Goal: Task Accomplishment & Management: Use online tool/utility

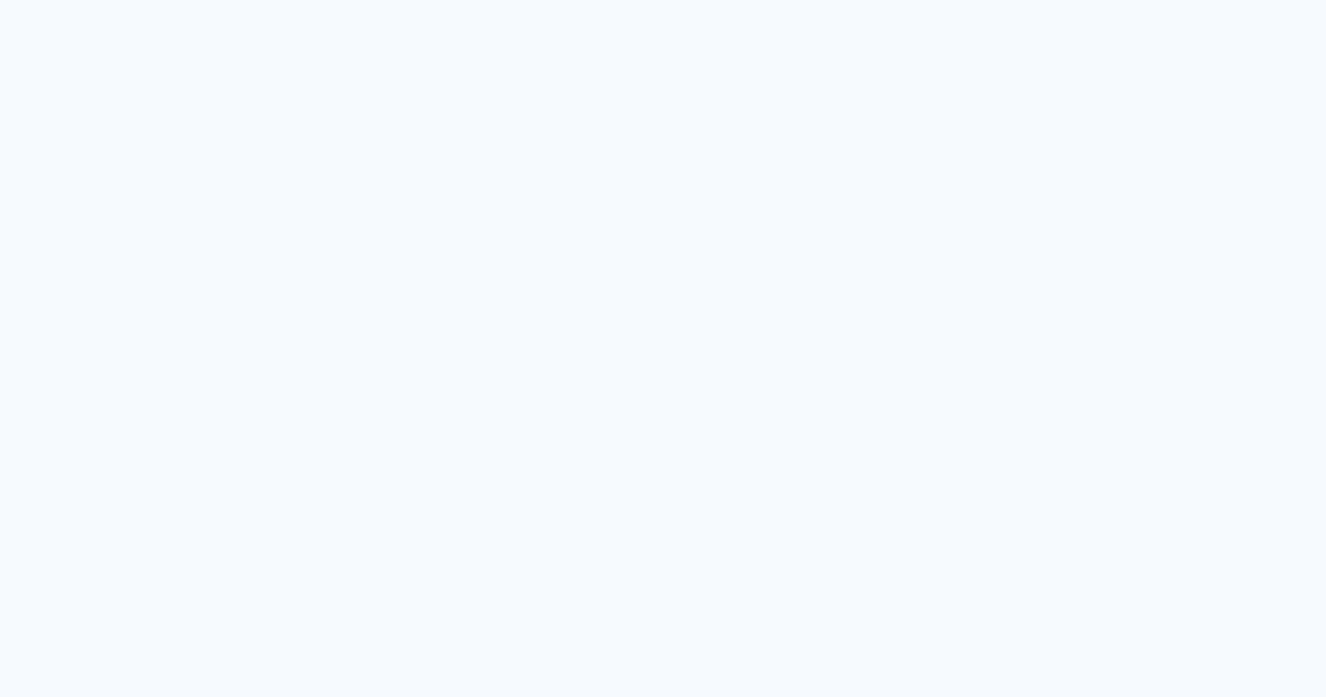
drag, startPoint x: 1118, startPoint y: 204, endPoint x: 1087, endPoint y: 203, distance: 30.8
click at [1120, 195] on quentale-app at bounding box center [663, 348] width 1326 height 697
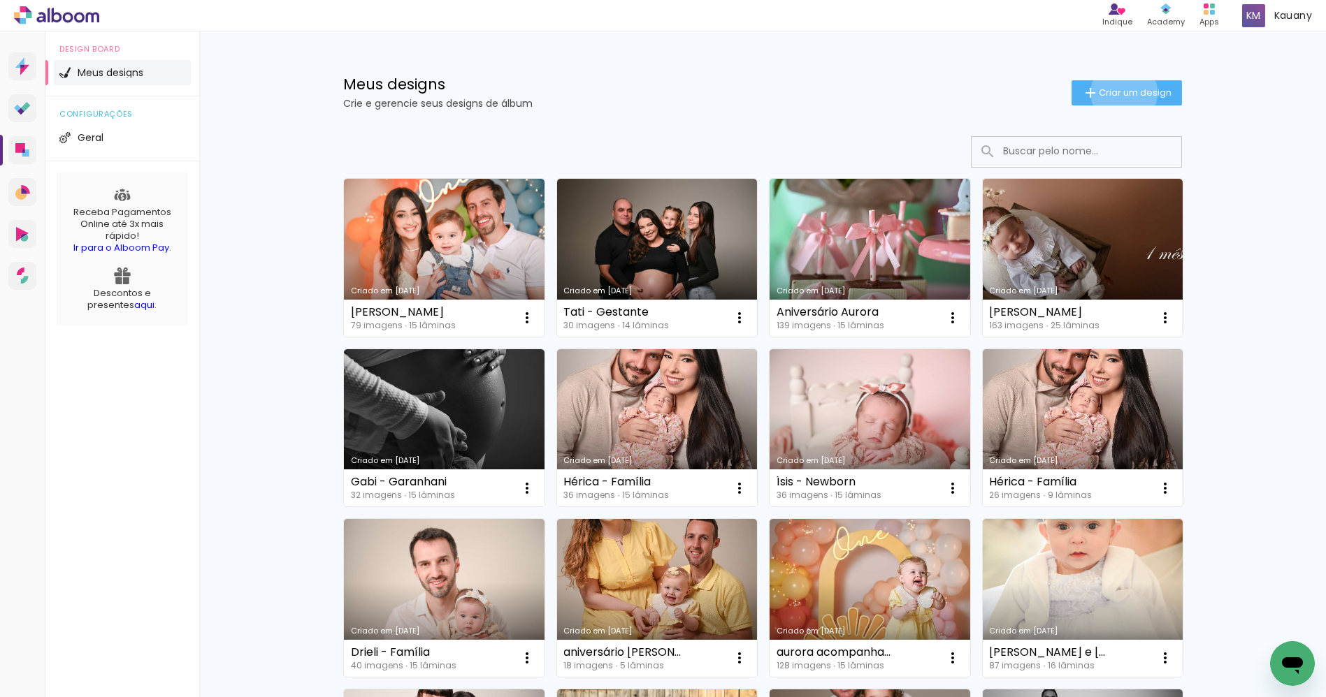
click at [1114, 92] on span "Criar um design" at bounding box center [1135, 92] width 73 height 9
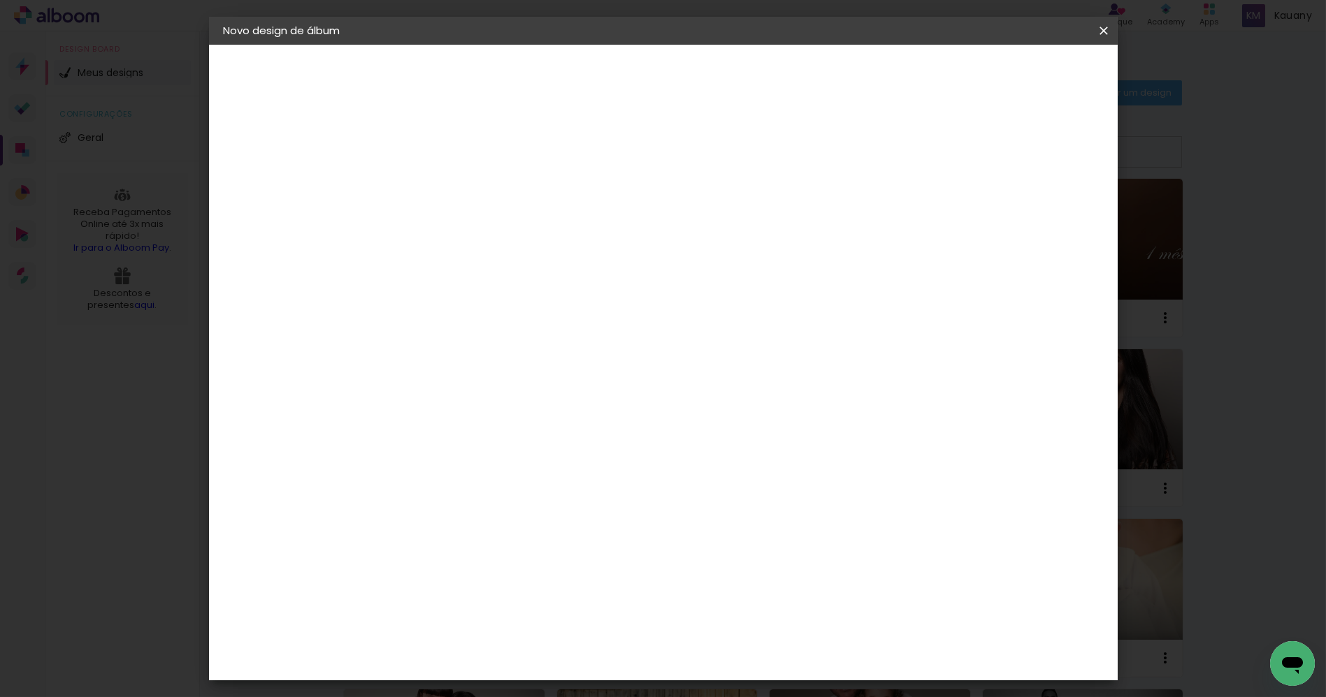
click at [451, 192] on input at bounding box center [451, 188] width 0 height 22
type input "Regiane Velasque"
type paper-input "Regiane Velasque"
click at [0, 0] on slot "Avançar" at bounding box center [0, 0] width 0 height 0
click at [713, 211] on paper-item "Tamanho Livre" at bounding box center [646, 212] width 134 height 31
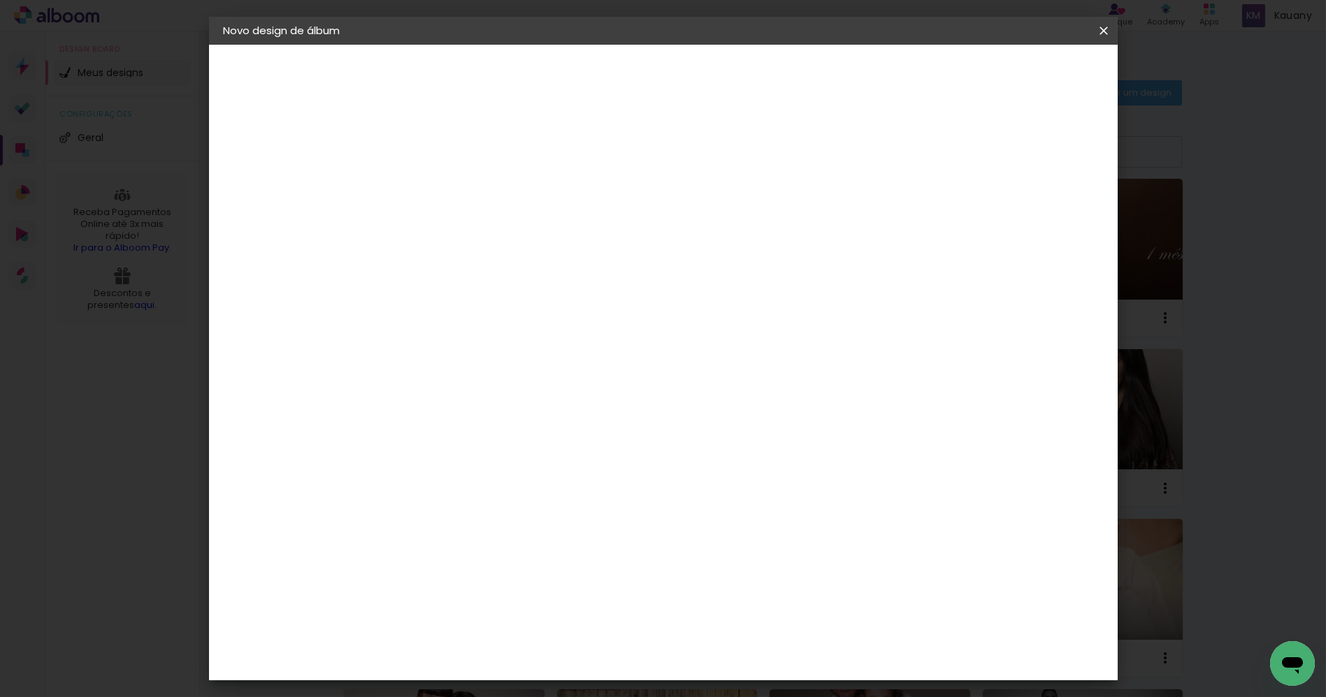
click at [713, 72] on paper-button "Avançar" at bounding box center [678, 74] width 68 height 24
click at [621, 222] on span "cm" at bounding box center [622, 218] width 17 height 21
click at [416, 405] on paper-input-container "30 cm" at bounding box center [415, 397] width 63 height 35
type input "3"
type input "25"
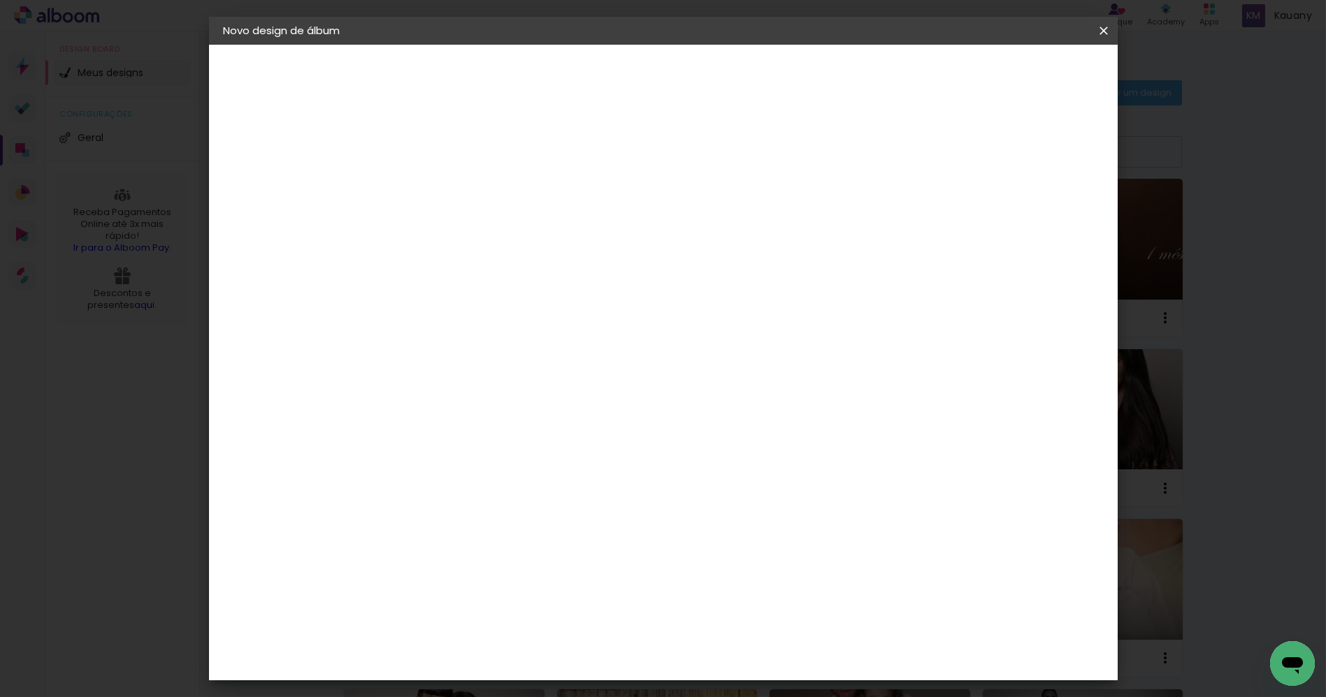
type paper-input "25"
click at [744, 538] on input "60" at bounding box center [739, 536] width 36 height 21
type input "50"
type paper-input "50"
click at [1014, 72] on span "Iniciar design" at bounding box center [982, 74] width 64 height 10
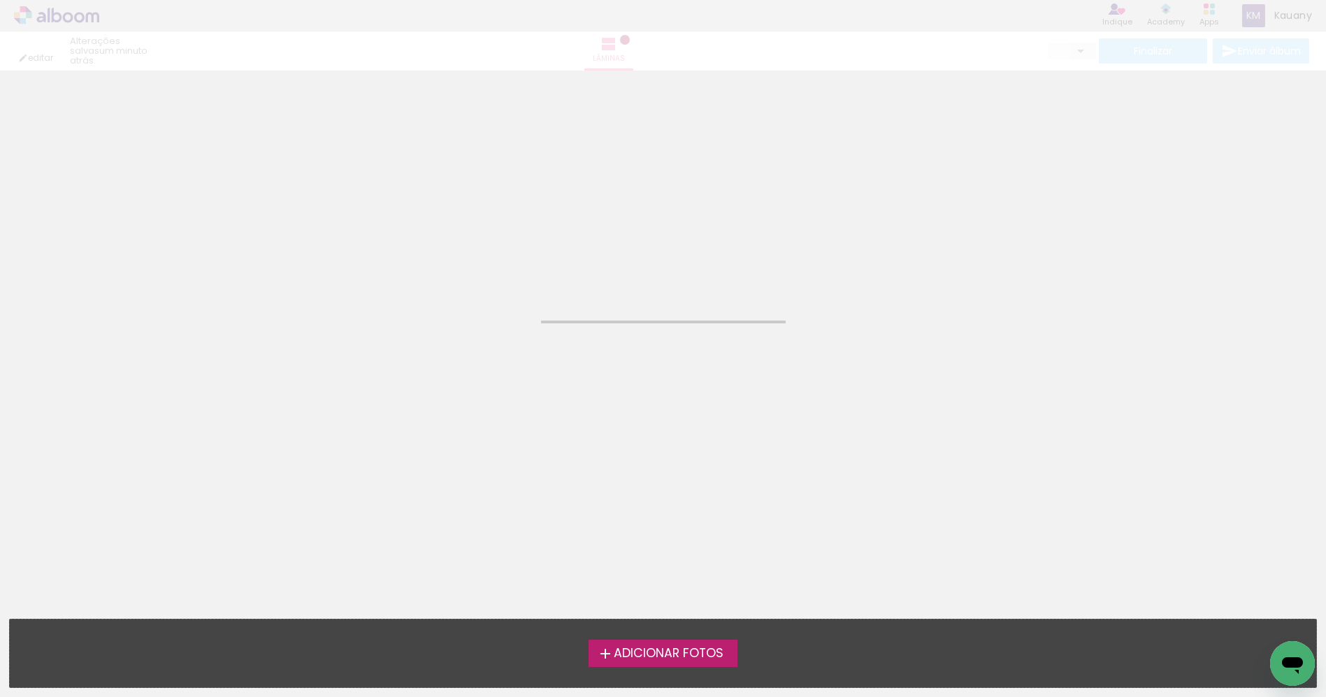
click at [688, 660] on span "Adicionar Fotos" at bounding box center [669, 654] width 110 height 13
click at [0, 0] on input "file" at bounding box center [0, 0] width 0 height 0
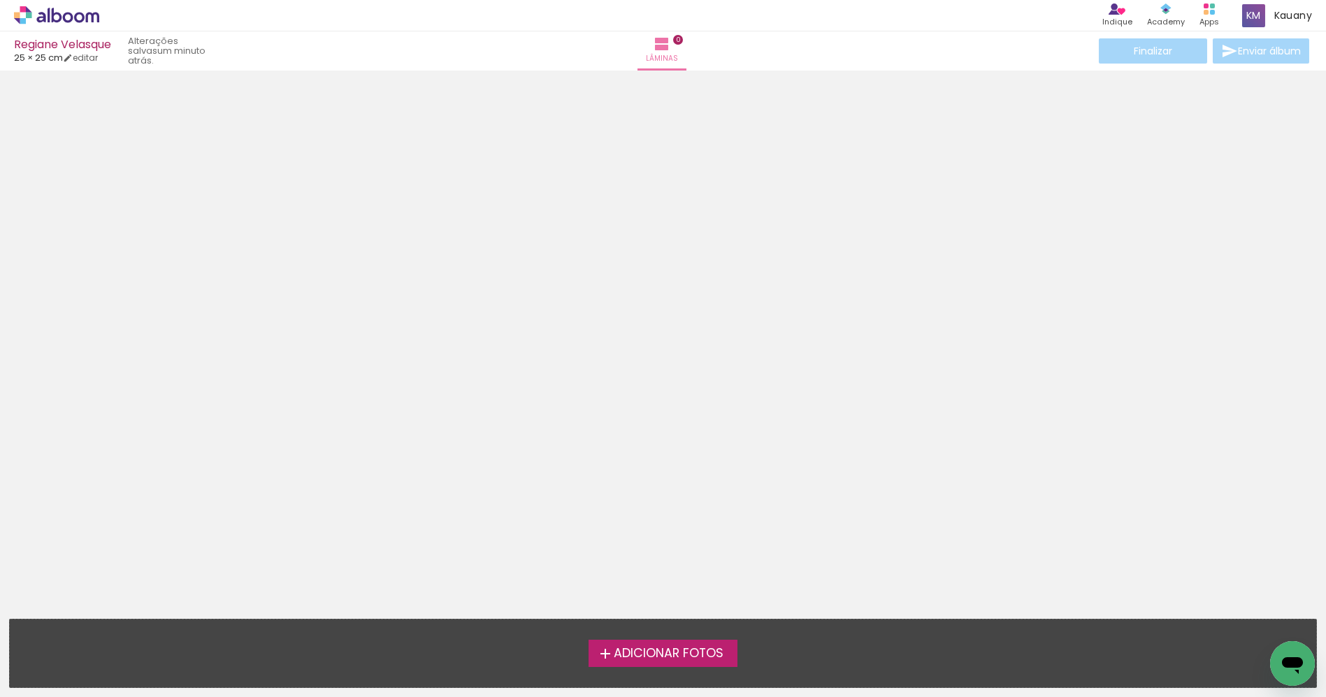
click at [690, 651] on span "Adicionar Fotos" at bounding box center [669, 654] width 110 height 13
click at [0, 0] on input "file" at bounding box center [0, 0] width 0 height 0
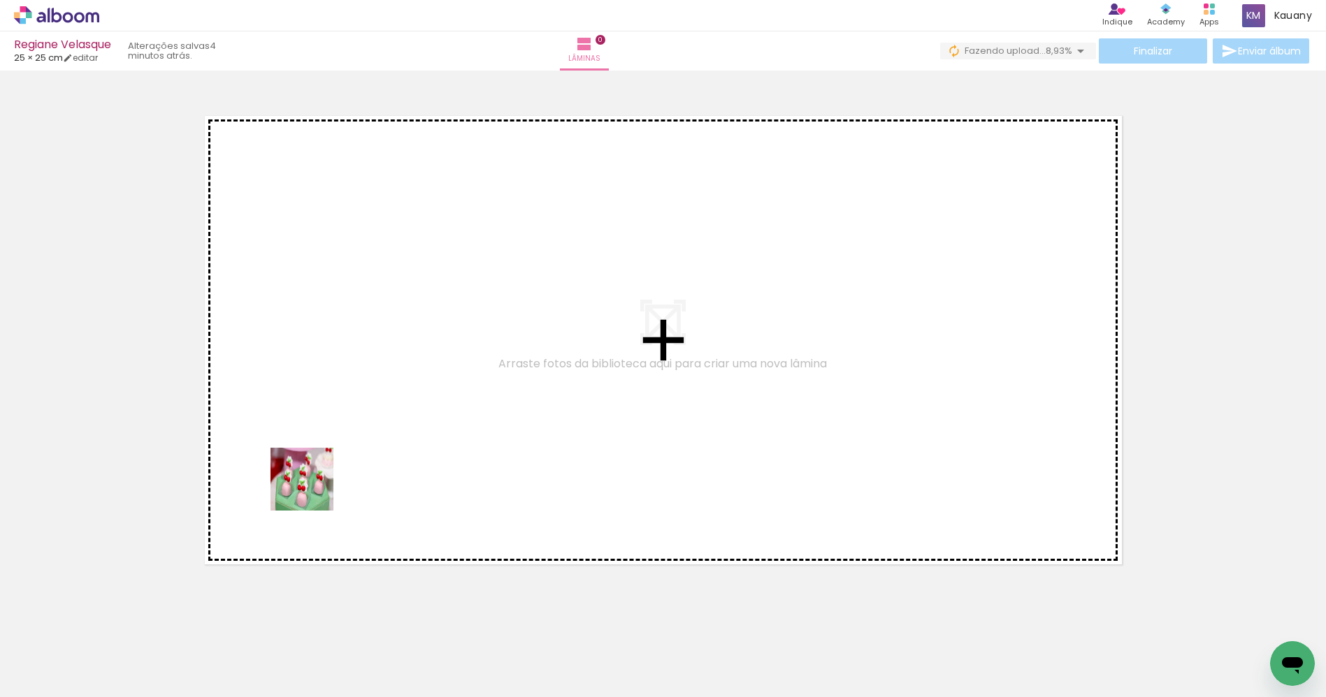
drag, startPoint x: 224, startPoint y: 574, endPoint x: 419, endPoint y: 379, distance: 276.7
click at [421, 385] on quentale-workspace at bounding box center [663, 348] width 1326 height 697
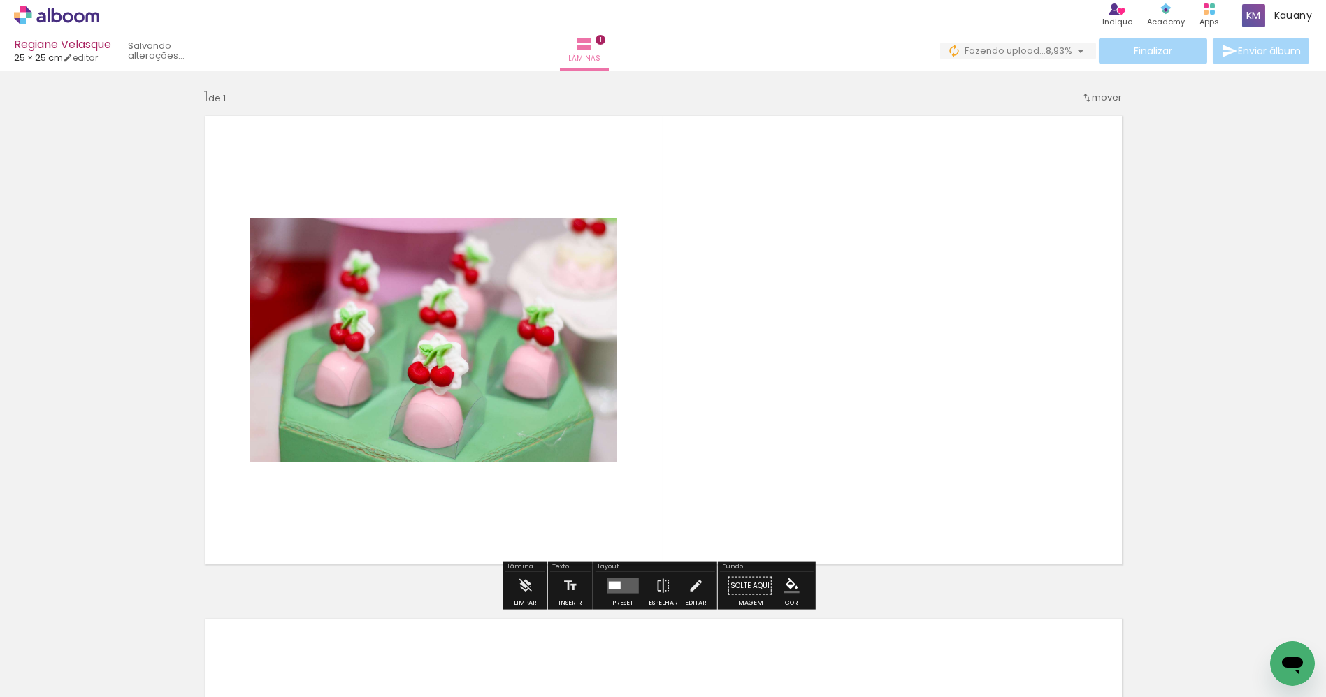
scroll to position [5, 0]
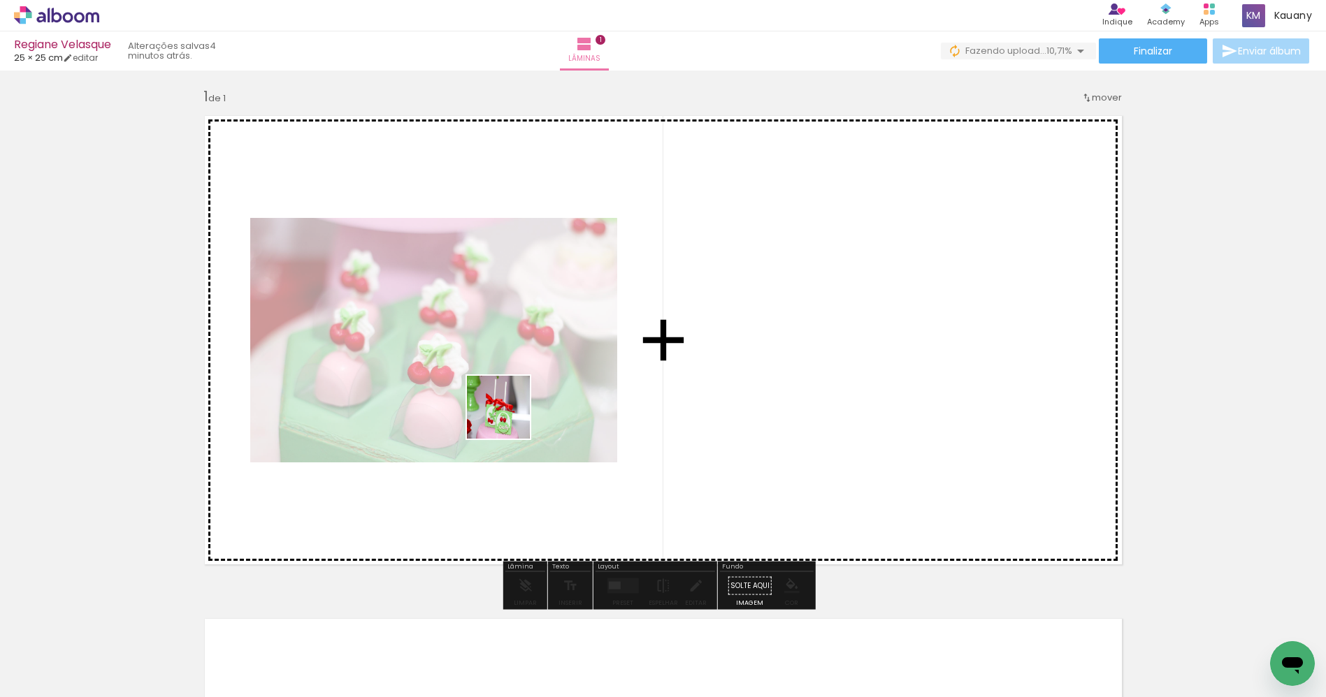
drag, startPoint x: 219, startPoint y: 668, endPoint x: 526, endPoint y: 388, distance: 415.5
click at [526, 413] on quentale-workspace at bounding box center [663, 348] width 1326 height 697
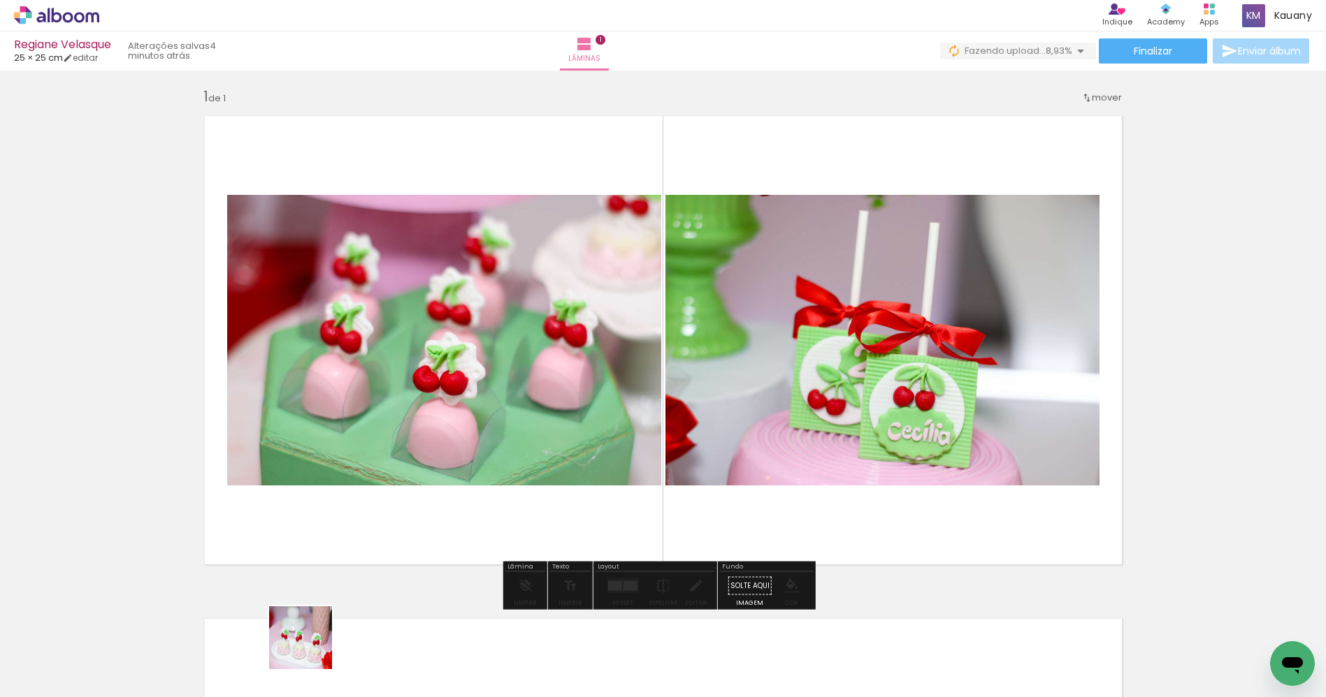
drag, startPoint x: 311, startPoint y: 649, endPoint x: 499, endPoint y: 396, distance: 315.2
click at [491, 429] on quentale-workspace at bounding box center [663, 348] width 1326 height 697
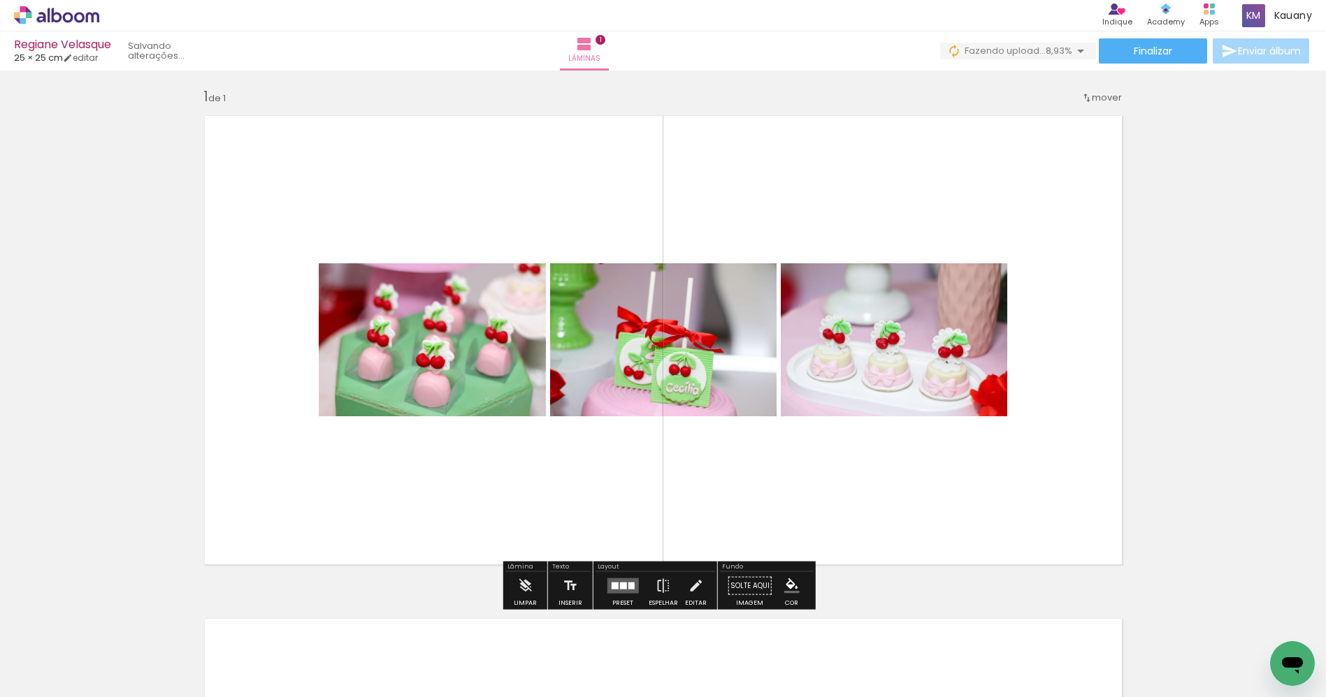
drag, startPoint x: 395, startPoint y: 650, endPoint x: 505, endPoint y: 447, distance: 230.5
click at [500, 414] on quentale-workspace at bounding box center [663, 348] width 1326 height 697
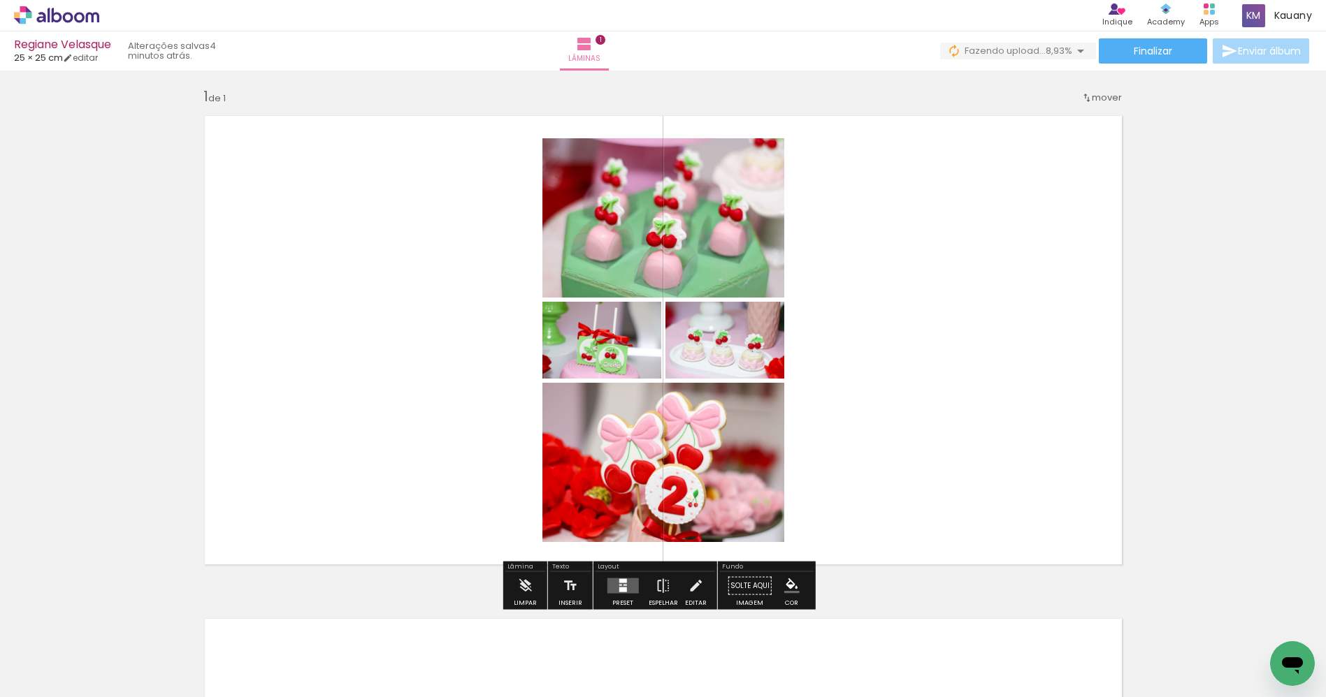
drag, startPoint x: 471, startPoint y: 667, endPoint x: 560, endPoint y: 519, distance: 173.7
click at [547, 448] on quentale-workspace at bounding box center [663, 348] width 1326 height 697
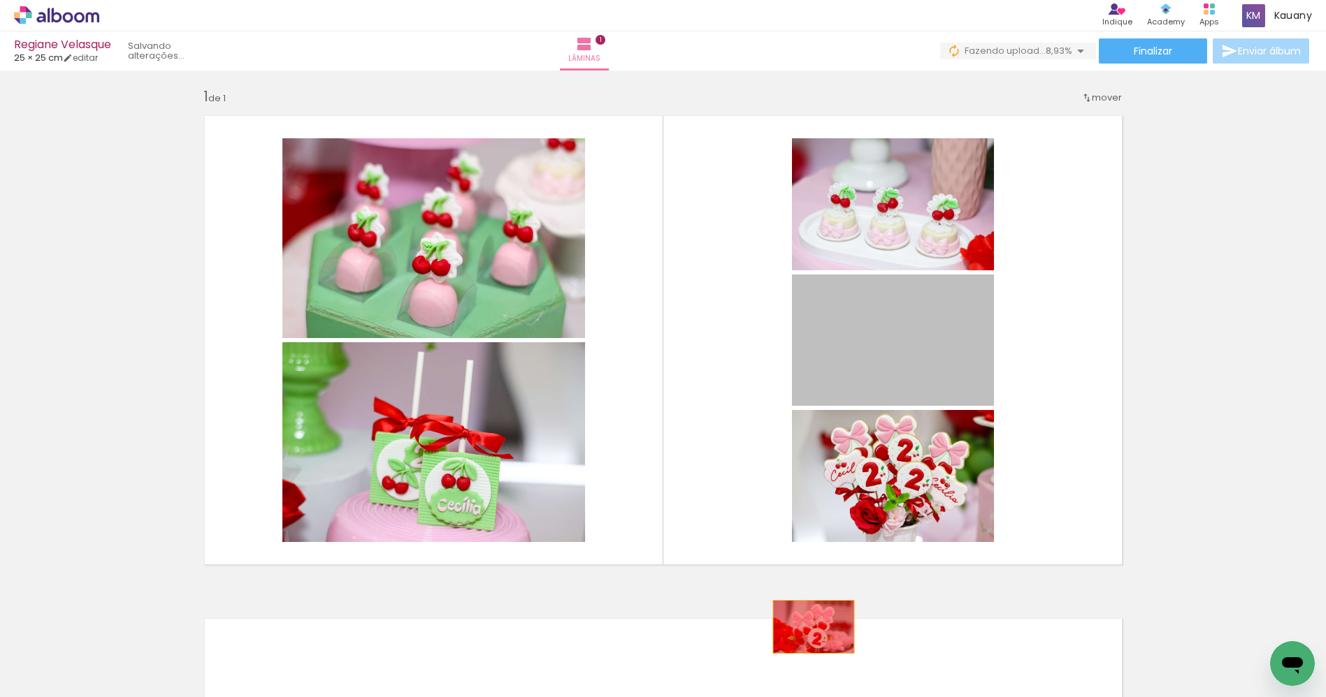
drag, startPoint x: 941, startPoint y: 352, endPoint x: 718, endPoint y: 637, distance: 362.5
click at [745, 674] on quentale-workspace at bounding box center [663, 348] width 1326 height 697
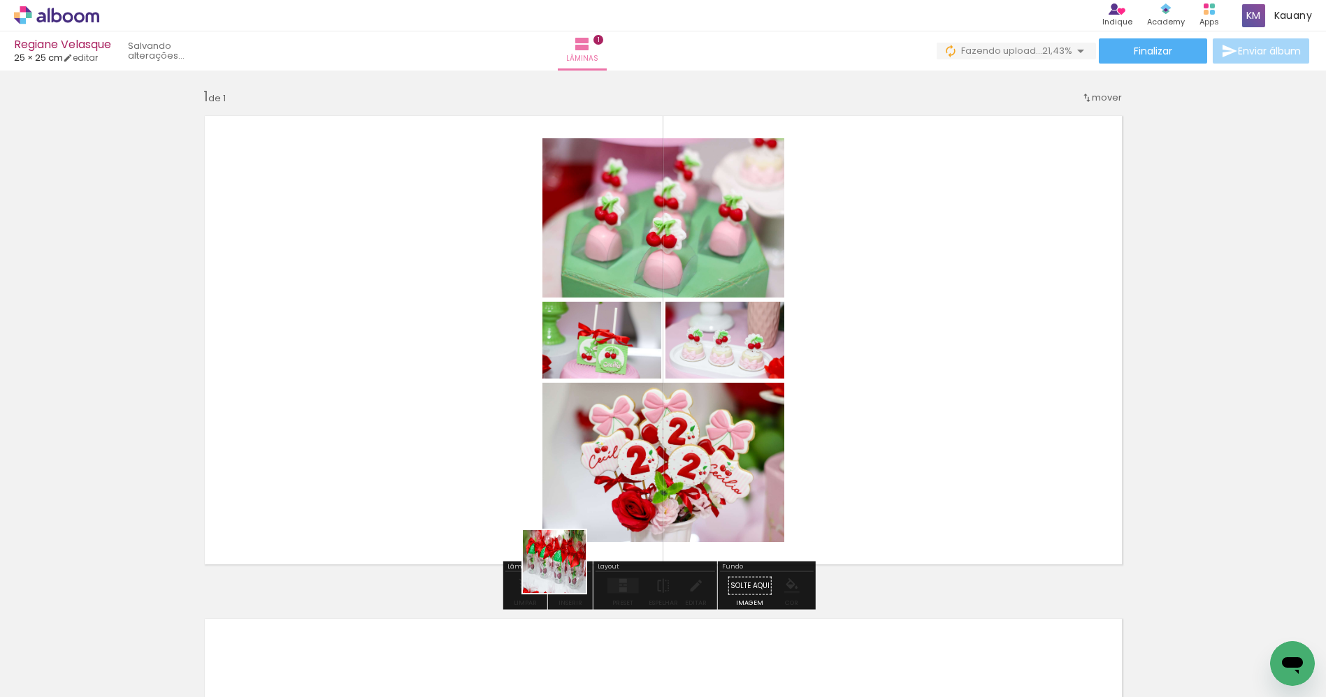
drag, startPoint x: 547, startPoint y: 658, endPoint x: 635, endPoint y: 410, distance: 263.0
click at [637, 409] on quentale-workspace at bounding box center [663, 348] width 1326 height 697
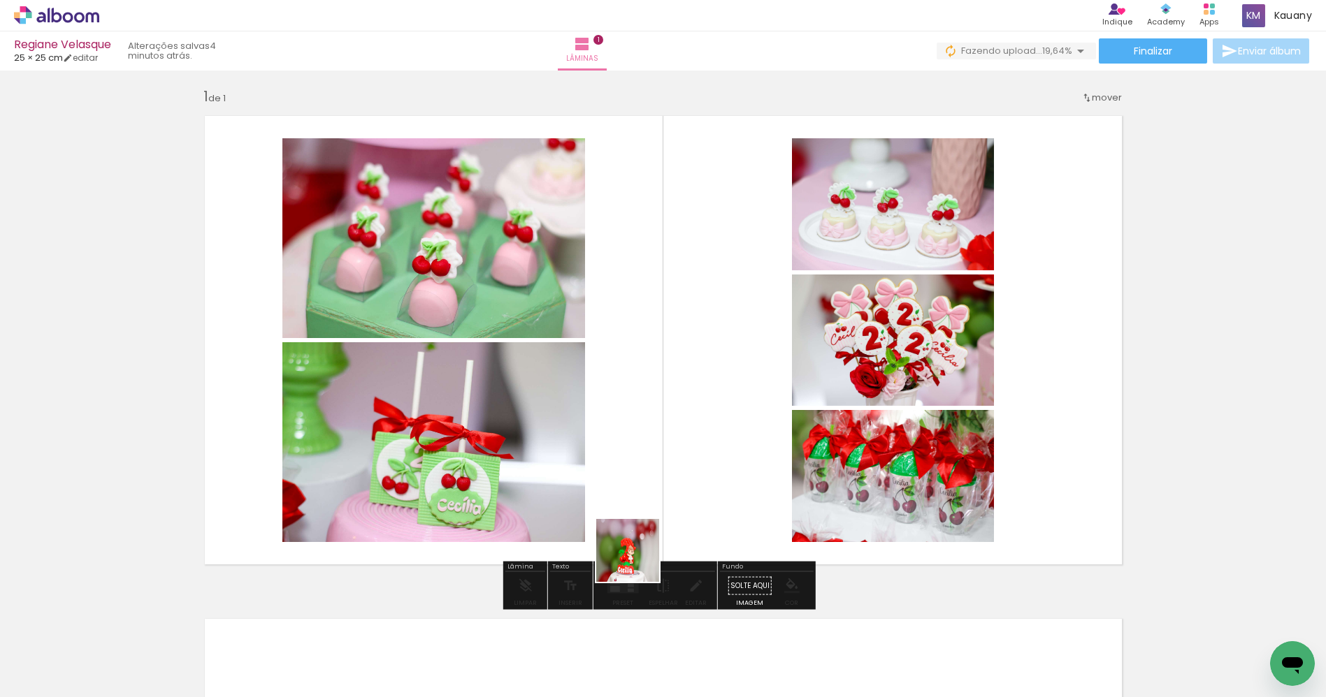
drag, startPoint x: 638, startPoint y: 561, endPoint x: 663, endPoint y: 474, distance: 90.7
click at [667, 460] on quentale-workspace at bounding box center [663, 348] width 1326 height 697
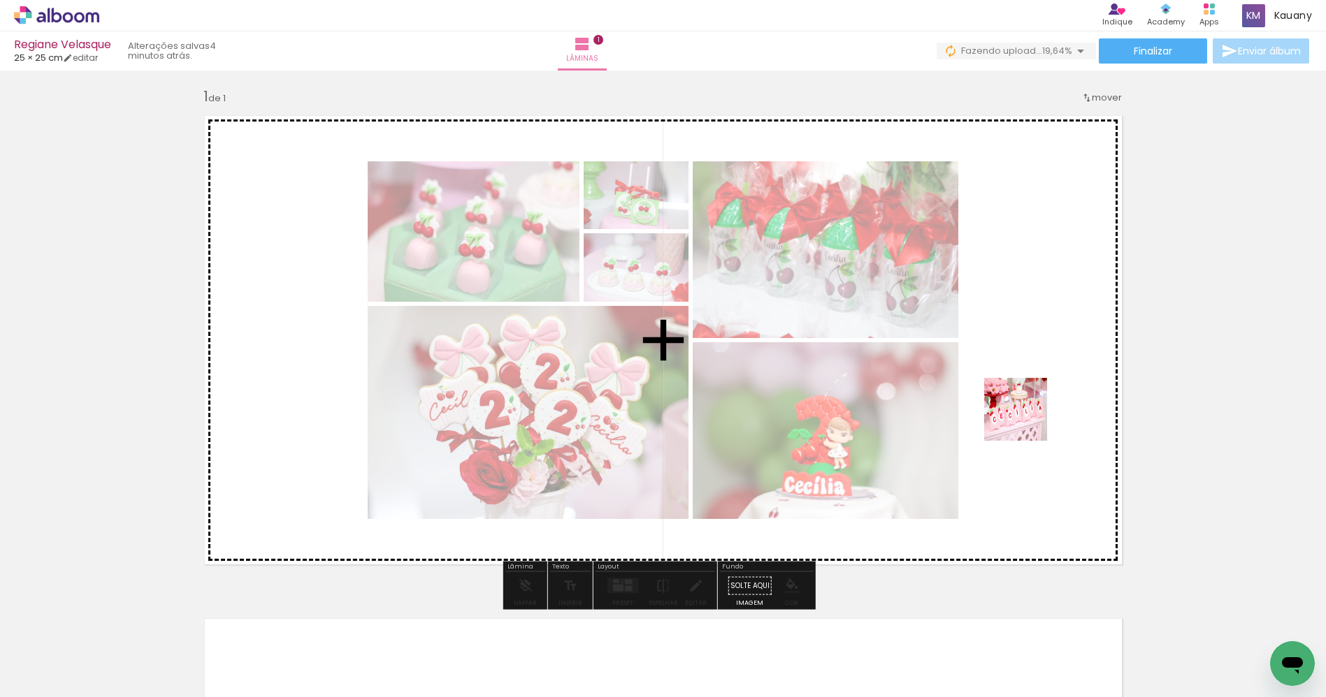
drag, startPoint x: 1086, startPoint y: 670, endPoint x: 1036, endPoint y: 408, distance: 266.9
click at [1020, 418] on quentale-workspace at bounding box center [663, 348] width 1326 height 697
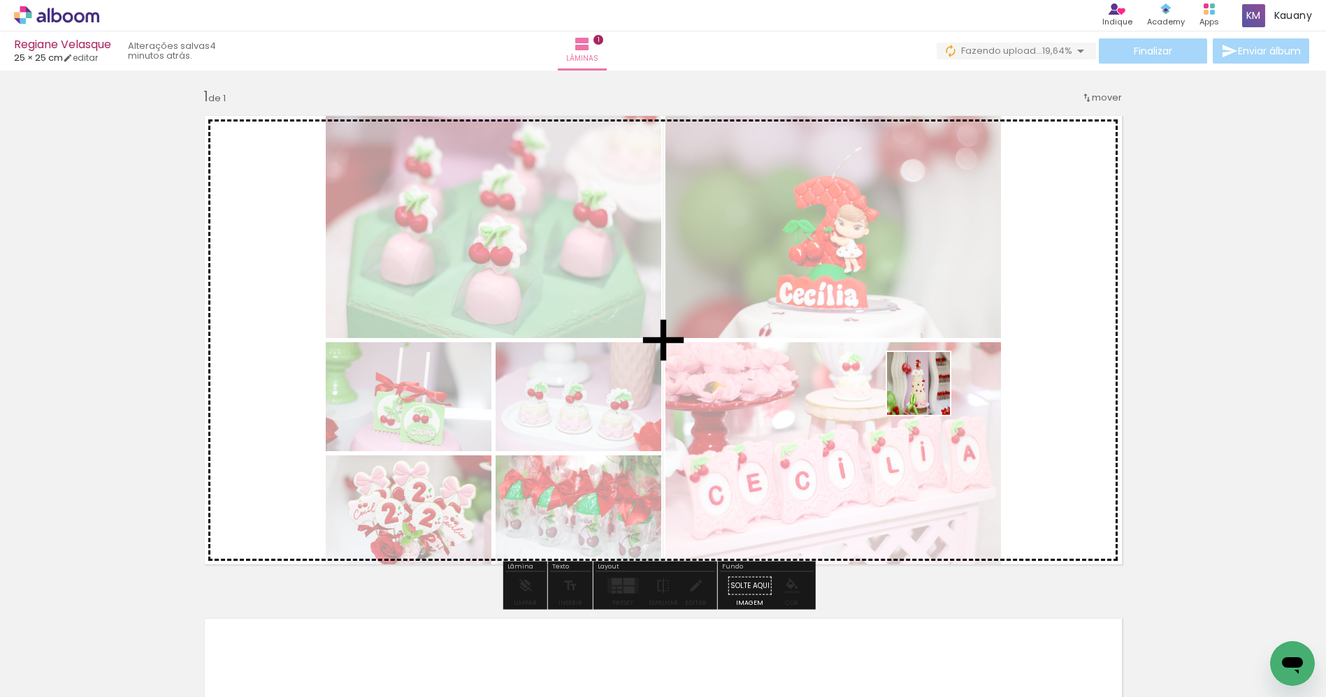
drag, startPoint x: 1160, startPoint y: 667, endPoint x: 1214, endPoint y: 580, distance: 102.6
click at [926, 394] on quentale-workspace at bounding box center [663, 348] width 1326 height 697
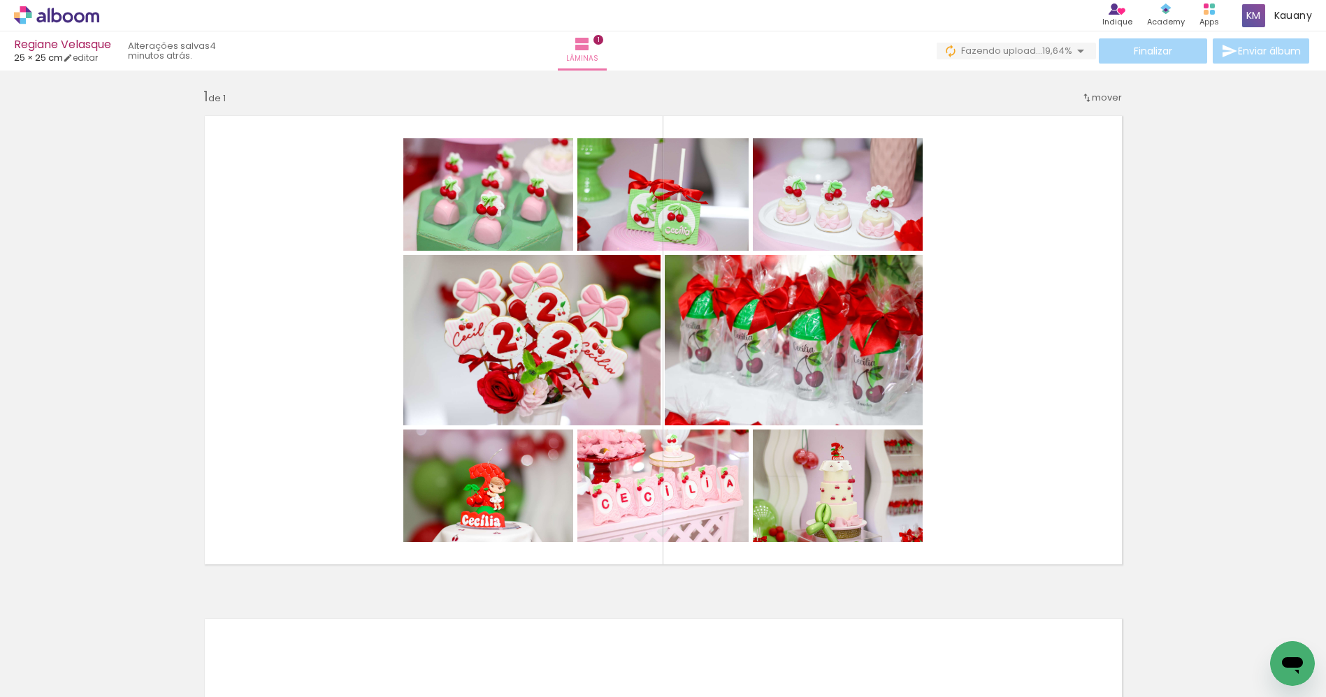
scroll to position [0, 621]
drag, startPoint x: 625, startPoint y: 663, endPoint x: 688, endPoint y: 419, distance: 251.9
click at [681, 430] on quentale-workspace at bounding box center [663, 348] width 1326 height 697
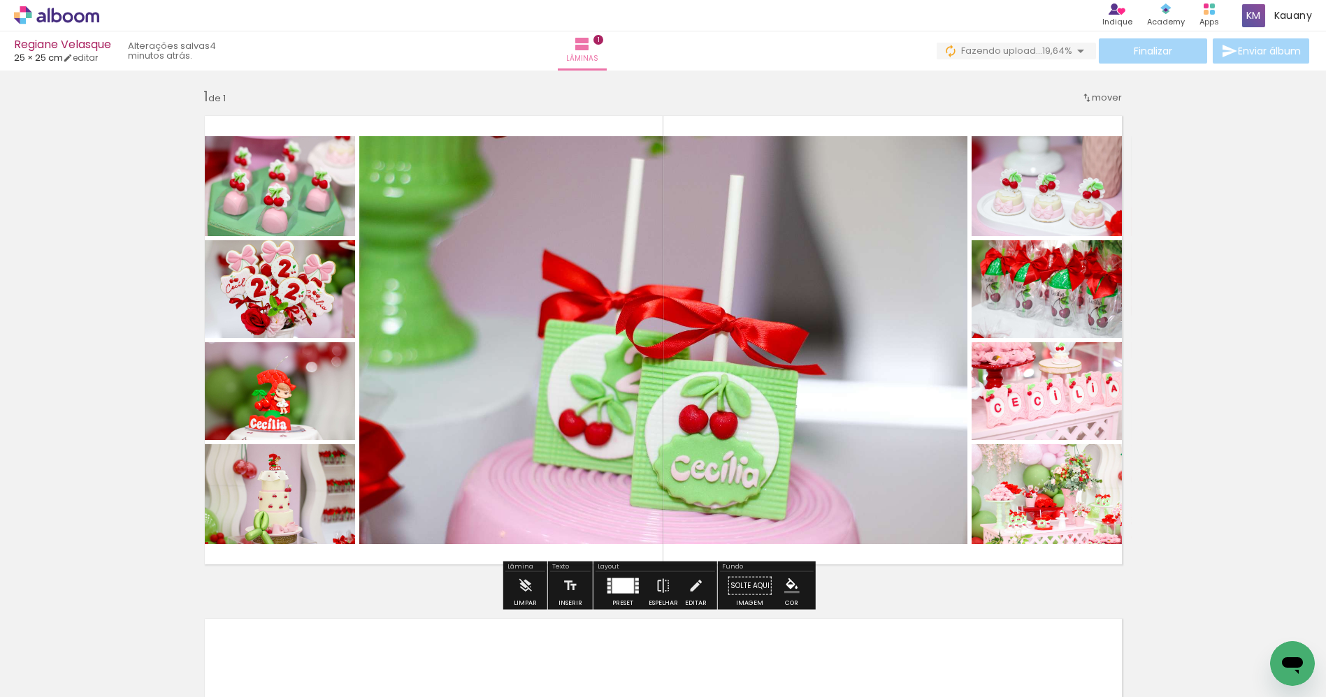
drag, startPoint x: 1100, startPoint y: 660, endPoint x: 1036, endPoint y: 388, distance: 279.4
click at [1036, 388] on quentale-workspace at bounding box center [663, 348] width 1326 height 697
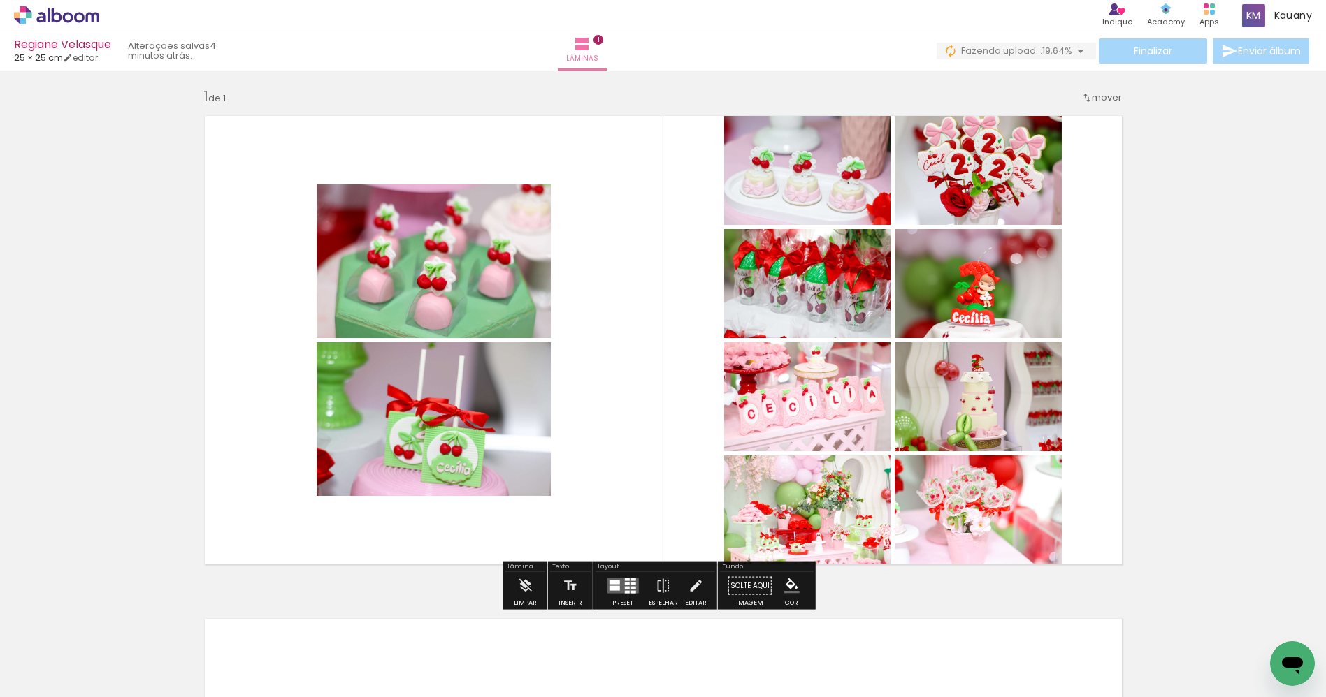
drag, startPoint x: 1186, startPoint y: 676, endPoint x: 978, endPoint y: 348, distance: 388.0
click at [978, 348] on quentale-workspace at bounding box center [663, 348] width 1326 height 697
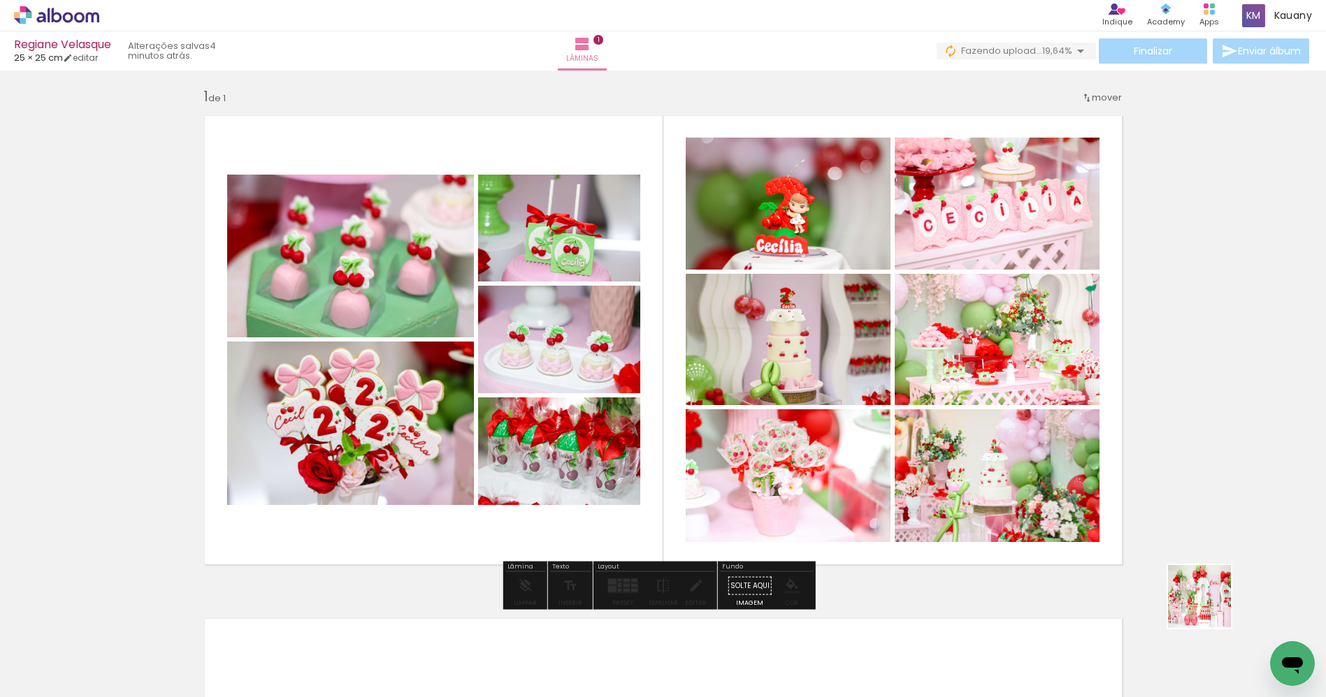
drag, startPoint x: 1240, startPoint y: 647, endPoint x: 906, endPoint y: 393, distance: 419.3
click at [897, 393] on quentale-workspace at bounding box center [663, 348] width 1326 height 697
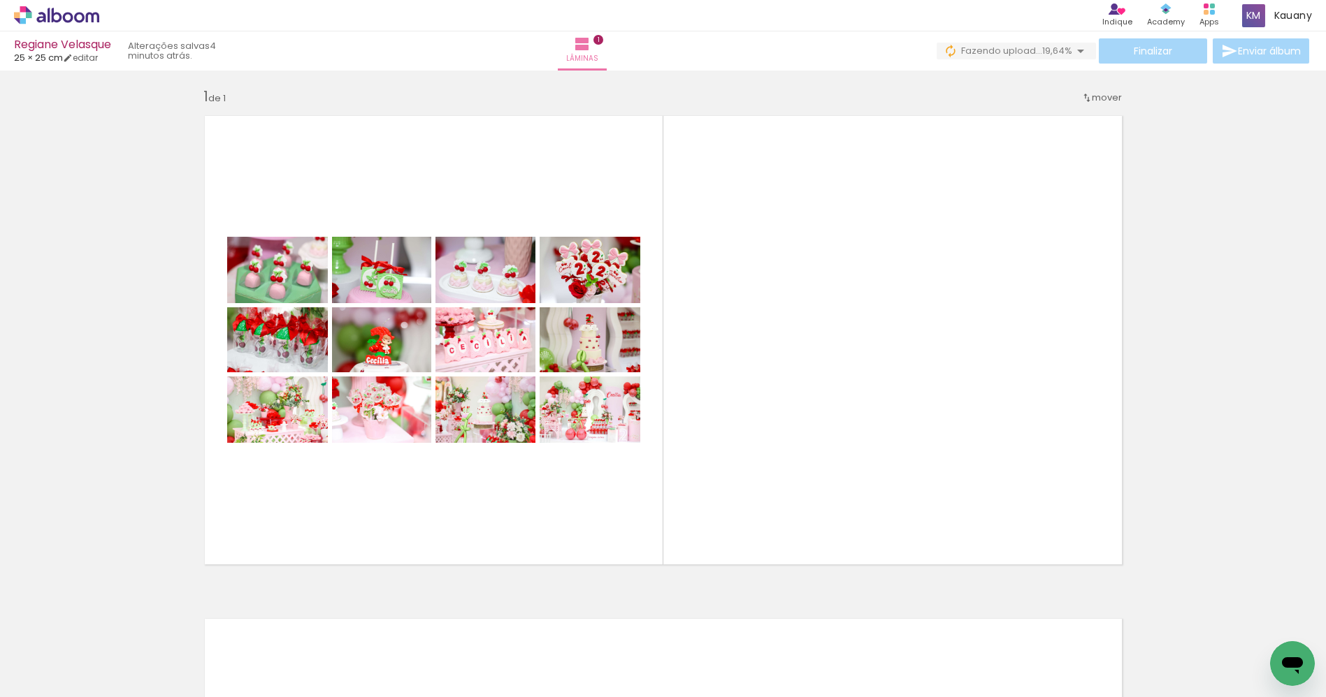
scroll to position [0, 1141]
drag, startPoint x: 816, startPoint y: 646, endPoint x: 918, endPoint y: 648, distance: 102.7
click at [854, 396] on quentale-workspace at bounding box center [663, 348] width 1326 height 697
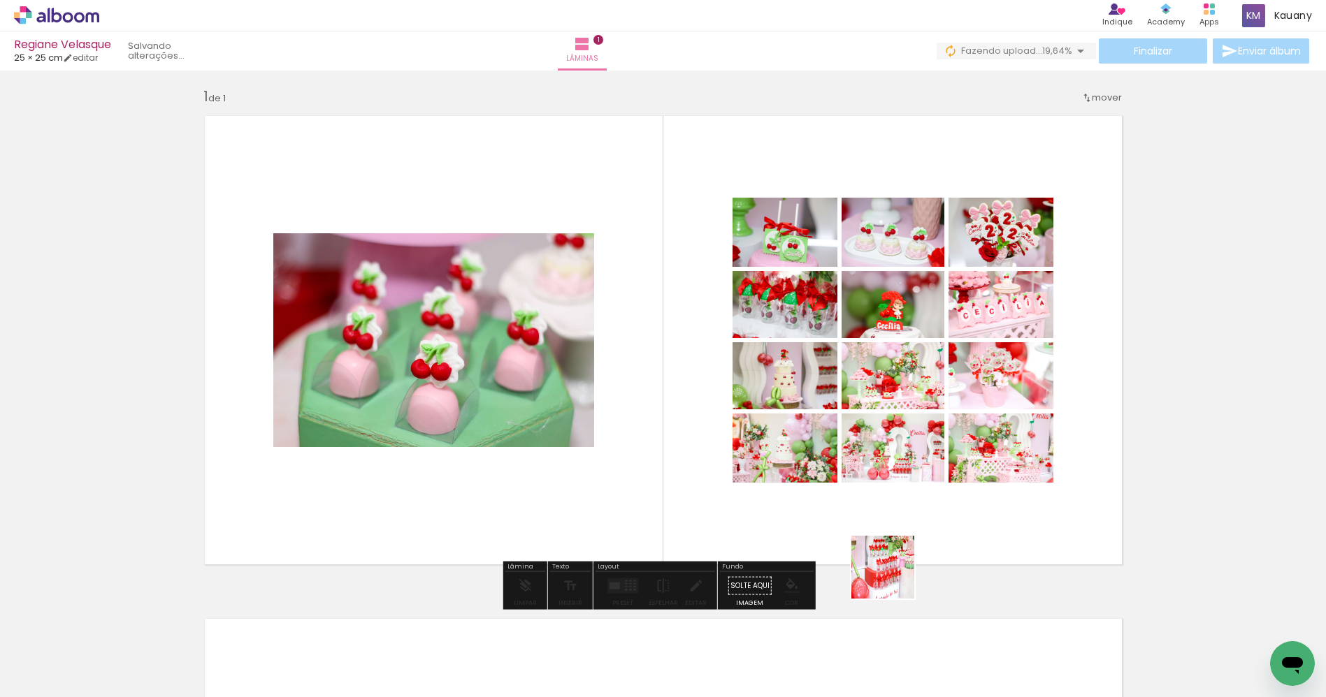
drag, startPoint x: 885, startPoint y: 665, endPoint x: 897, endPoint y: 458, distance: 207.9
click at [903, 454] on quentale-workspace at bounding box center [663, 348] width 1326 height 697
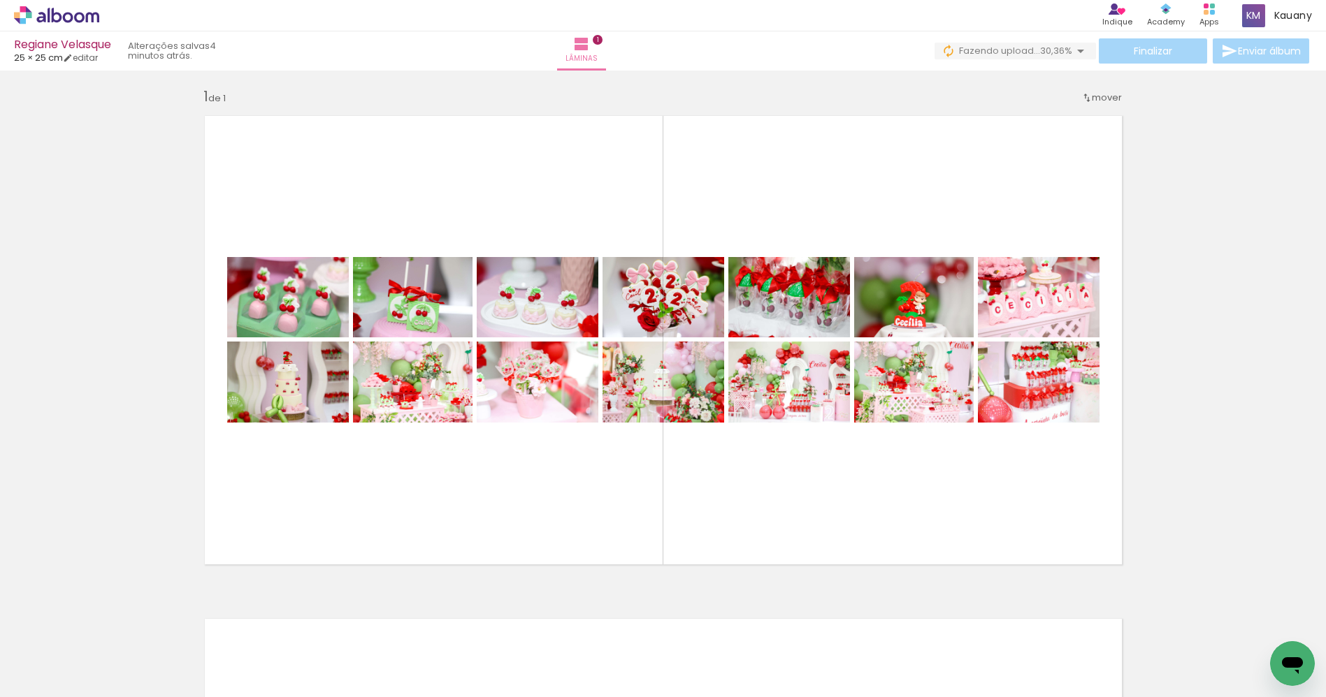
scroll to position [0, 0]
drag, startPoint x: 806, startPoint y: 395, endPoint x: 793, endPoint y: 542, distance: 148.1
click at [783, 654] on quentale-workspace at bounding box center [663, 348] width 1326 height 697
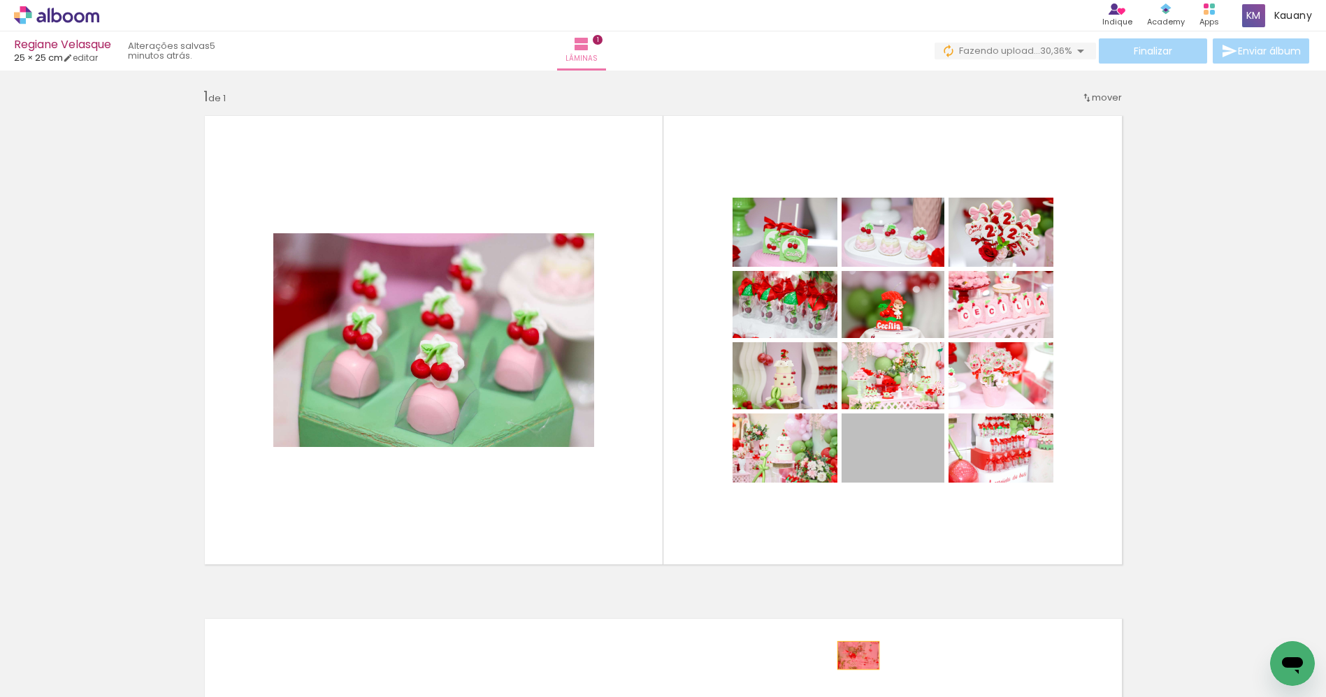
drag, startPoint x: 905, startPoint y: 462, endPoint x: 867, endPoint y: 613, distance: 155.8
click at [854, 653] on quentale-workspace at bounding box center [663, 348] width 1326 height 697
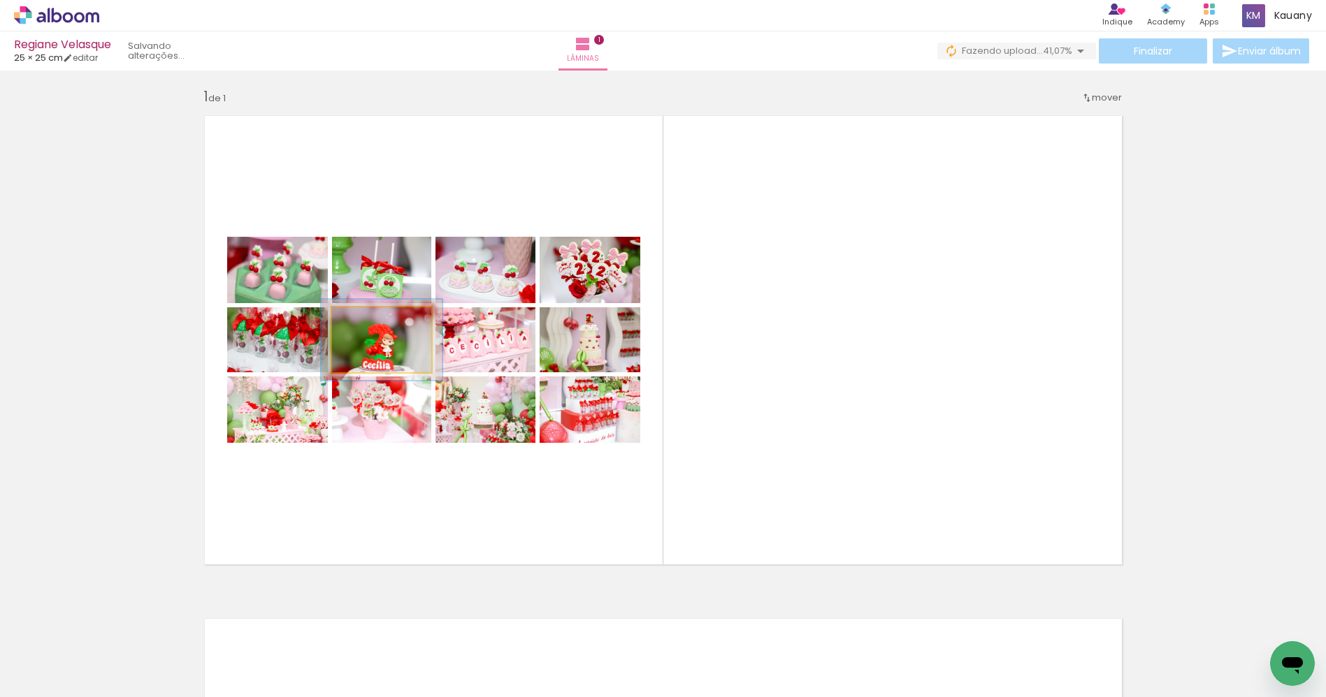
drag, startPoint x: 358, startPoint y: 324, endPoint x: 370, endPoint y: 318, distance: 13.4
type paper-slider "127"
click at [370, 318] on div at bounding box center [373, 322] width 13 height 13
drag, startPoint x: 405, startPoint y: 358, endPoint x: 406, endPoint y: 350, distance: 7.8
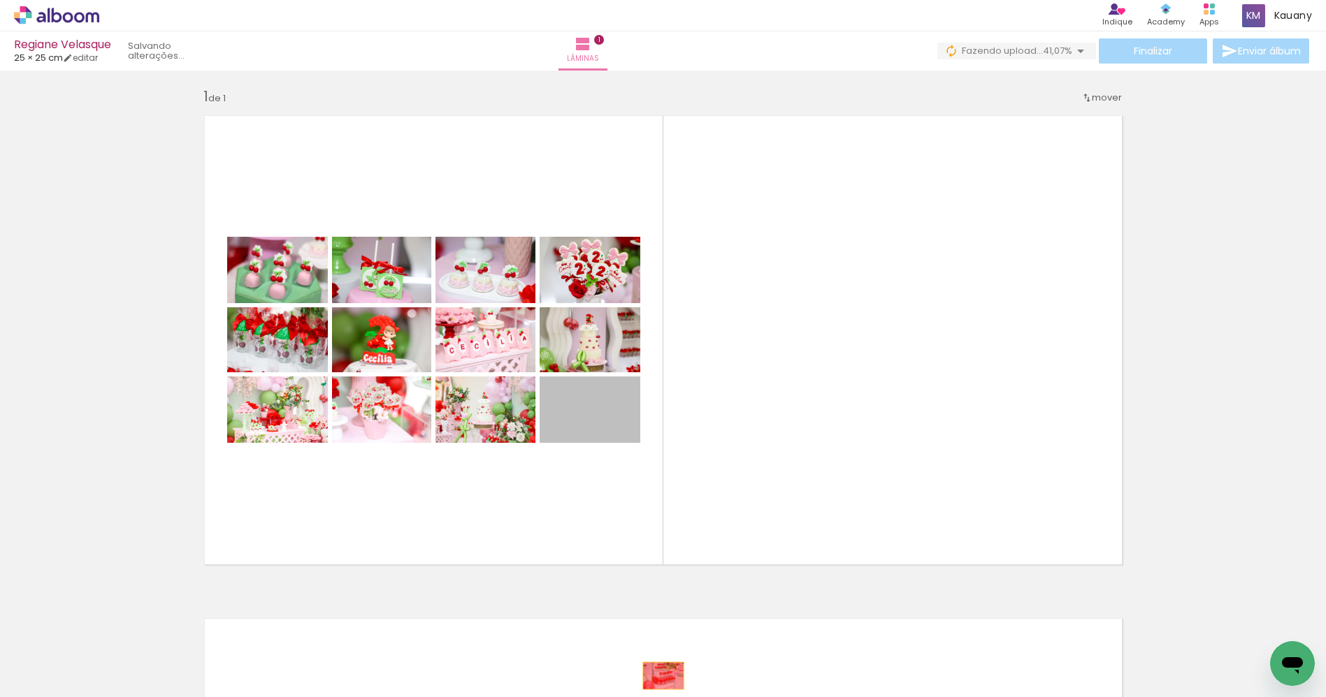
drag, startPoint x: 615, startPoint y: 417, endPoint x: 653, endPoint y: 639, distance: 225.5
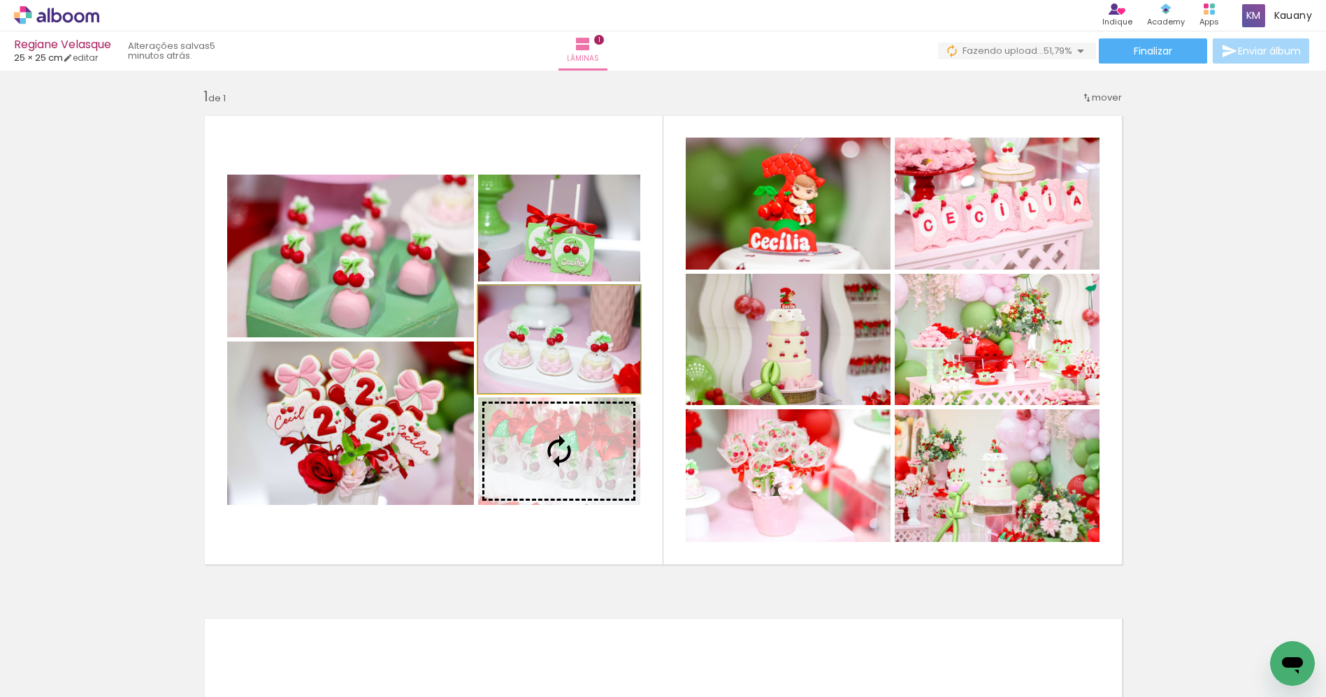
drag, startPoint x: 590, startPoint y: 350, endPoint x: 609, endPoint y: 388, distance: 42.2
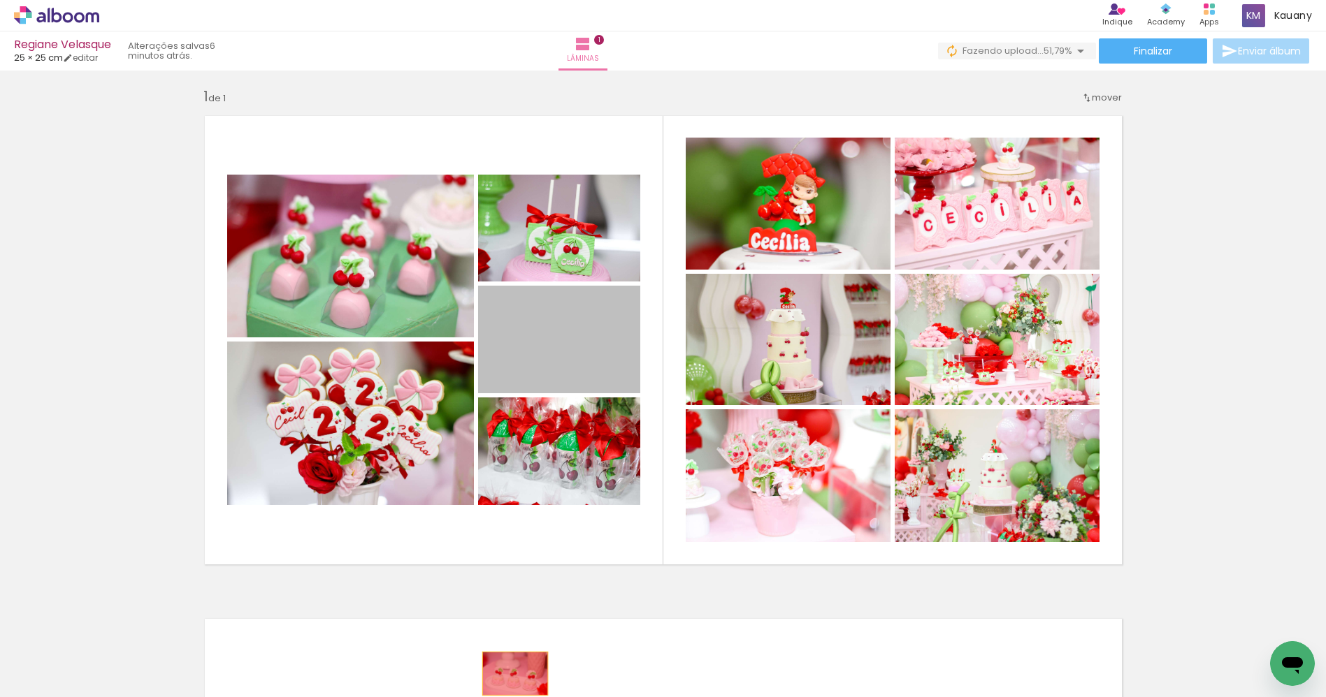
drag, startPoint x: 580, startPoint y: 331, endPoint x: 505, endPoint y: 480, distance: 167.2
click at [507, 672] on quentale-workspace at bounding box center [663, 348] width 1326 height 697
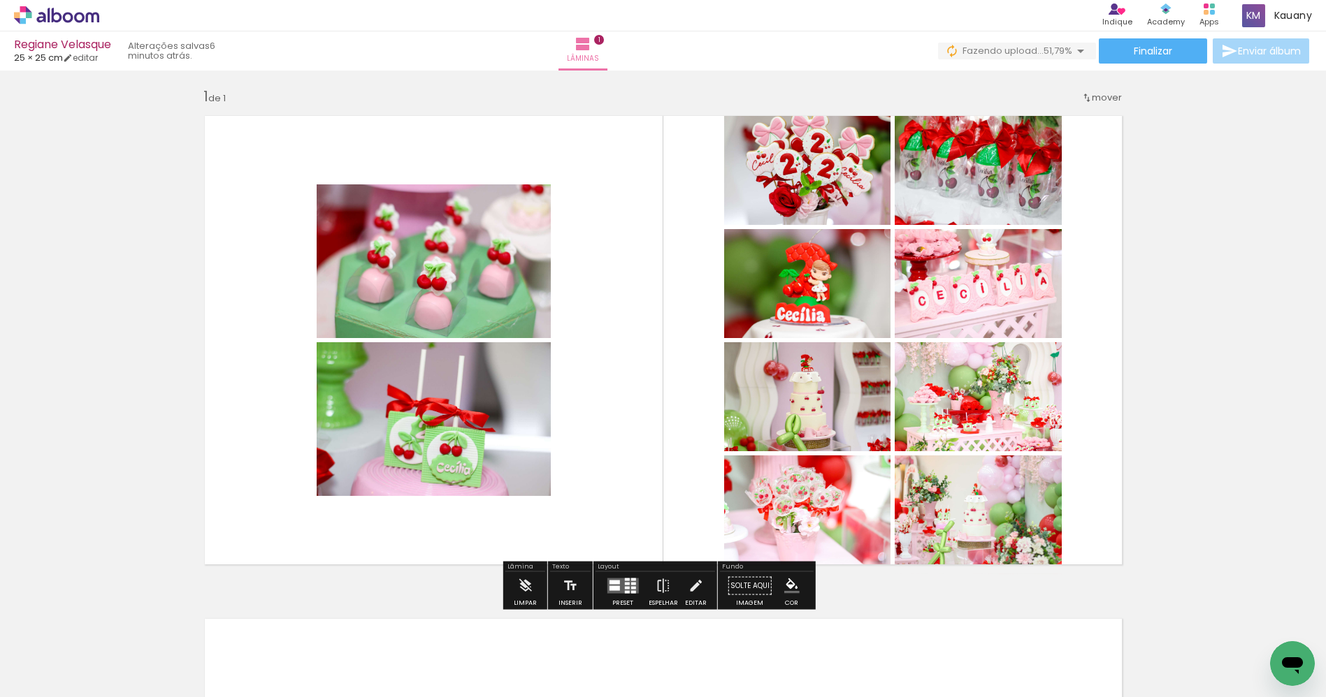
click at [634, 590] on quentale-layouter at bounding box center [622, 586] width 31 height 15
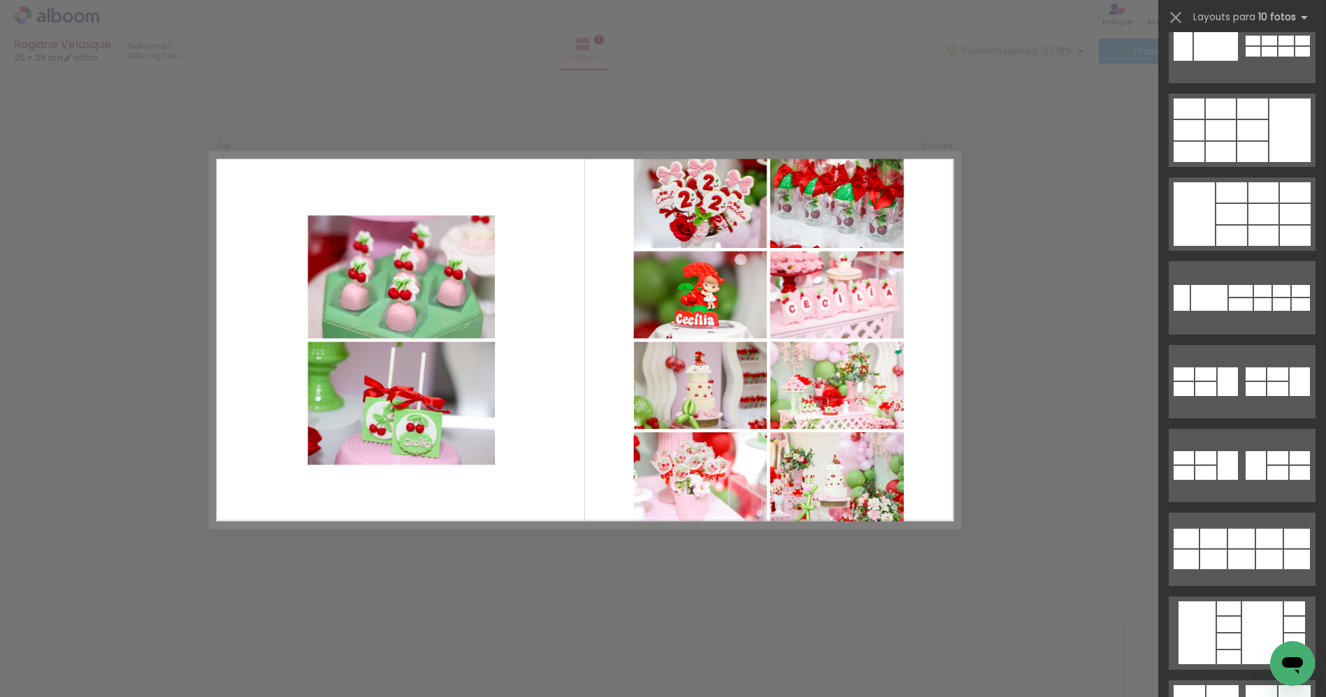
scroll to position [1018, 0]
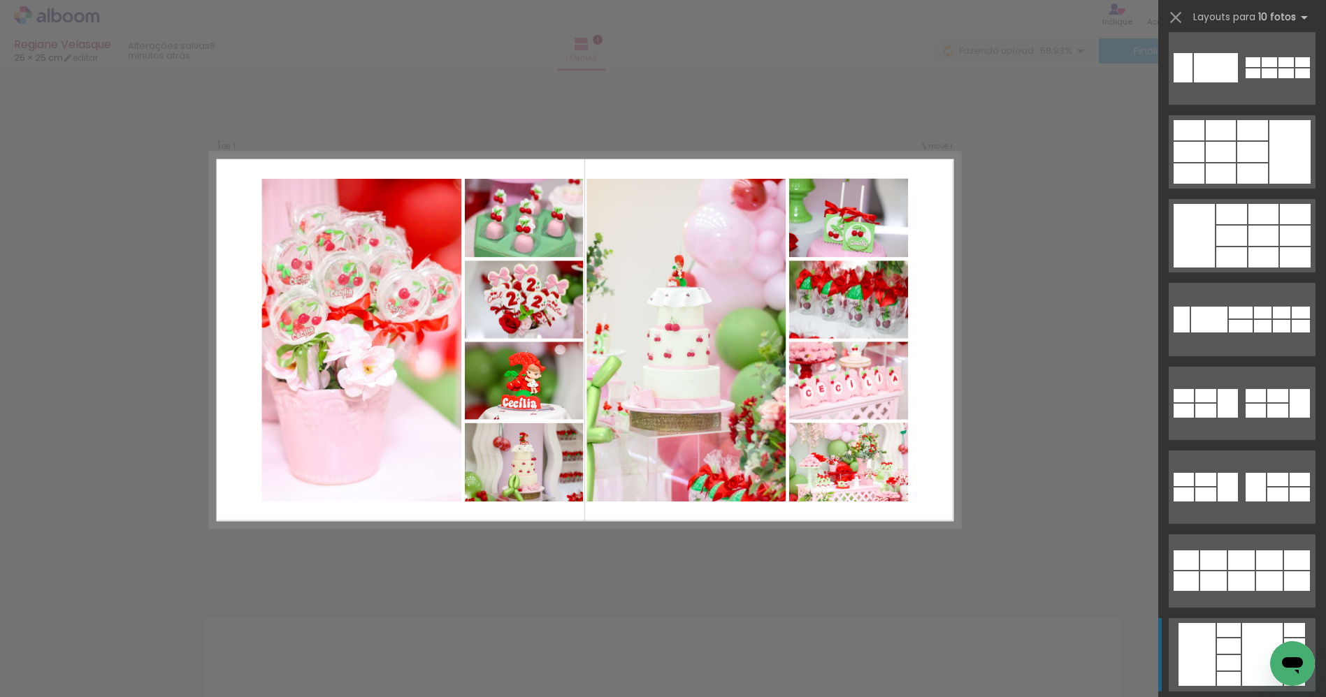
click at [1231, 633] on div at bounding box center [1229, 630] width 24 height 14
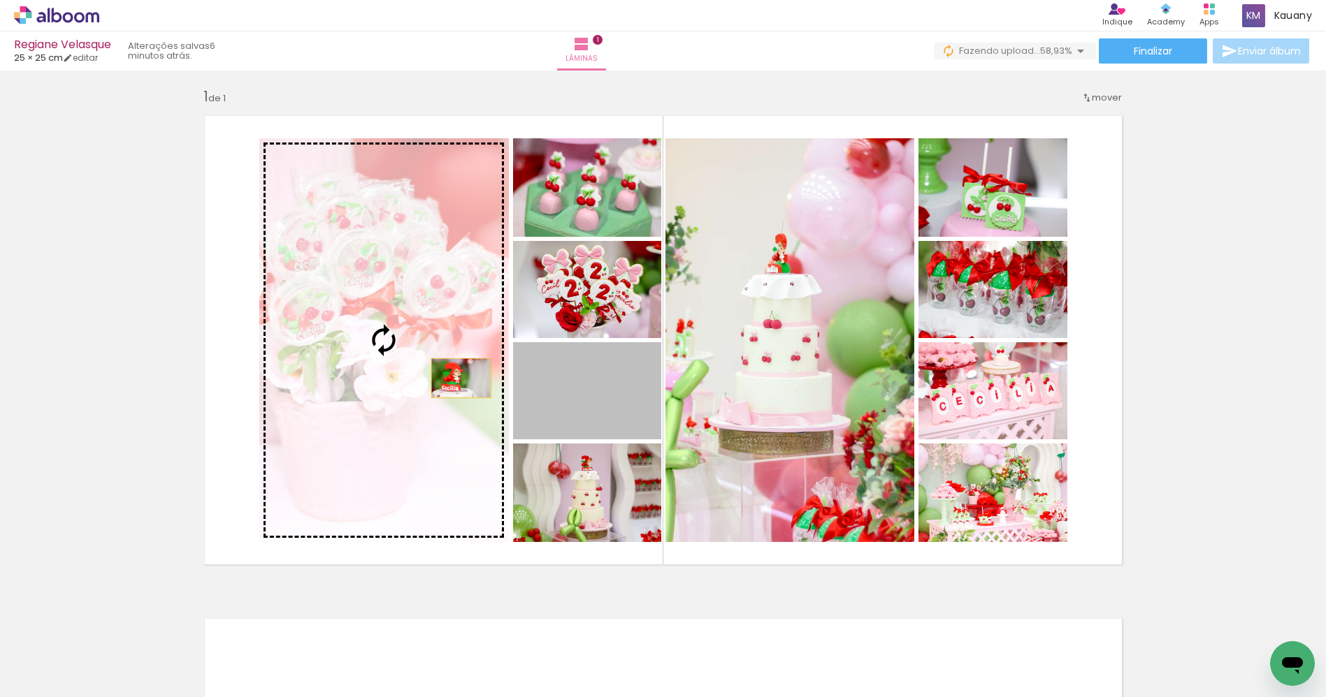
drag, startPoint x: 621, startPoint y: 407, endPoint x: 421, endPoint y: 384, distance: 200.4
click at [0, 0] on slot at bounding box center [0, 0] width 0 height 0
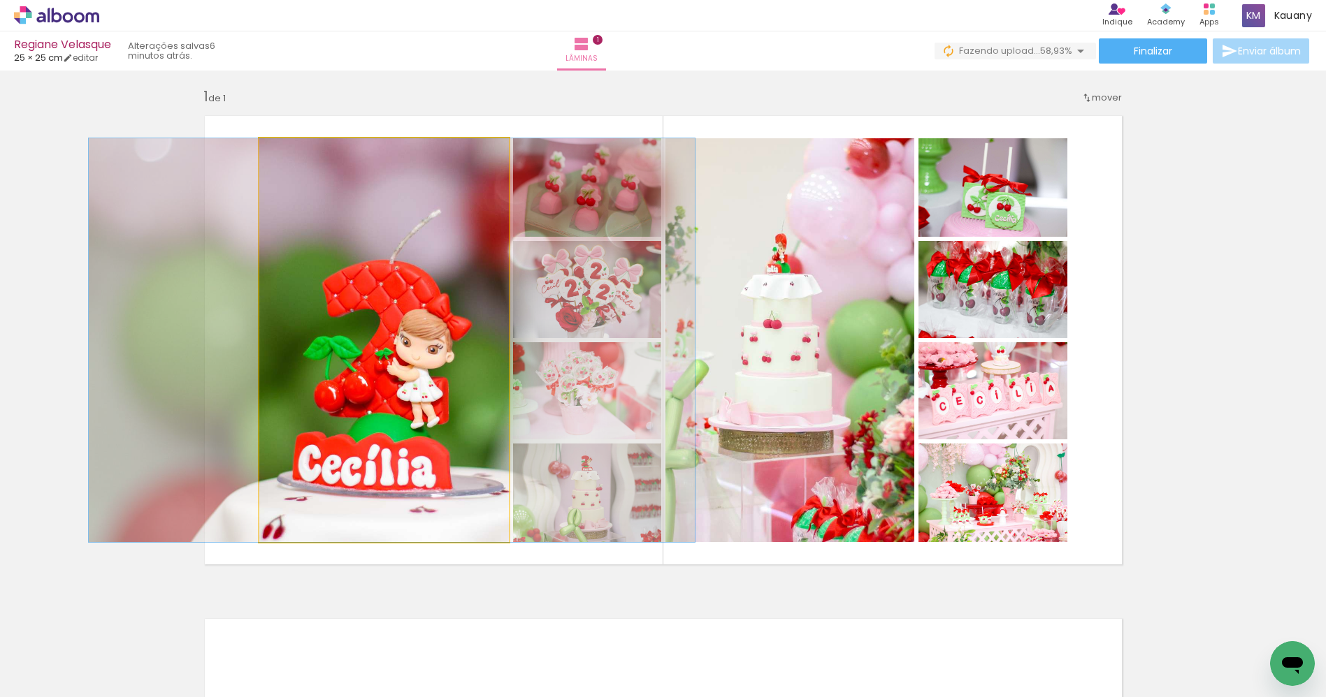
drag, startPoint x: 435, startPoint y: 394, endPoint x: 442, endPoint y: 370, distance: 25.0
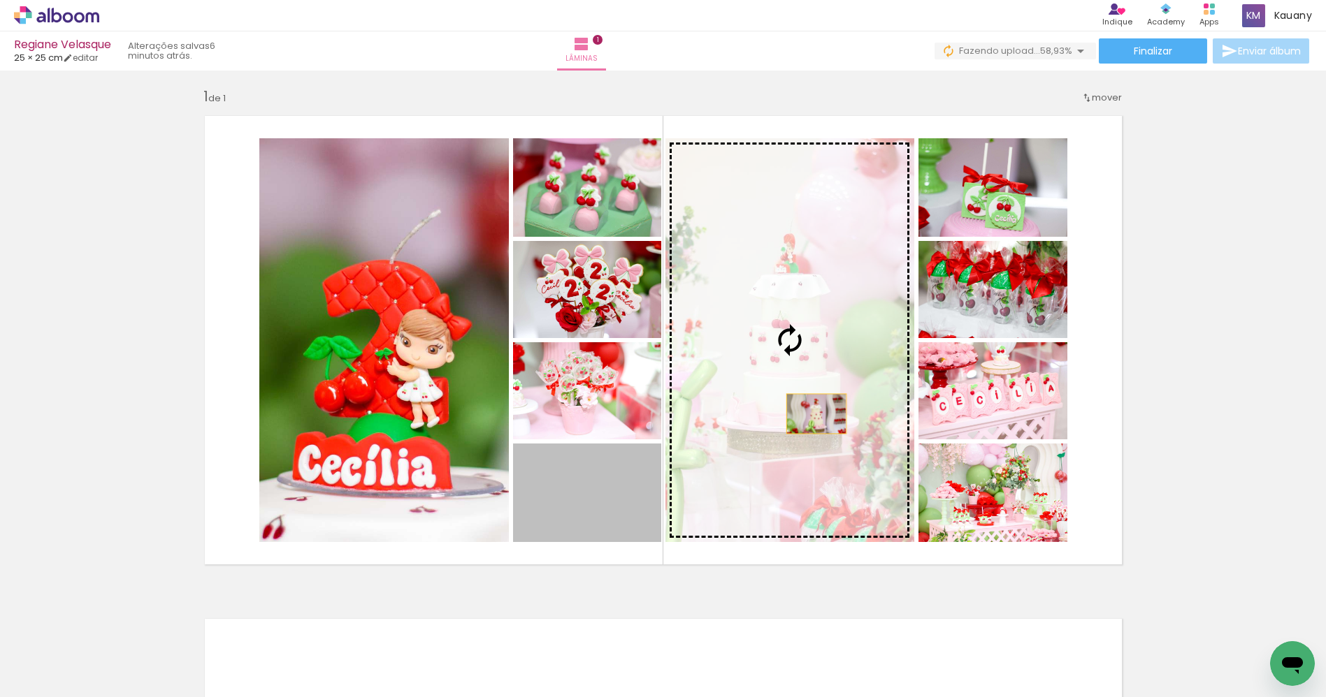
drag, startPoint x: 616, startPoint y: 512, endPoint x: 828, endPoint y: 409, distance: 235.4
click at [0, 0] on slot at bounding box center [0, 0] width 0 height 0
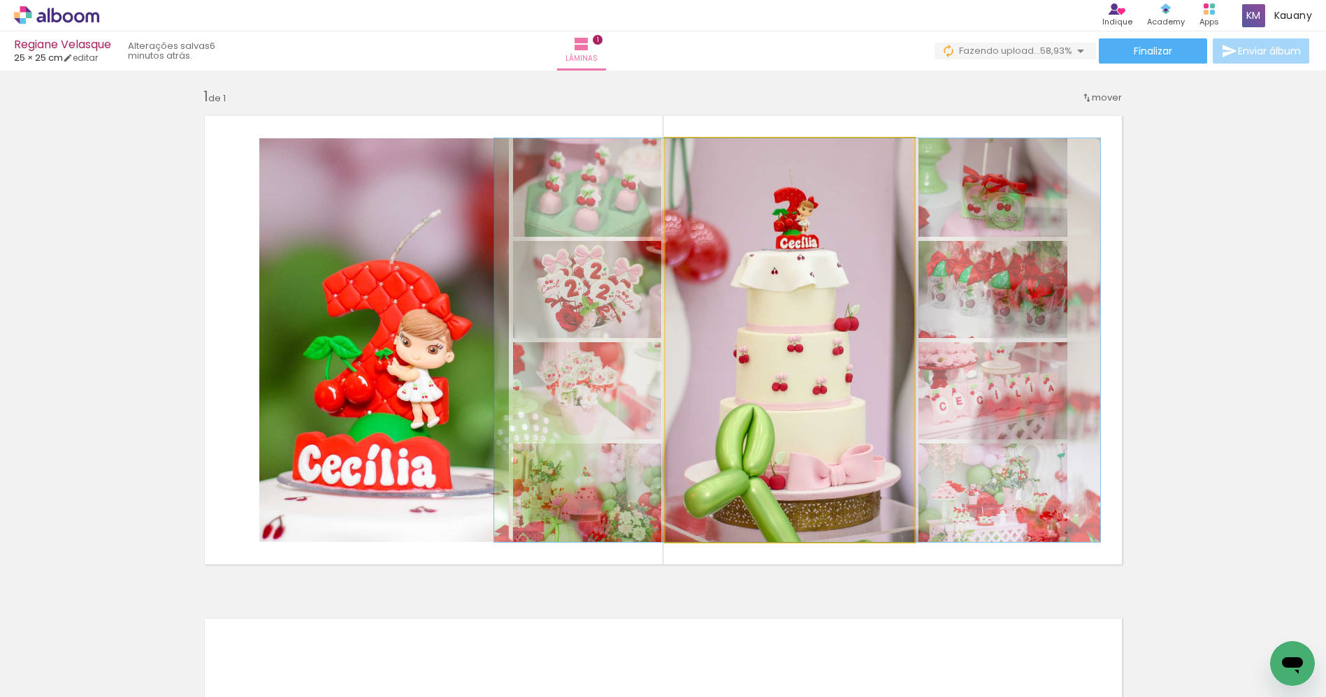
drag, startPoint x: 804, startPoint y: 400, endPoint x: 812, endPoint y: 400, distance: 7.7
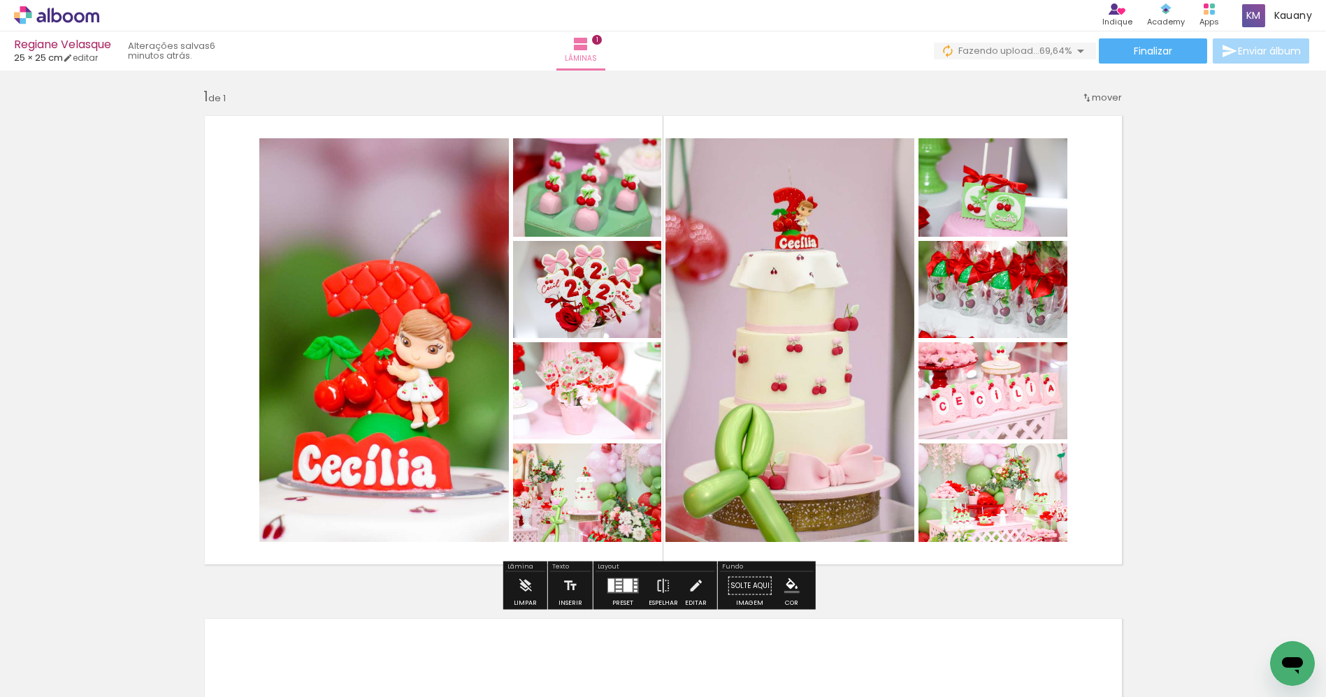
drag, startPoint x: 1220, startPoint y: 398, endPoint x: 1200, endPoint y: 395, distance: 19.9
click at [1227, 397] on div "Inserir lâmina 1 de 1" at bounding box center [663, 574] width 1326 height 1007
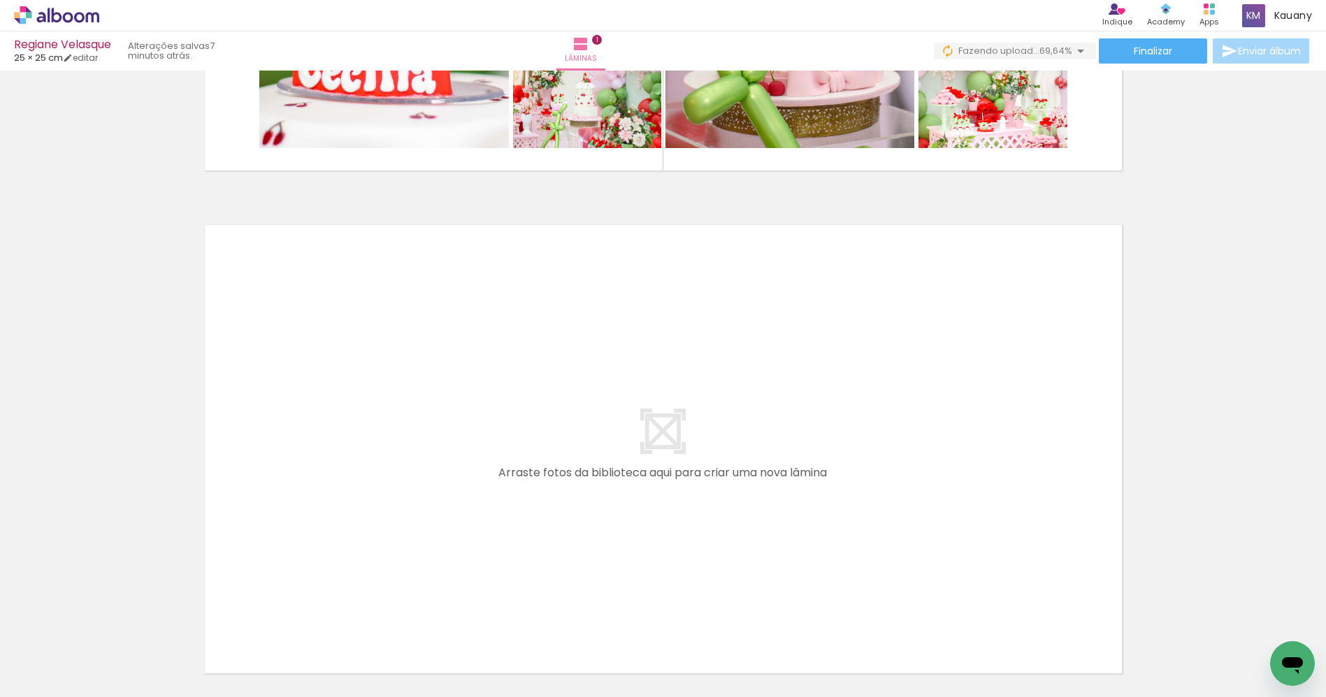
scroll to position [0, 1245]
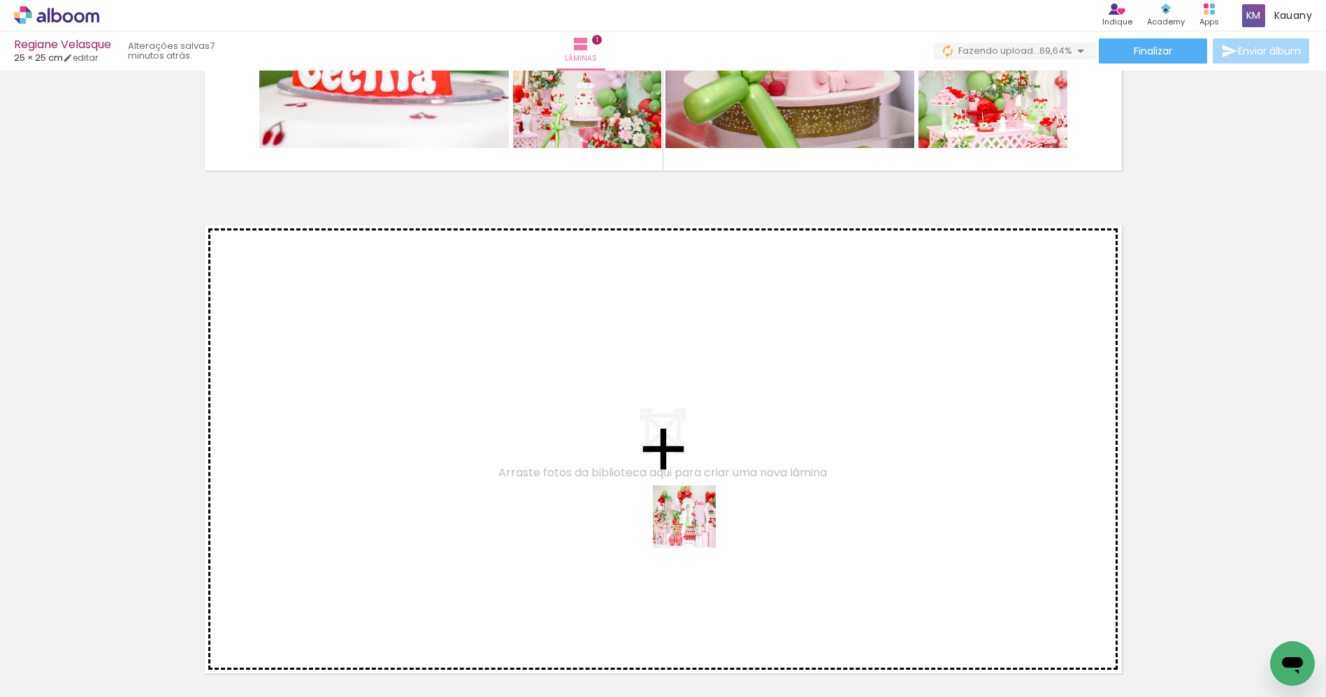
drag, startPoint x: 636, startPoint y: 649, endPoint x: 718, endPoint y: 496, distance: 173.9
click at [718, 496] on quentale-workspace at bounding box center [663, 348] width 1326 height 697
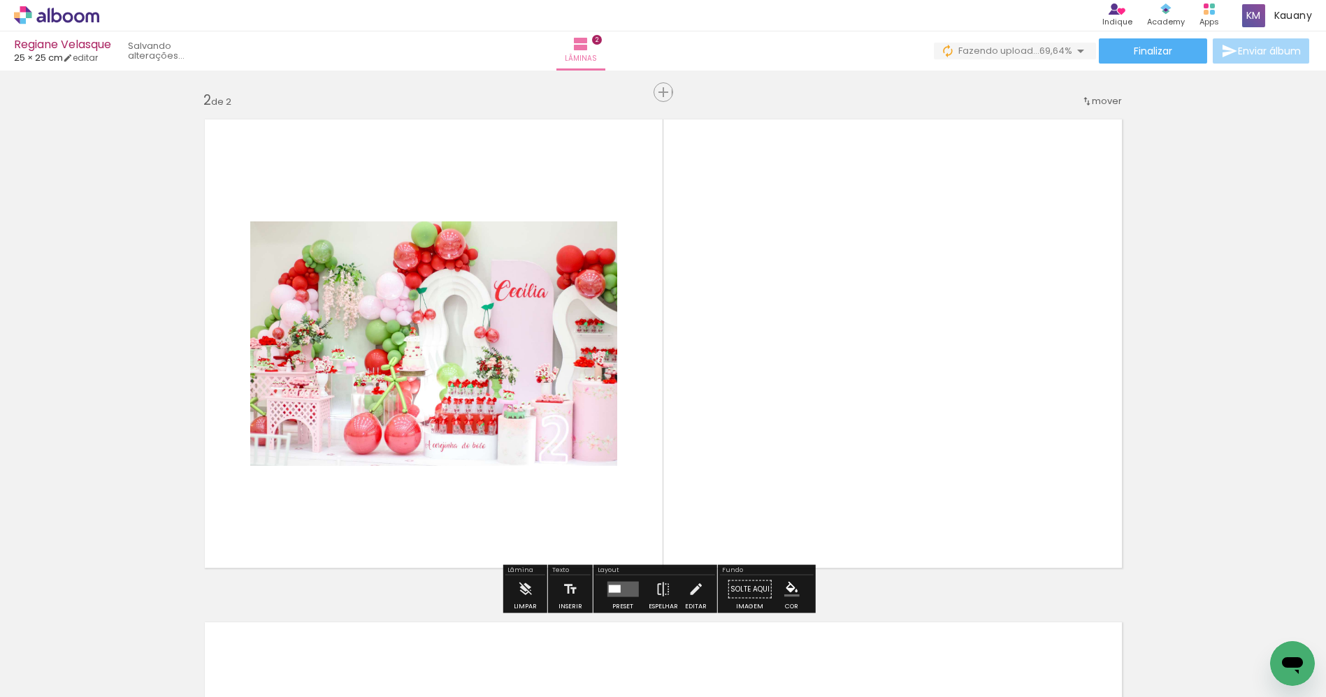
scroll to position [508, 0]
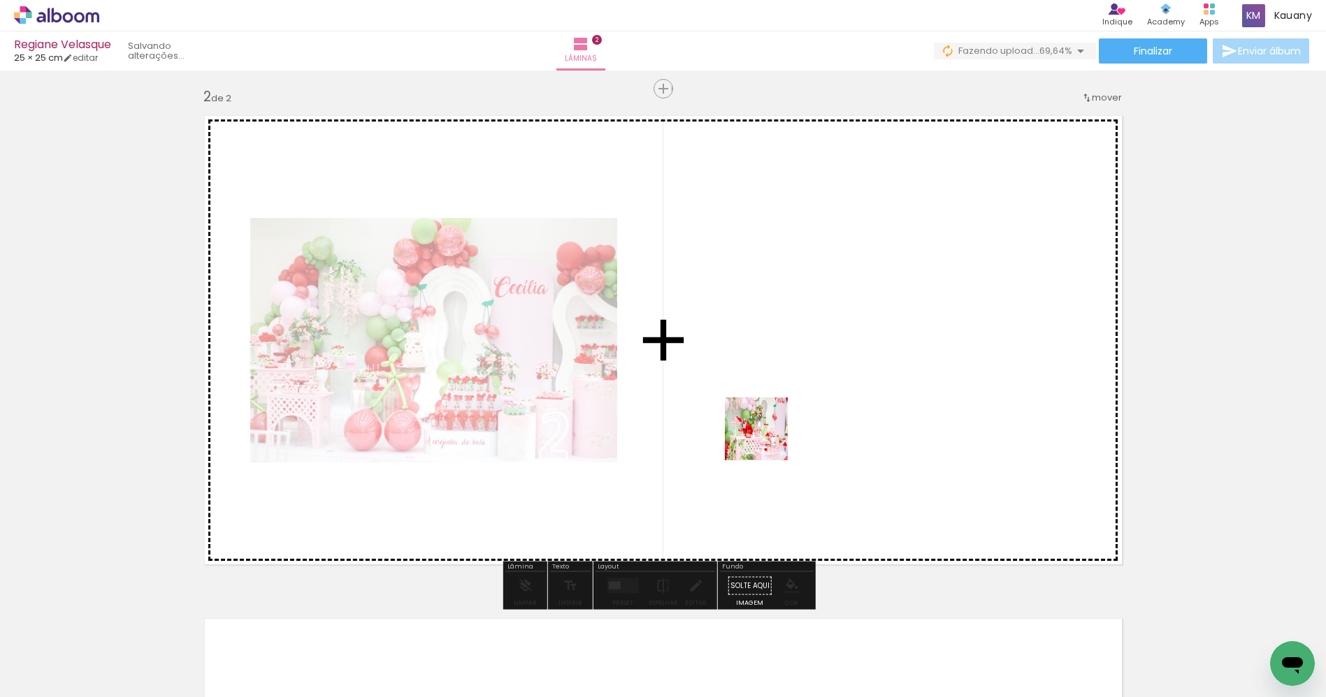
drag, startPoint x: 695, startPoint y: 667, endPoint x: 766, endPoint y: 439, distance: 238.7
click at [766, 439] on quentale-workspace at bounding box center [663, 348] width 1326 height 697
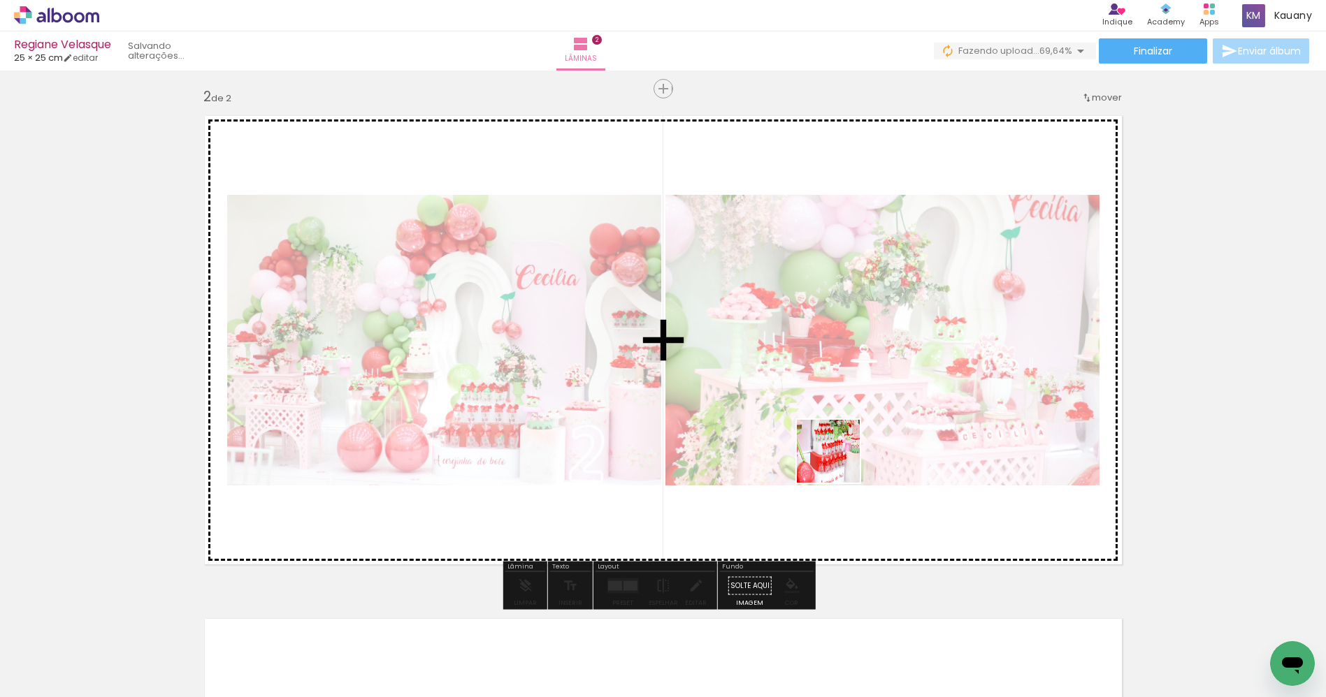
drag, startPoint x: 783, startPoint y: 674, endPoint x: 854, endPoint y: 441, distance: 243.4
click at [848, 448] on quentale-workspace at bounding box center [663, 348] width 1326 height 697
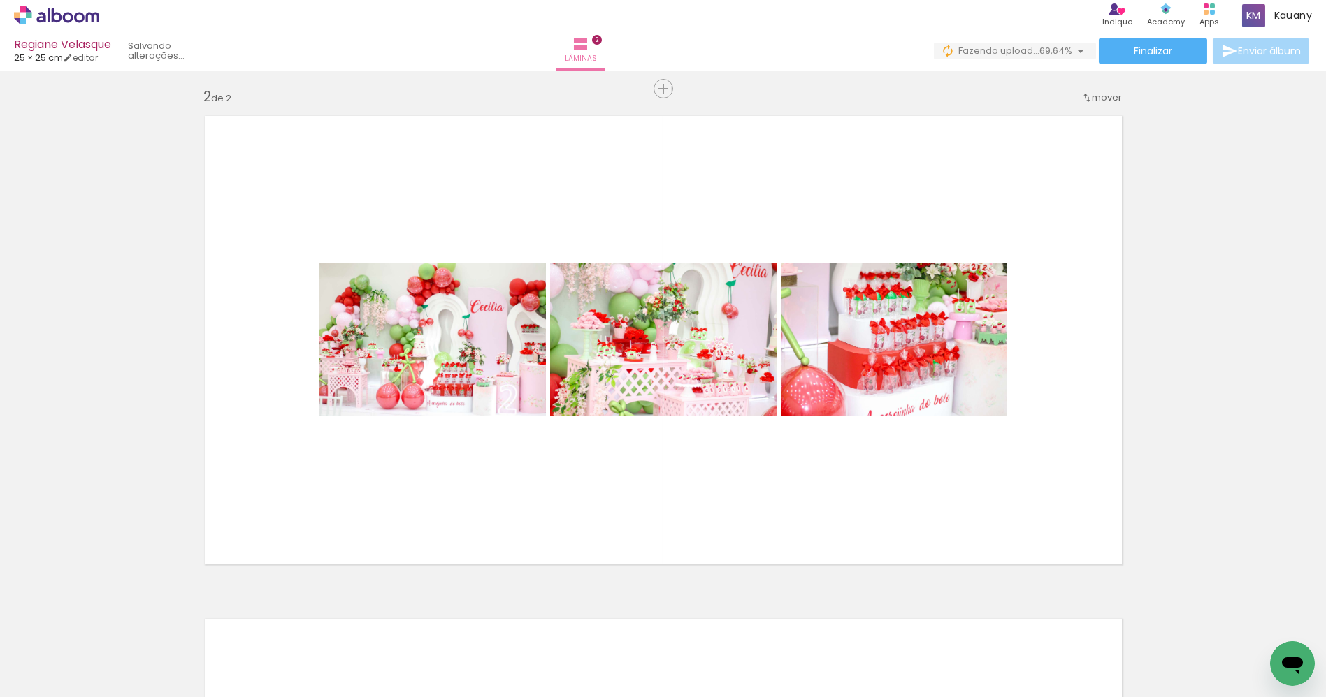
scroll to position [0, 2728]
drag, startPoint x: 790, startPoint y: 650, endPoint x: 880, endPoint y: 474, distance: 197.5
click at [871, 480] on quentale-workspace at bounding box center [663, 348] width 1326 height 697
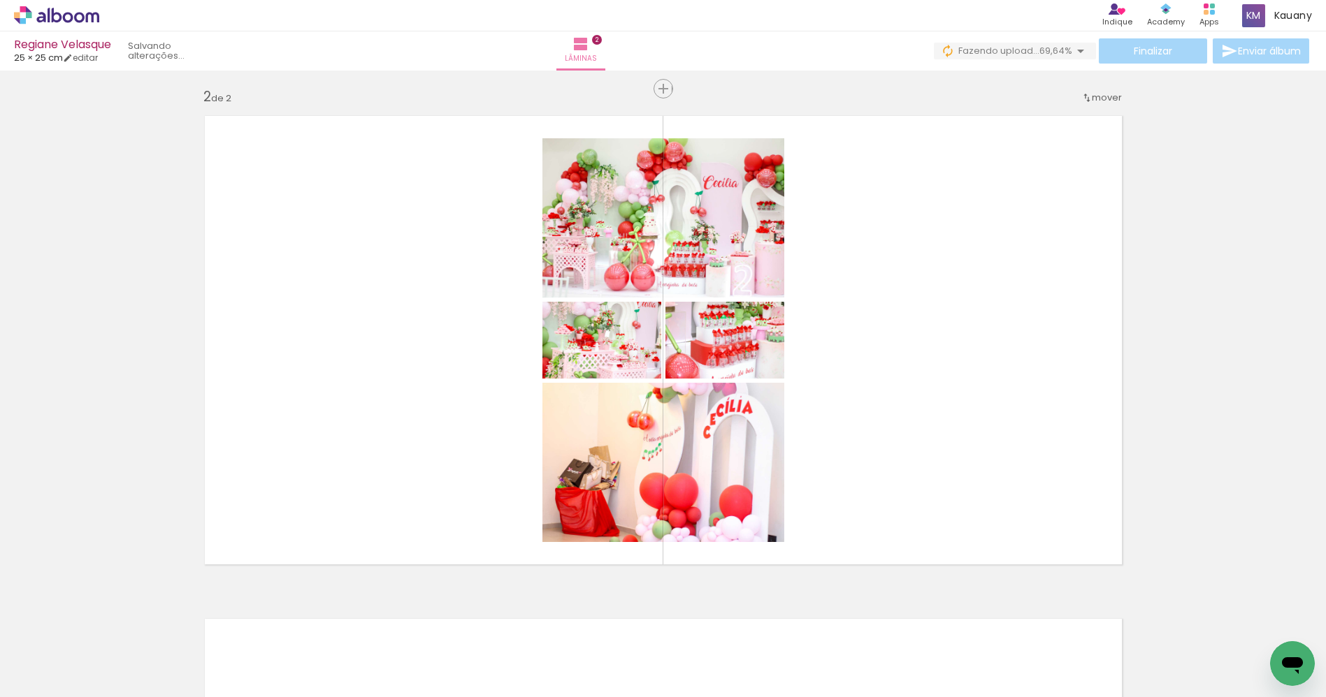
scroll to position [0, 0]
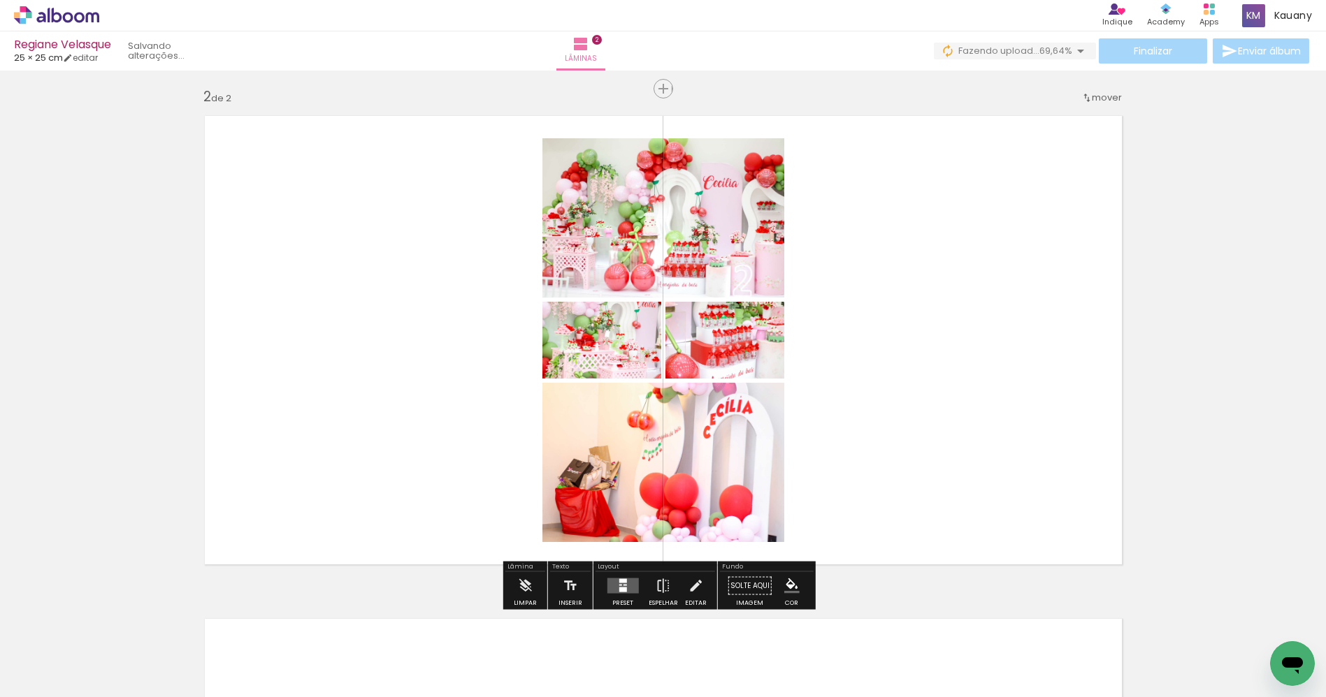
drag, startPoint x: 625, startPoint y: 594, endPoint x: 728, endPoint y: 540, distance: 116.6
click at [625, 595] on div at bounding box center [623, 586] width 38 height 28
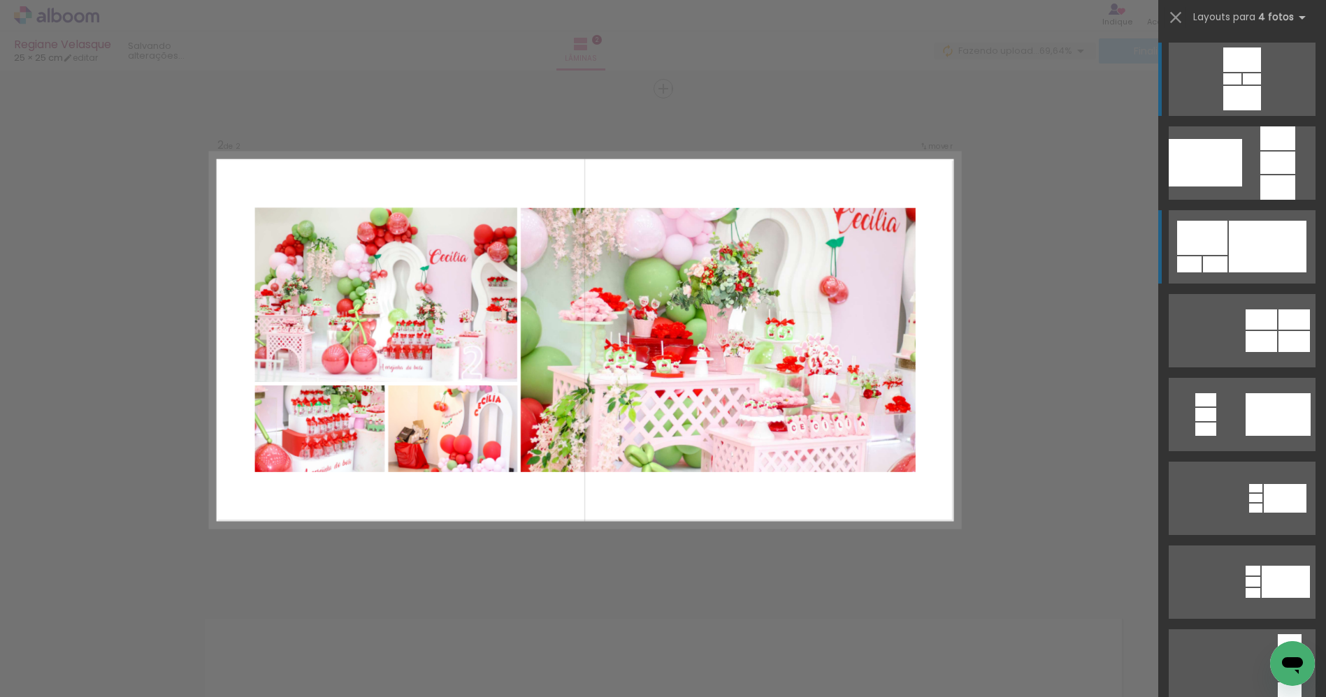
drag, startPoint x: 1251, startPoint y: 261, endPoint x: 1257, endPoint y: 252, distance: 10.7
click at [1250, 258] on div at bounding box center [1268, 247] width 78 height 52
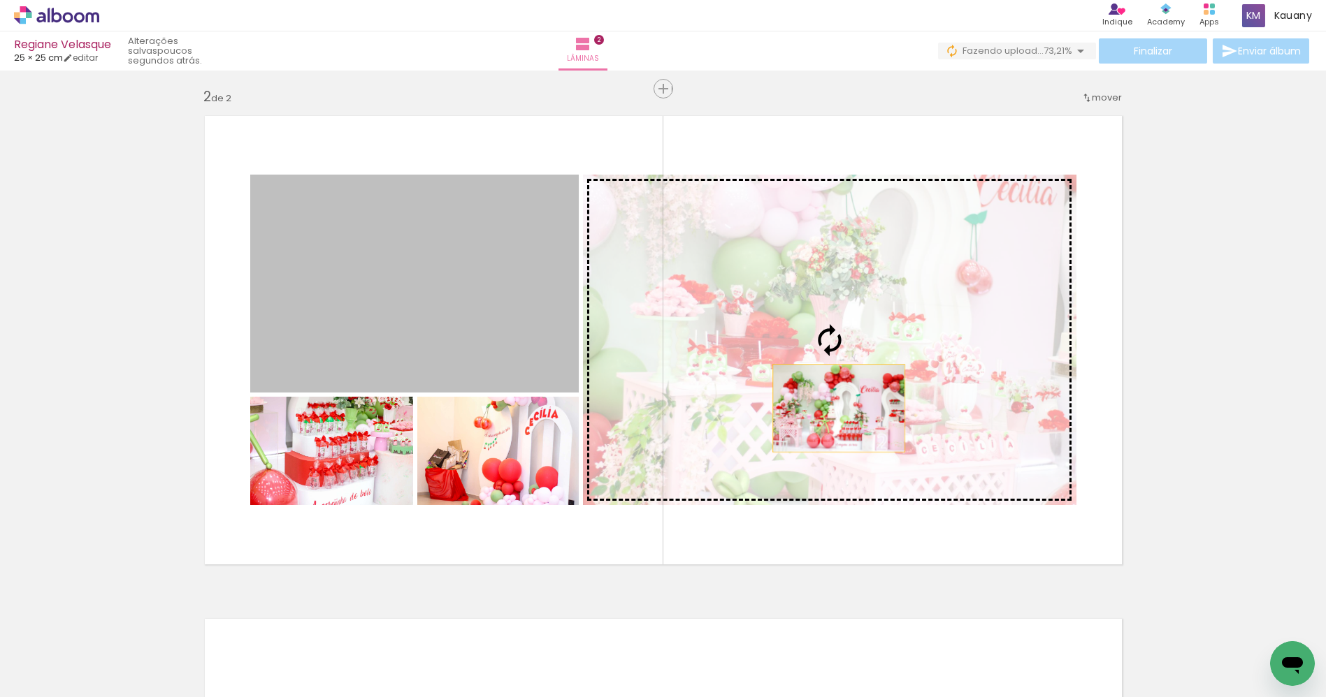
drag, startPoint x: 437, startPoint y: 314, endPoint x: 834, endPoint y: 378, distance: 402.0
click at [0, 0] on slot at bounding box center [0, 0] width 0 height 0
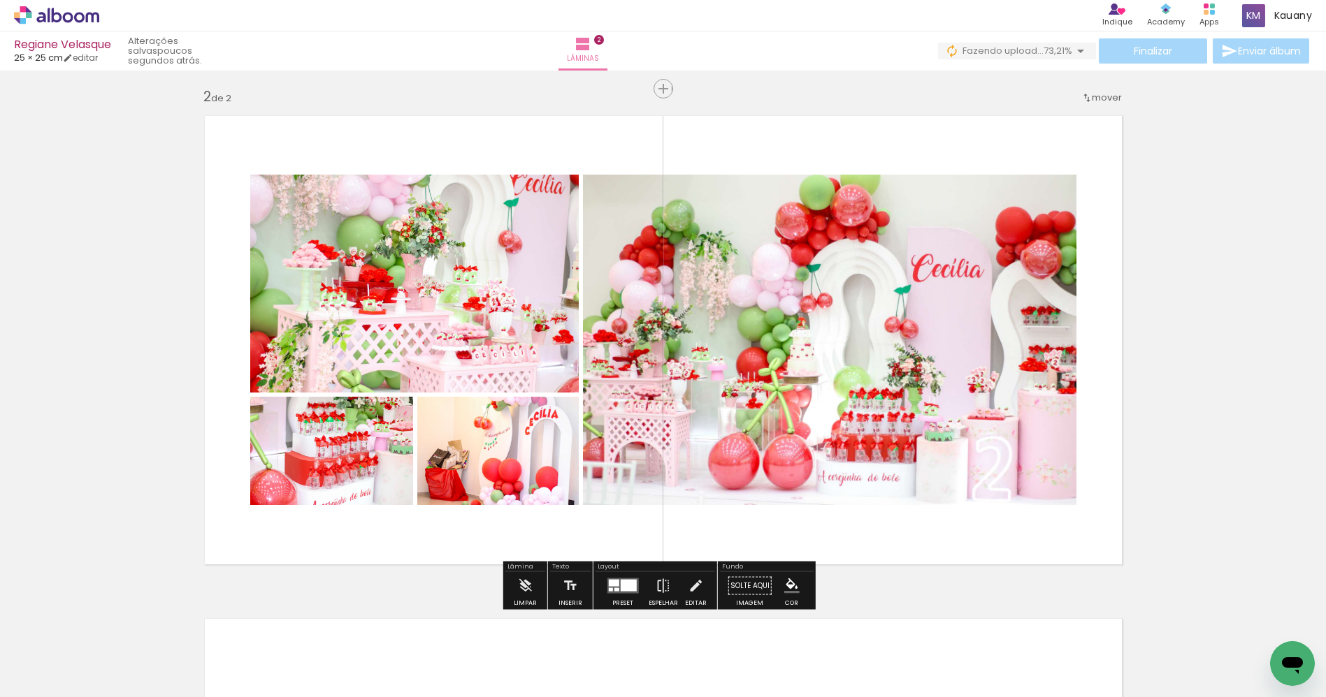
click at [507, 480] on quentale-photo at bounding box center [497, 451] width 161 height 108
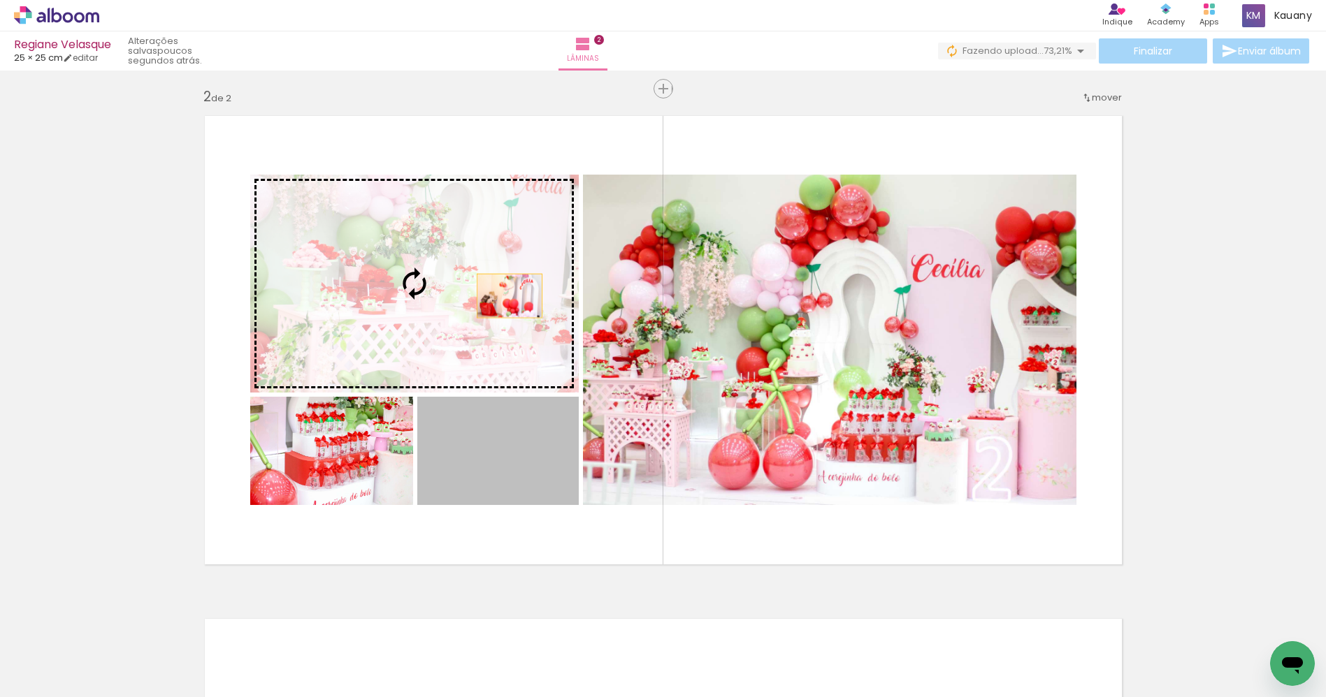
drag, startPoint x: 521, startPoint y: 484, endPoint x: 509, endPoint y: 280, distance: 203.8
click at [0, 0] on slot at bounding box center [0, 0] width 0 height 0
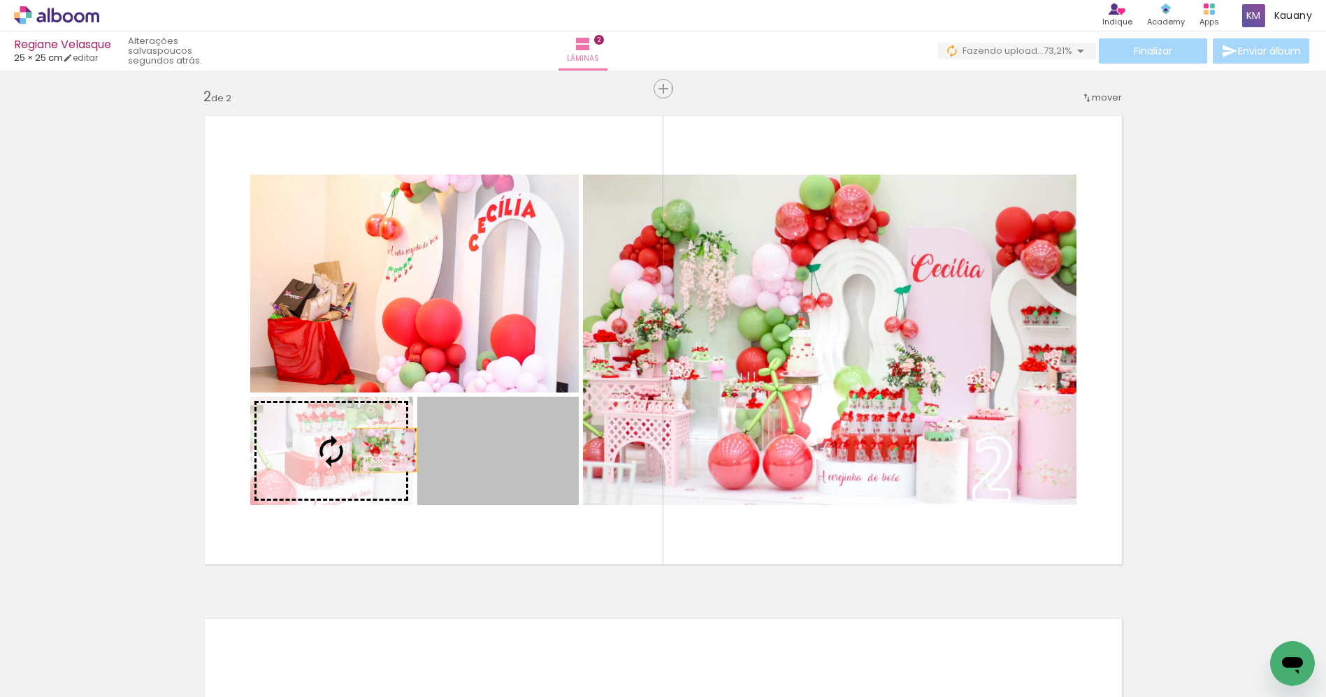
drag, startPoint x: 517, startPoint y: 462, endPoint x: 368, endPoint y: 448, distance: 150.2
click at [0, 0] on slot at bounding box center [0, 0] width 0 height 0
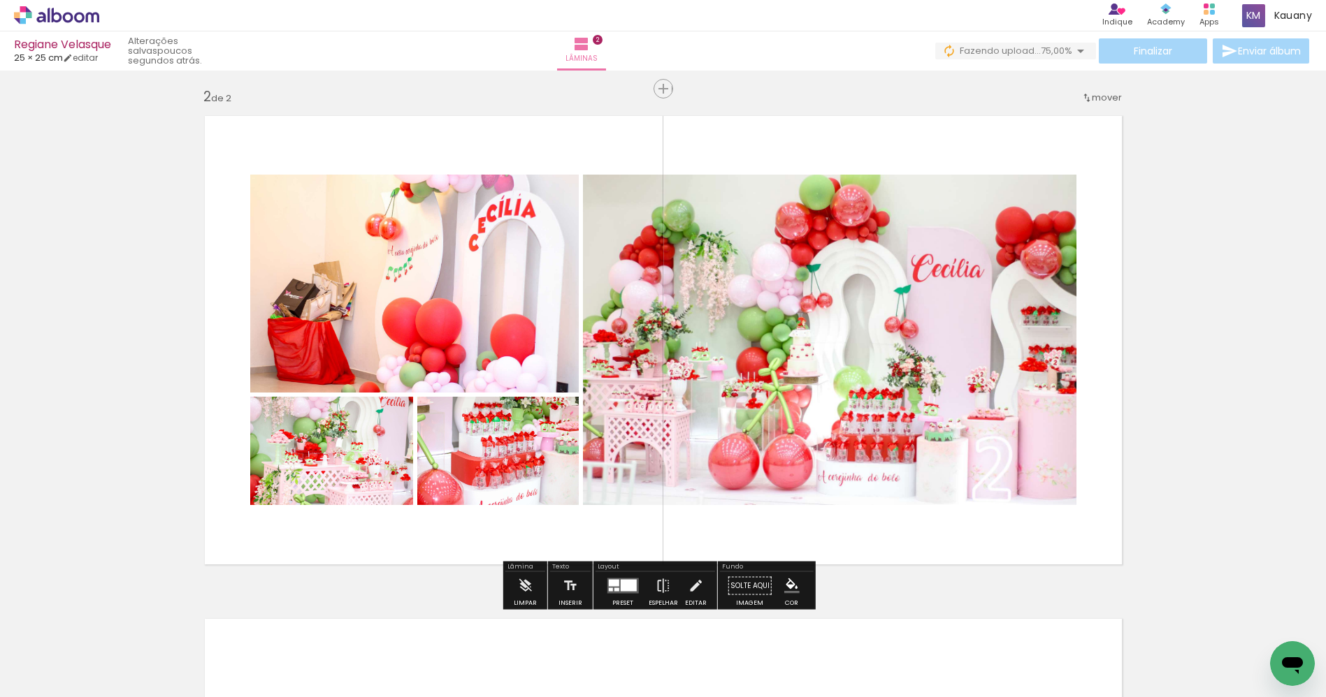
click at [1094, 335] on quentale-layouter at bounding box center [663, 340] width 936 height 468
click at [1173, 359] on div "Inserir lâmina 1 de 2 Inserir lâmina 2 de 2" at bounding box center [663, 322] width 1326 height 1510
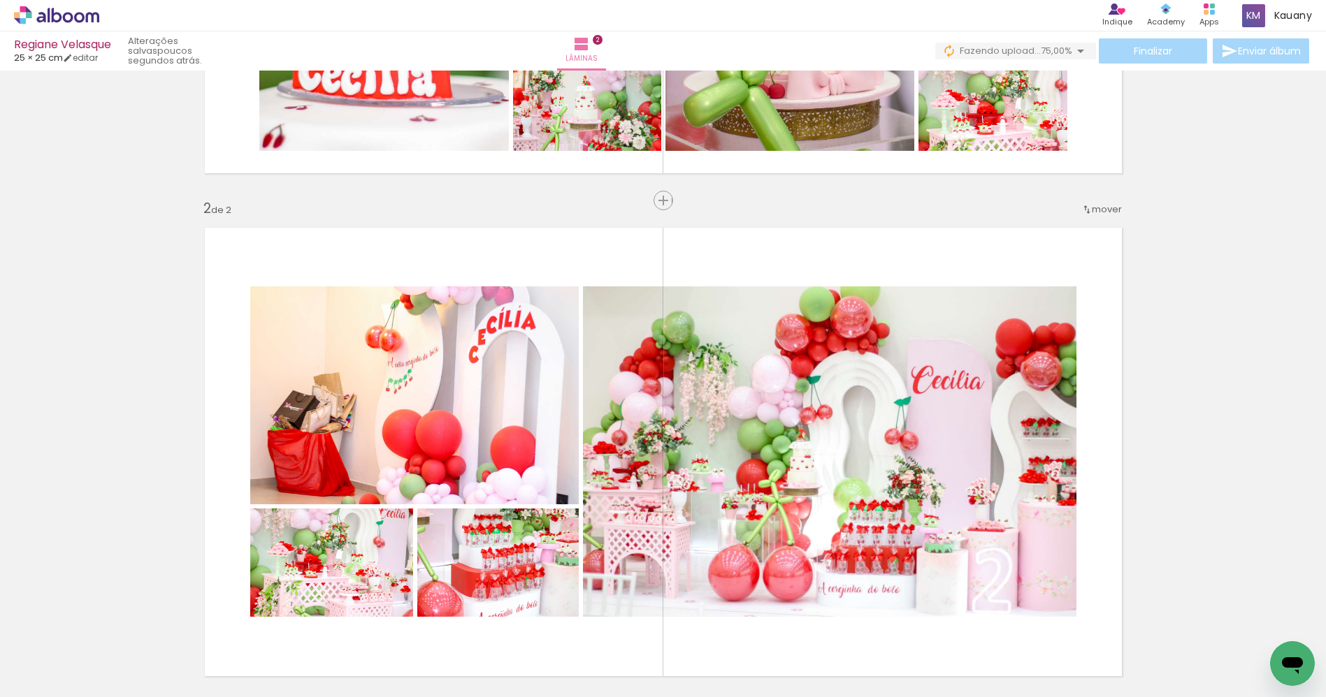
scroll to position [383, 0]
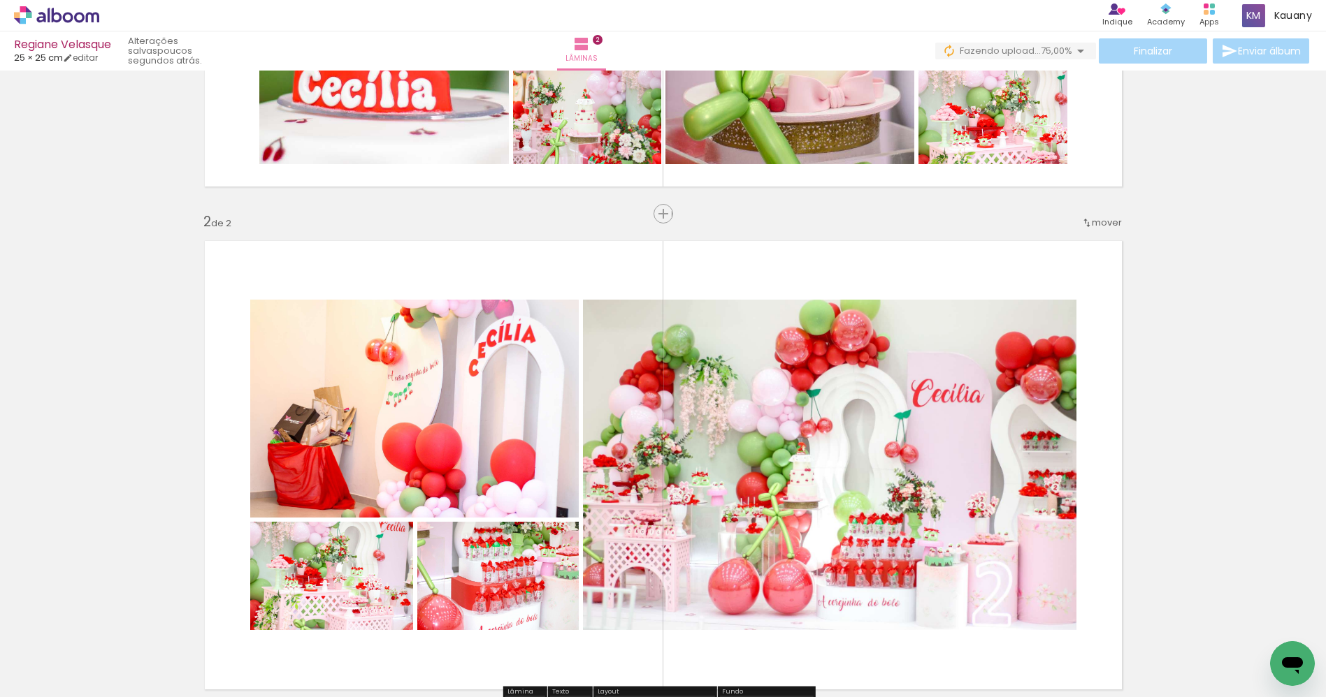
click at [1108, 217] on span "mover" at bounding box center [1107, 222] width 30 height 13
click at [1066, 219] on span "1" at bounding box center [1065, 219] width 3 height 23
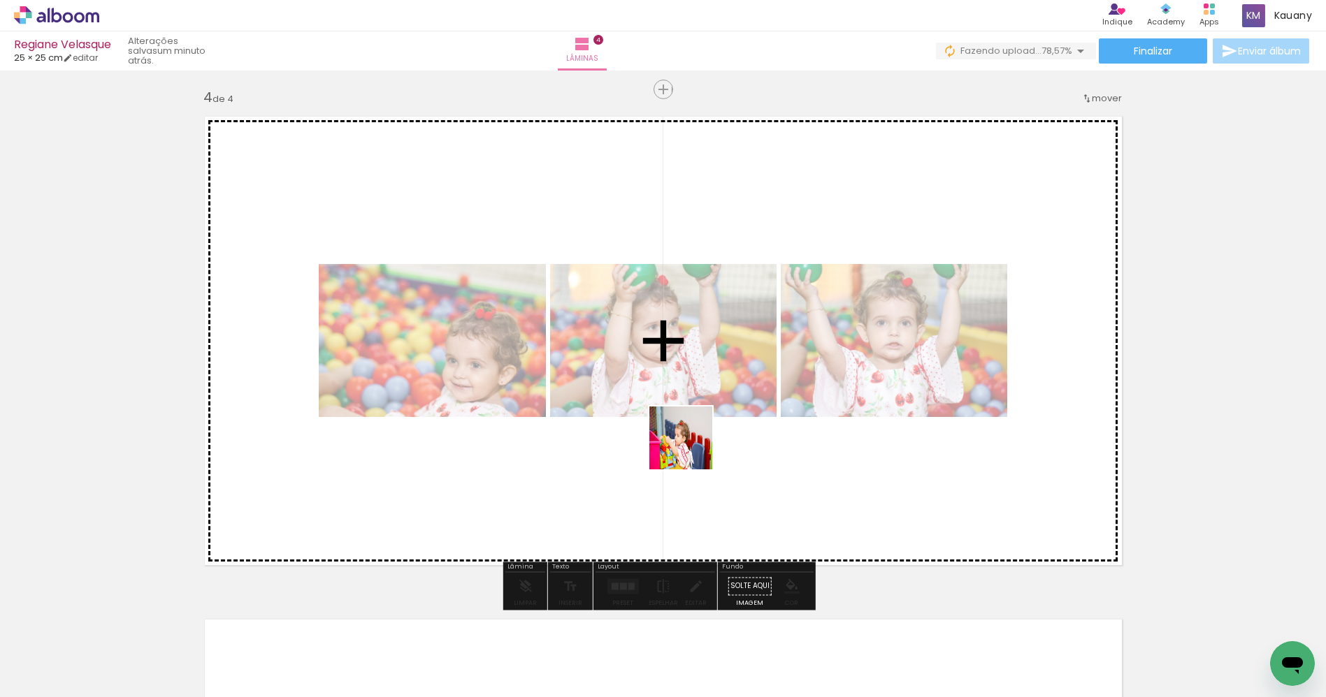
drag, startPoint x: 651, startPoint y: 656, endPoint x: 610, endPoint y: 639, distance: 43.6
click at [700, 437] on quentale-workspace at bounding box center [663, 348] width 1326 height 697
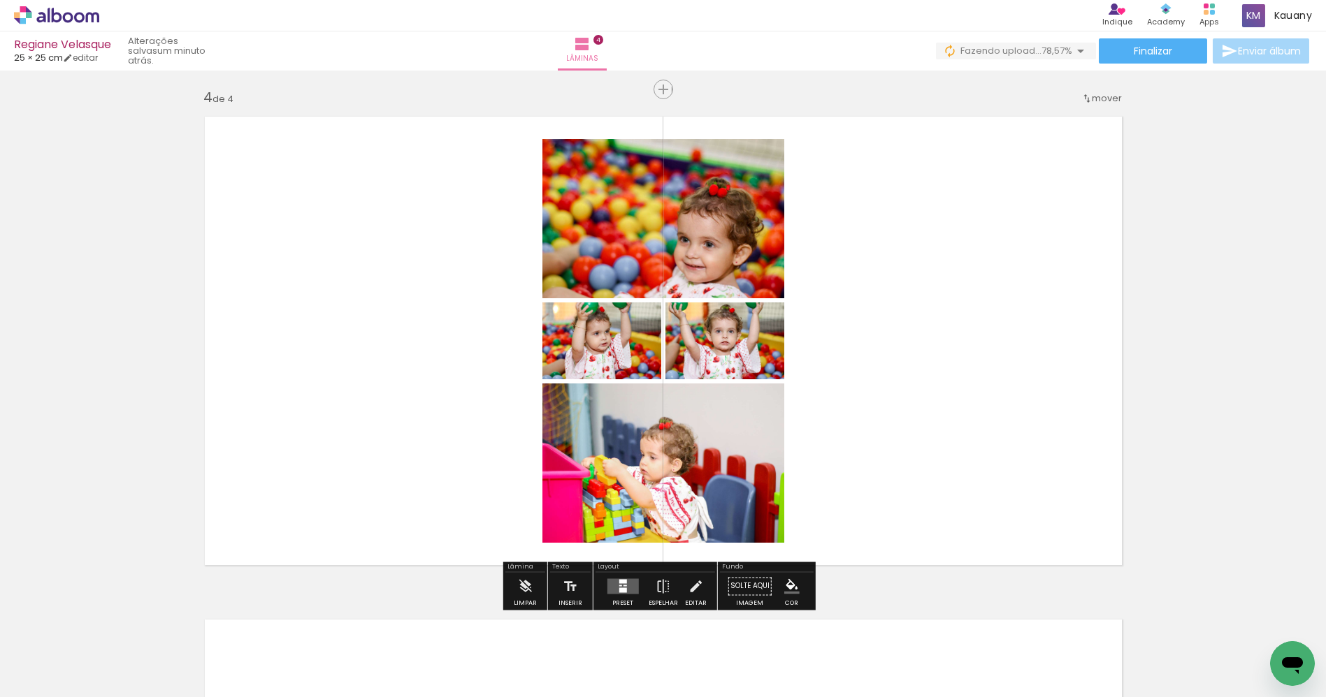
drag, startPoint x: 550, startPoint y: 660, endPoint x: 687, endPoint y: 458, distance: 244.0
click at [681, 484] on quentale-workspace at bounding box center [663, 348] width 1326 height 697
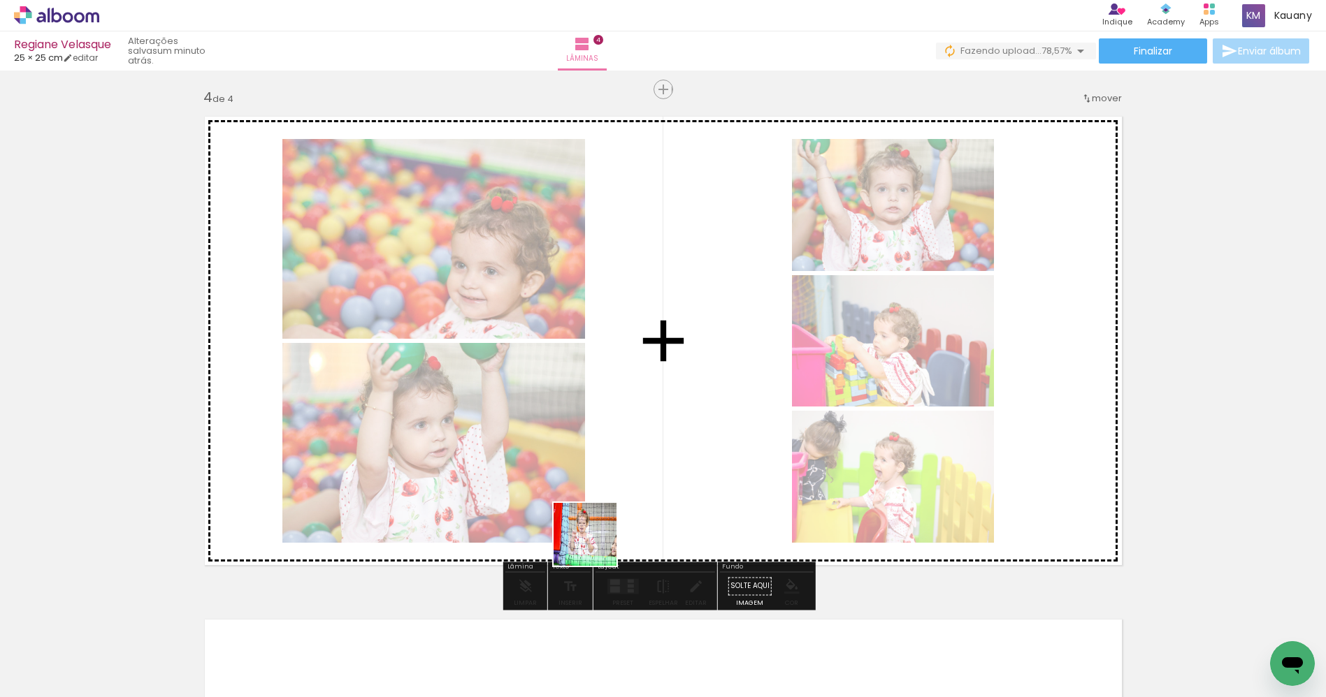
drag, startPoint x: 489, startPoint y: 663, endPoint x: 612, endPoint y: 484, distance: 217.3
click at [598, 543] on quentale-workspace at bounding box center [663, 348] width 1326 height 697
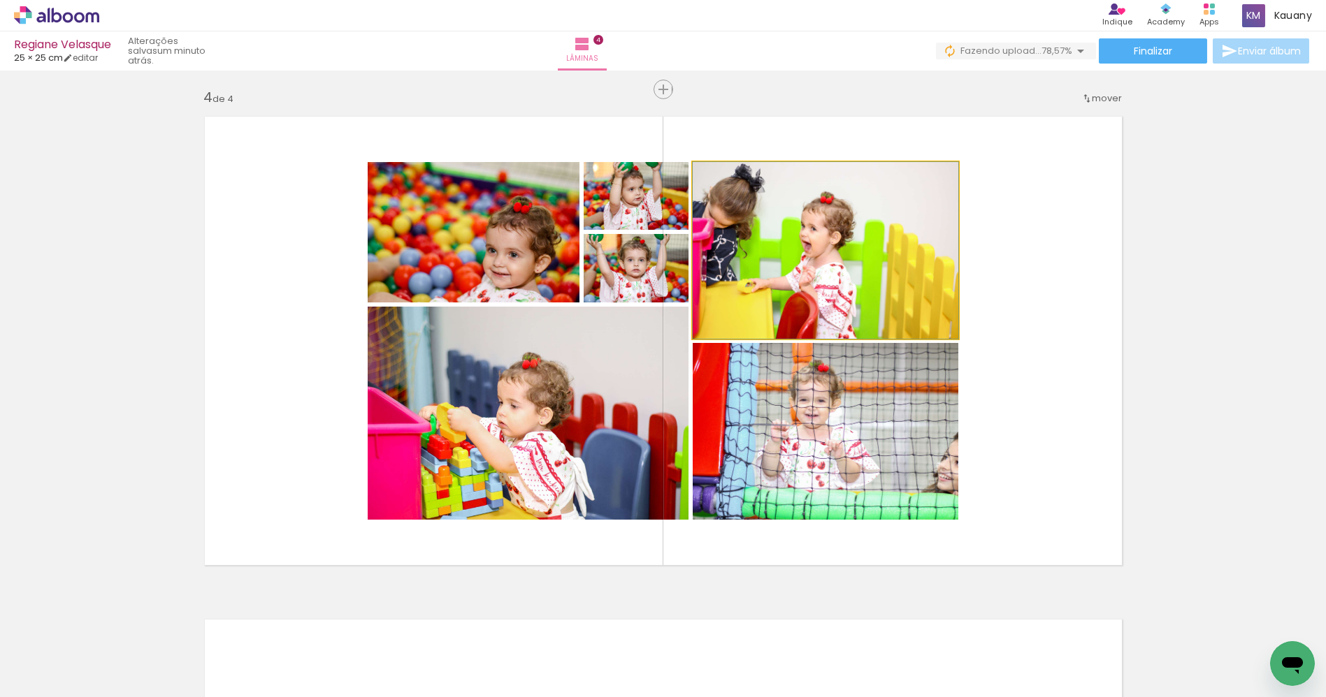
drag, startPoint x: 806, startPoint y: 287, endPoint x: 802, endPoint y: 273, distance: 14.6
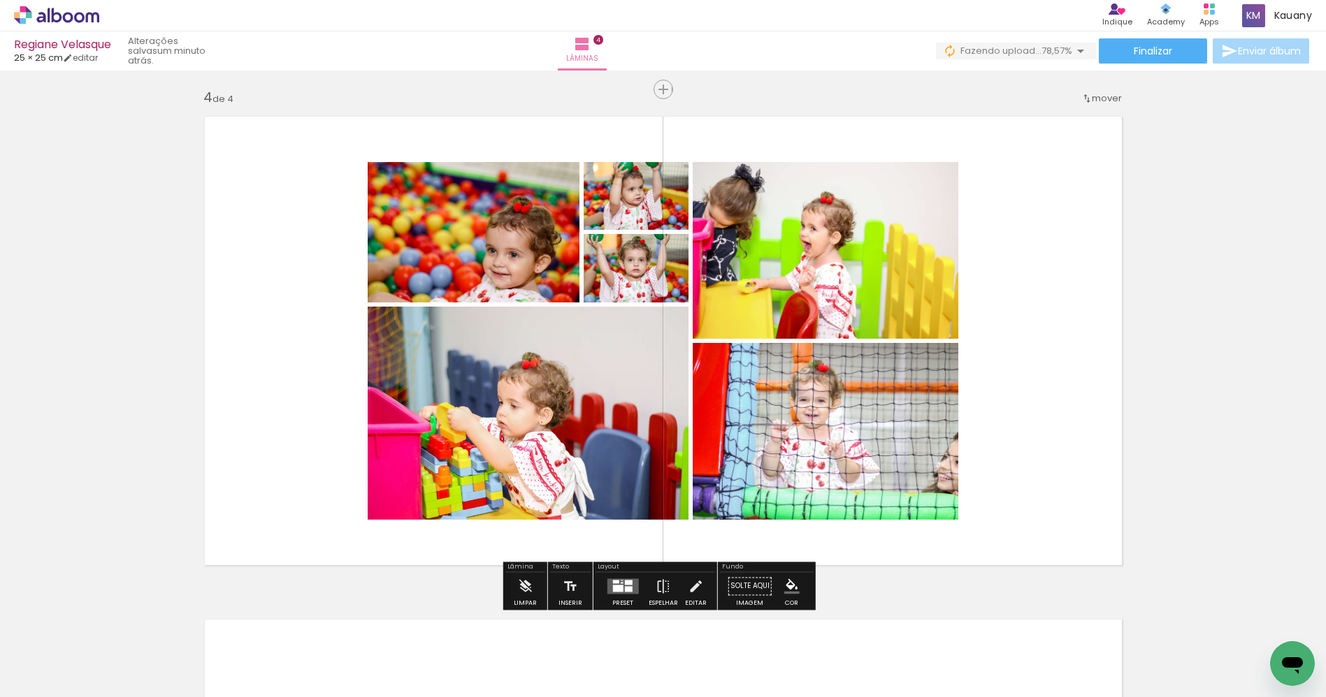
drag, startPoint x: 439, startPoint y: 649, endPoint x: 688, endPoint y: 456, distance: 314.8
click at [688, 456] on quentale-workspace at bounding box center [663, 348] width 1326 height 697
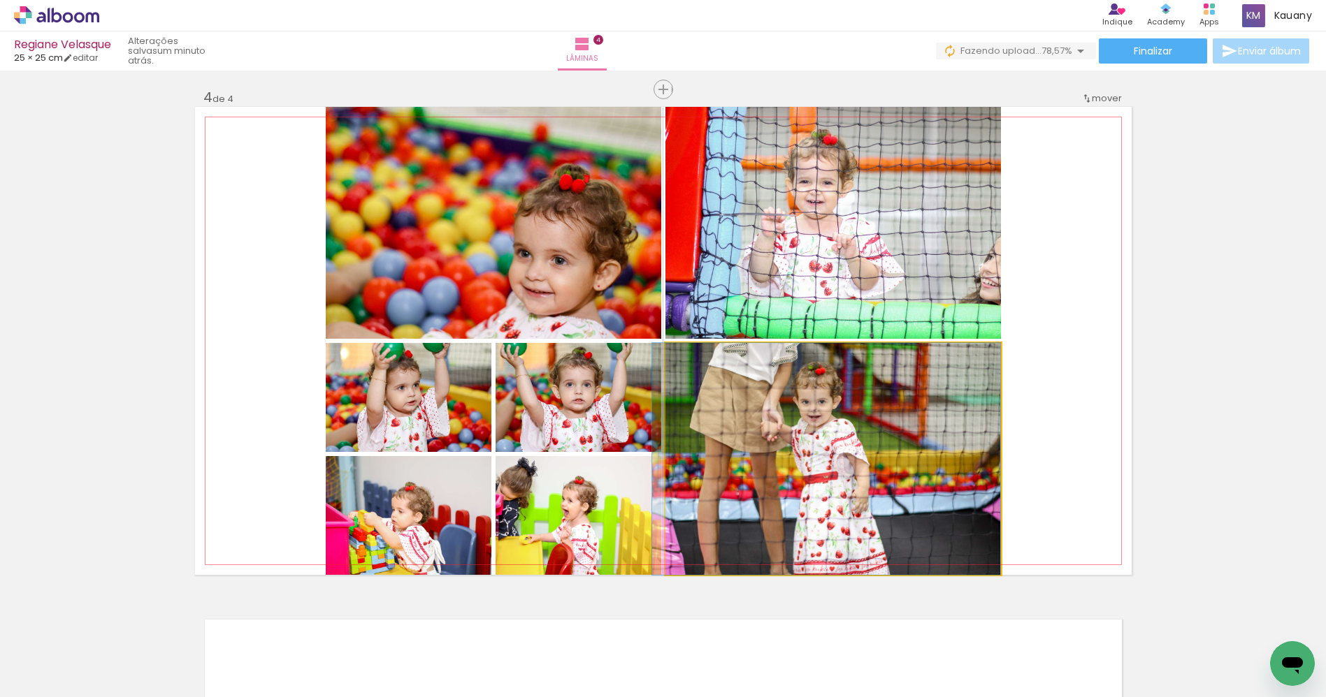
drag, startPoint x: 905, startPoint y: 442, endPoint x: 842, endPoint y: 492, distance: 80.1
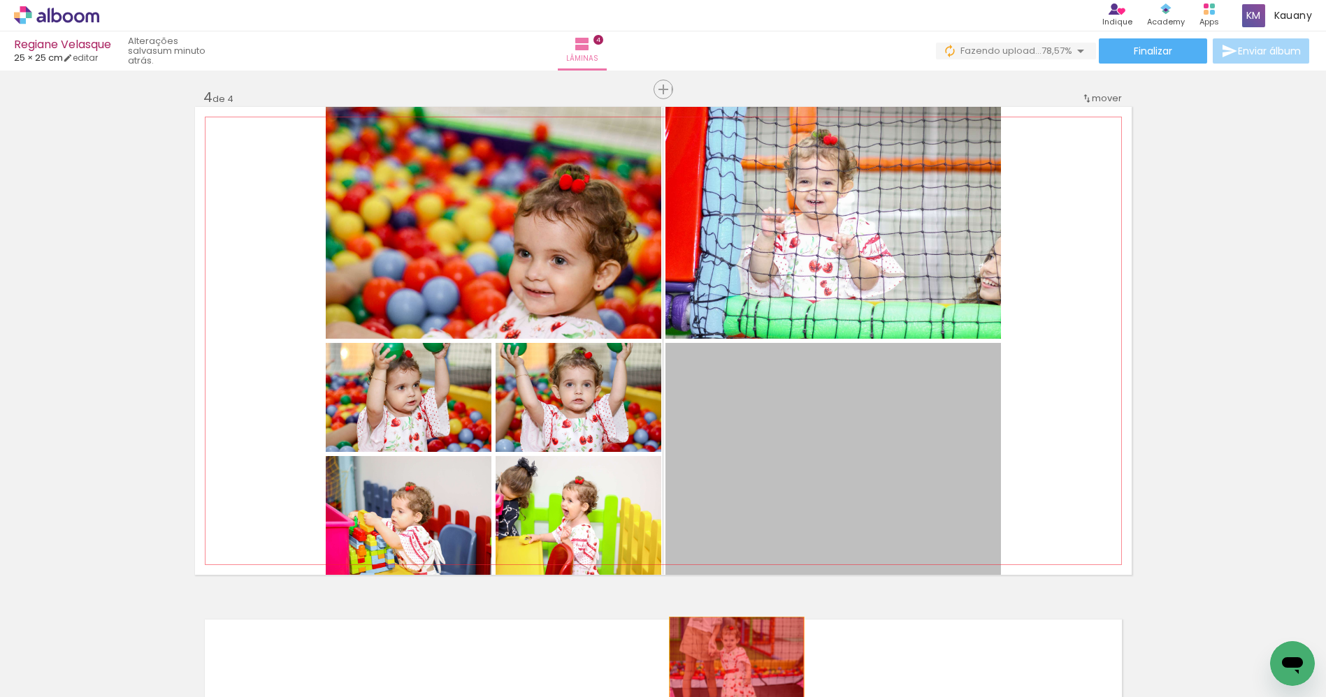
drag, startPoint x: 828, startPoint y: 437, endPoint x: 738, endPoint y: 594, distance: 181.3
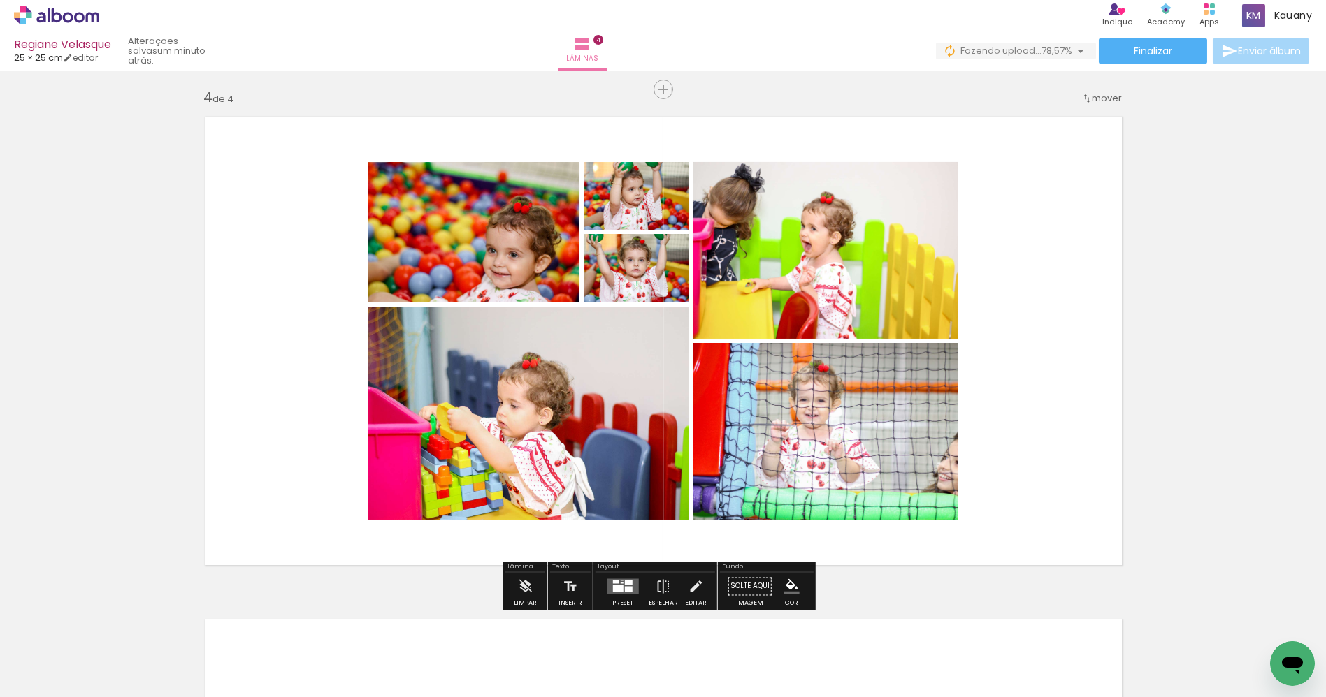
click at [630, 588] on quentale-layouter at bounding box center [622, 586] width 31 height 15
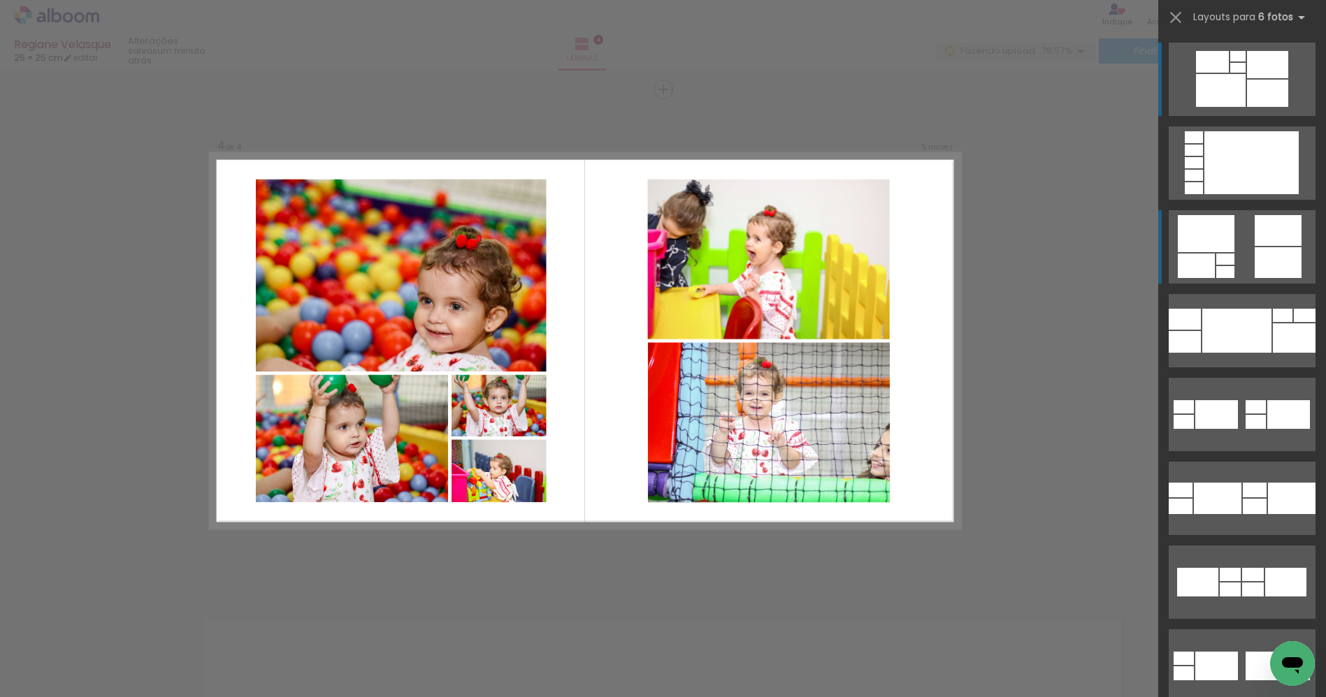
click at [1245, 256] on quentale-layouter at bounding box center [1241, 246] width 147 height 73
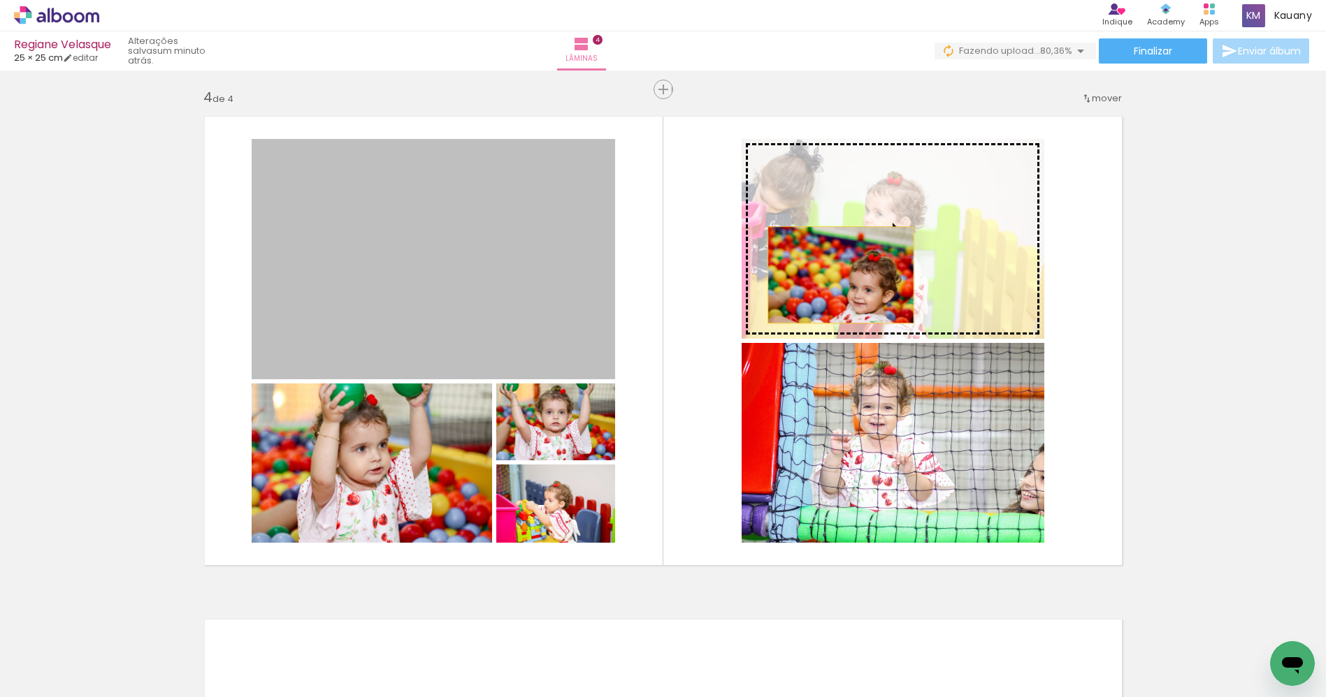
drag, startPoint x: 531, startPoint y: 321, endPoint x: 837, endPoint y: 269, distance: 310.6
click at [0, 0] on slot at bounding box center [0, 0] width 0 height 0
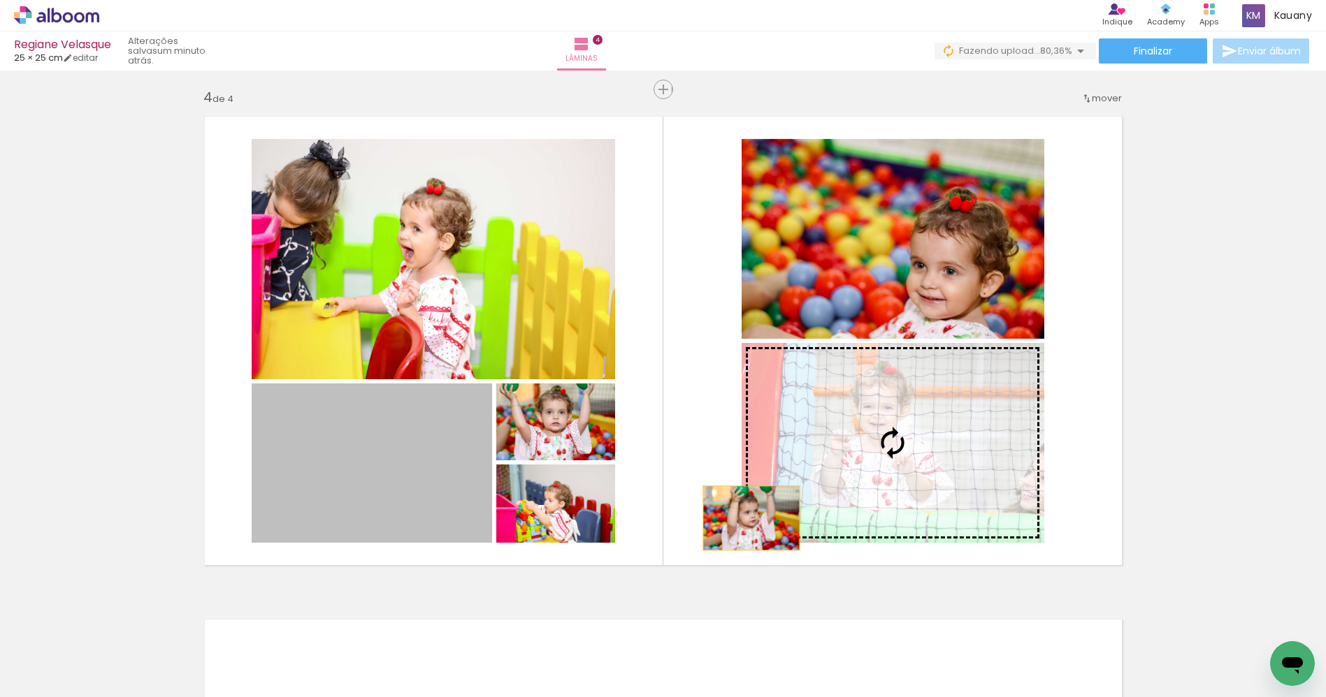
drag, startPoint x: 369, startPoint y: 503, endPoint x: 844, endPoint y: 490, distance: 475.4
click at [0, 0] on slot at bounding box center [0, 0] width 0 height 0
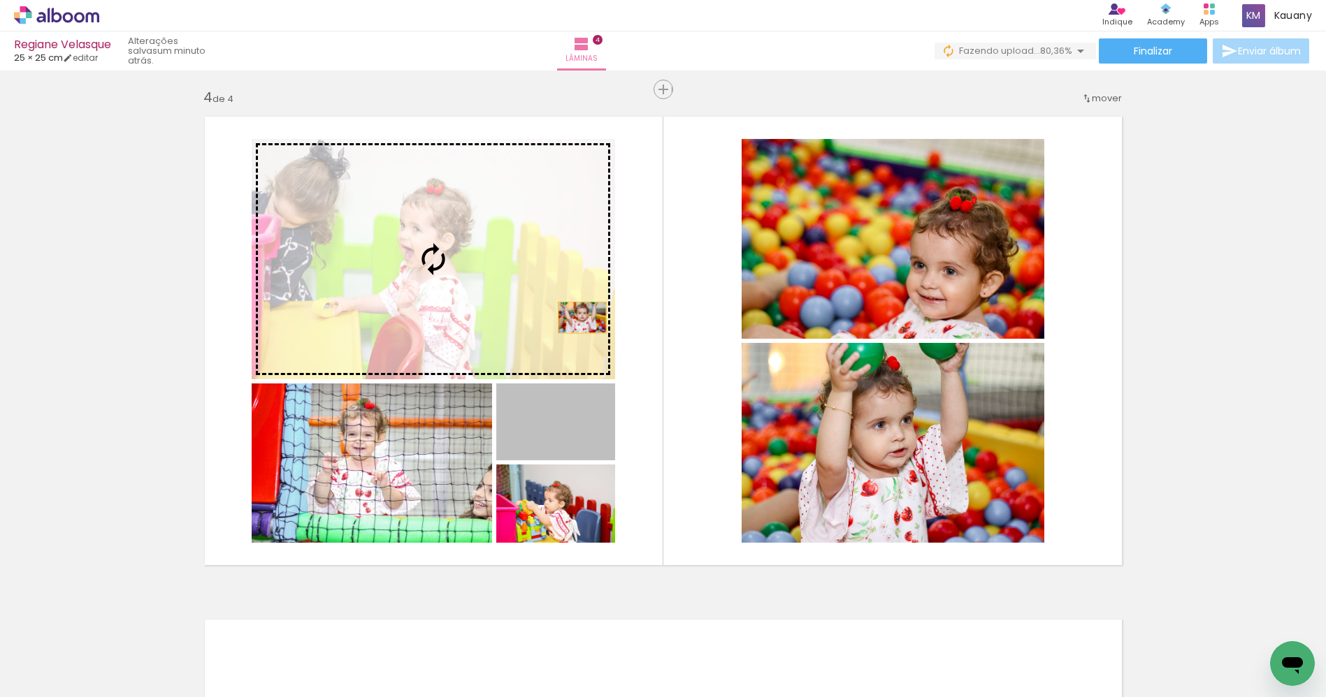
drag, startPoint x: 580, startPoint y: 438, endPoint x: 569, endPoint y: 293, distance: 145.8
click at [0, 0] on slot at bounding box center [0, 0] width 0 height 0
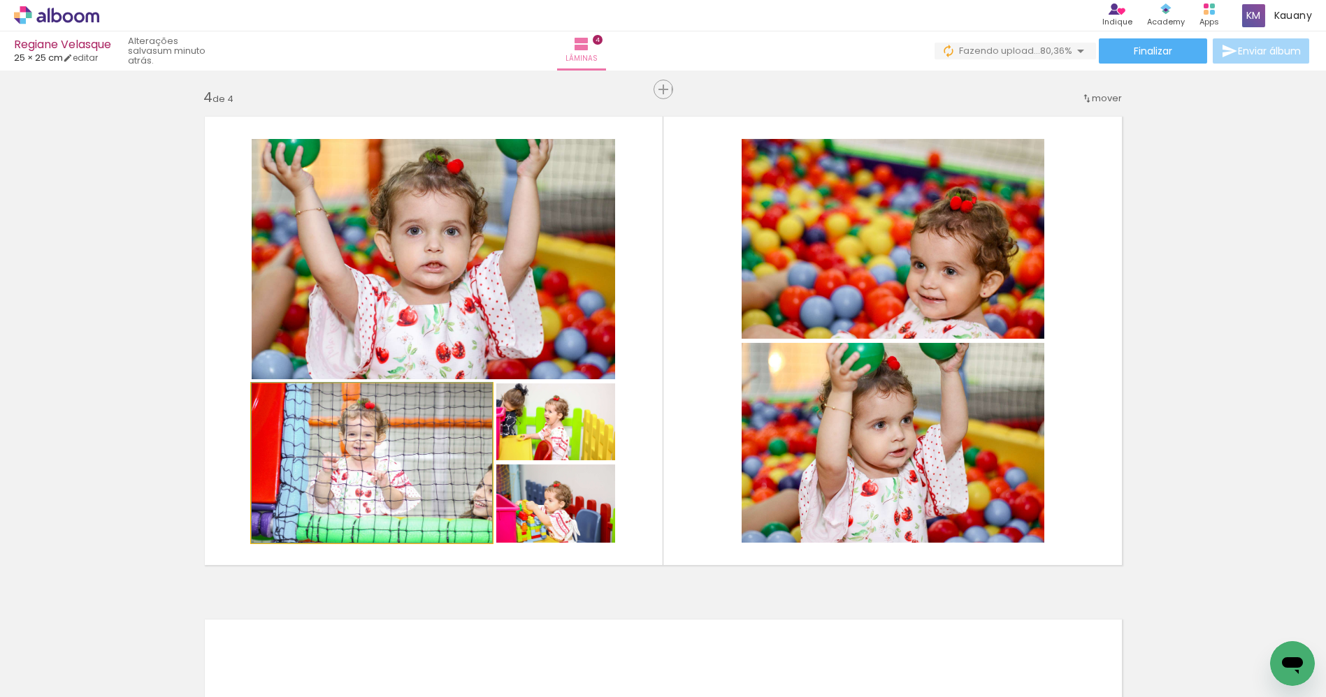
drag, startPoint x: 399, startPoint y: 475, endPoint x: 512, endPoint y: 277, distance: 227.9
click at [0, 0] on slot at bounding box center [0, 0] width 0 height 0
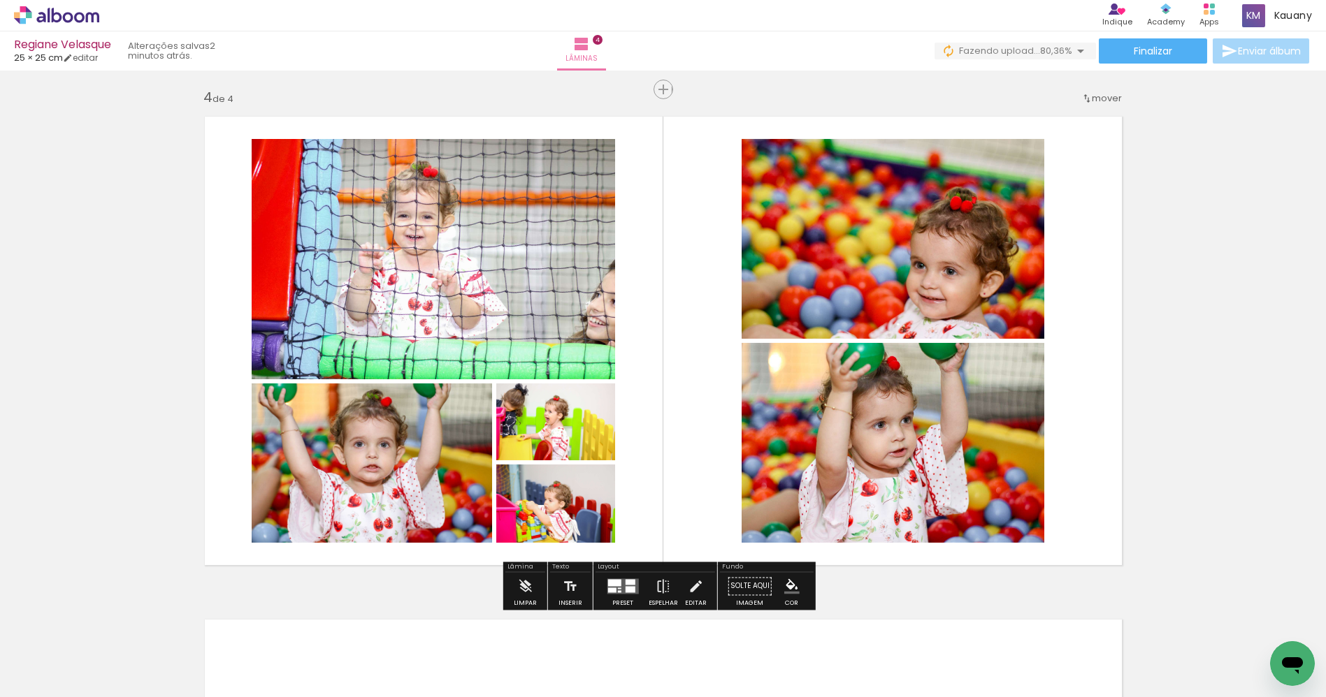
click at [574, 440] on quentale-photo at bounding box center [555, 422] width 119 height 77
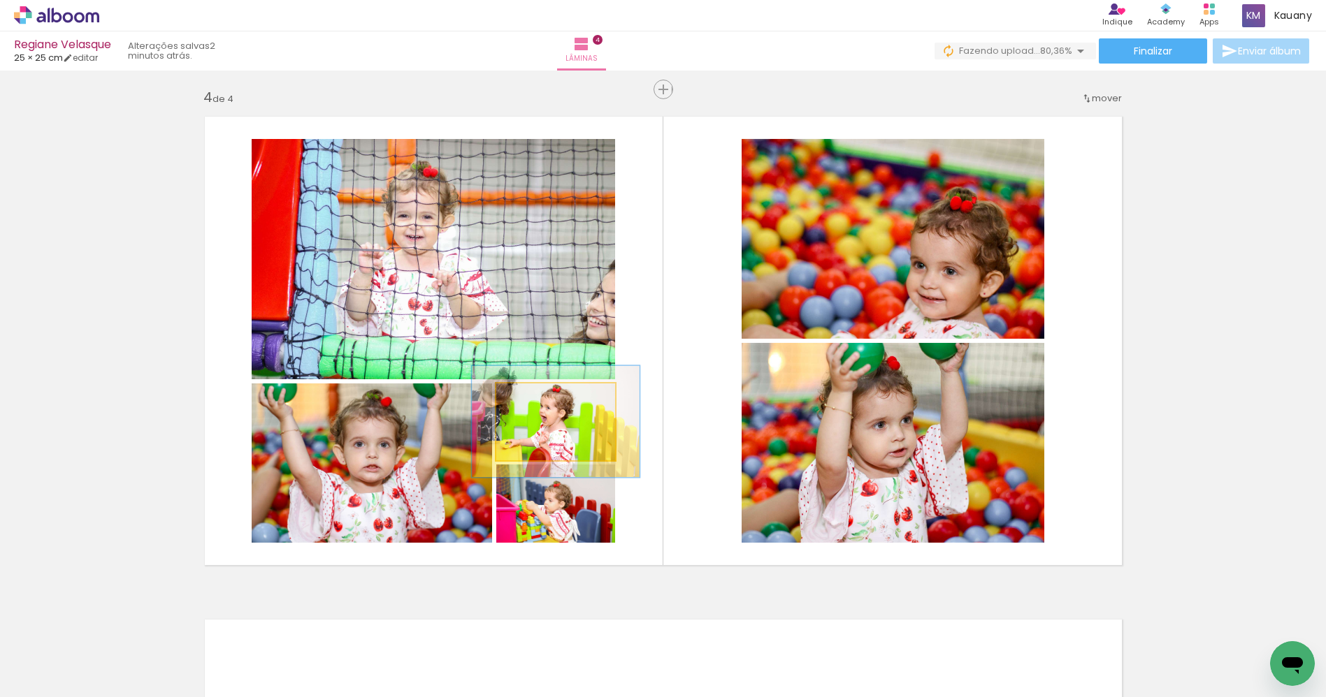
drag, startPoint x: 527, startPoint y: 398, endPoint x: 549, endPoint y: 396, distance: 21.8
type paper-slider "145"
click at [549, 396] on div at bounding box center [548, 398] width 22 height 22
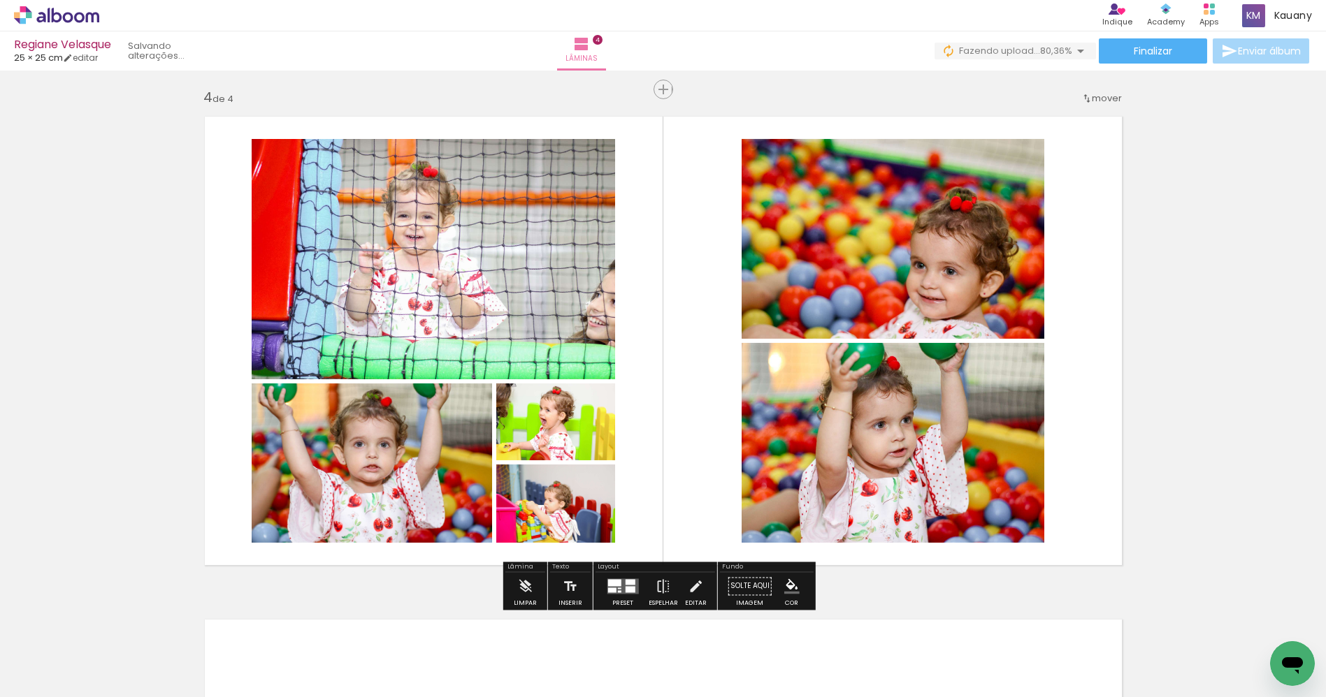
click at [570, 511] on quentale-photo at bounding box center [555, 504] width 119 height 78
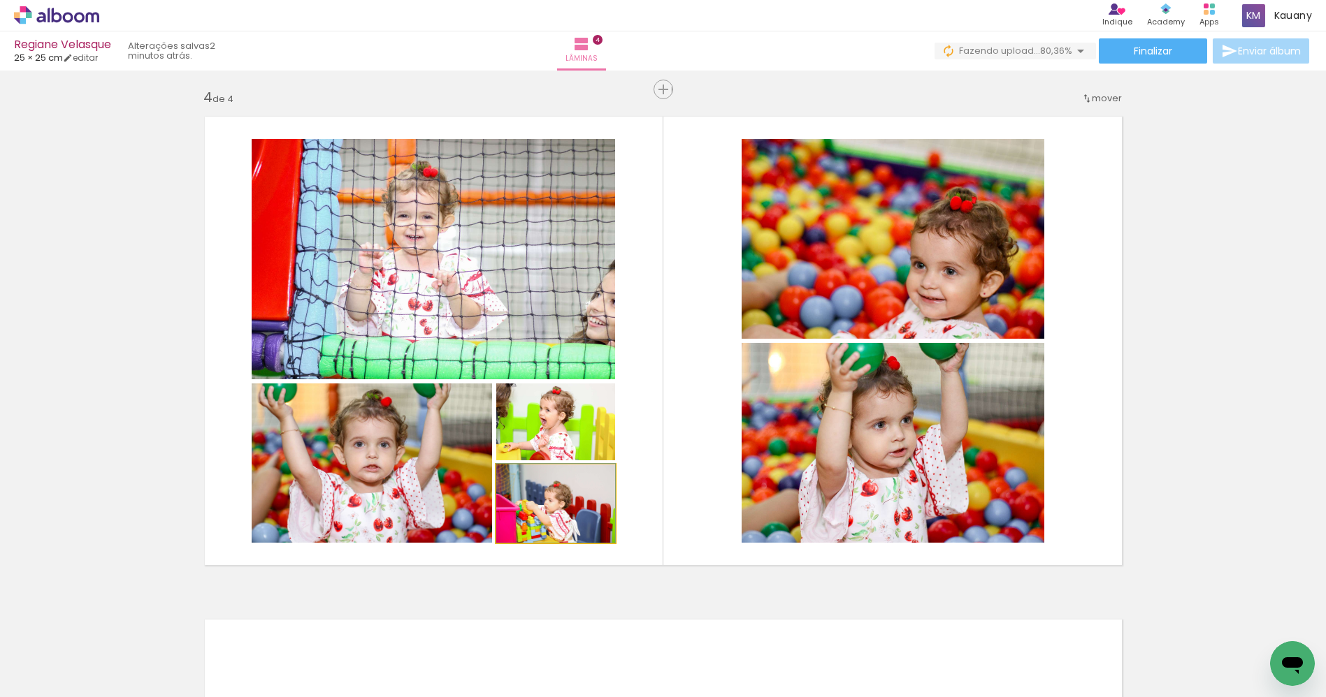
drag, startPoint x: 528, startPoint y: 472, endPoint x: 535, endPoint y: 472, distance: 7.7
type paper-slider "111"
click at [533, 472] on div at bounding box center [529, 479] width 22 height 22
drag, startPoint x: 577, startPoint y: 514, endPoint x: 579, endPoint y: 500, distance: 13.4
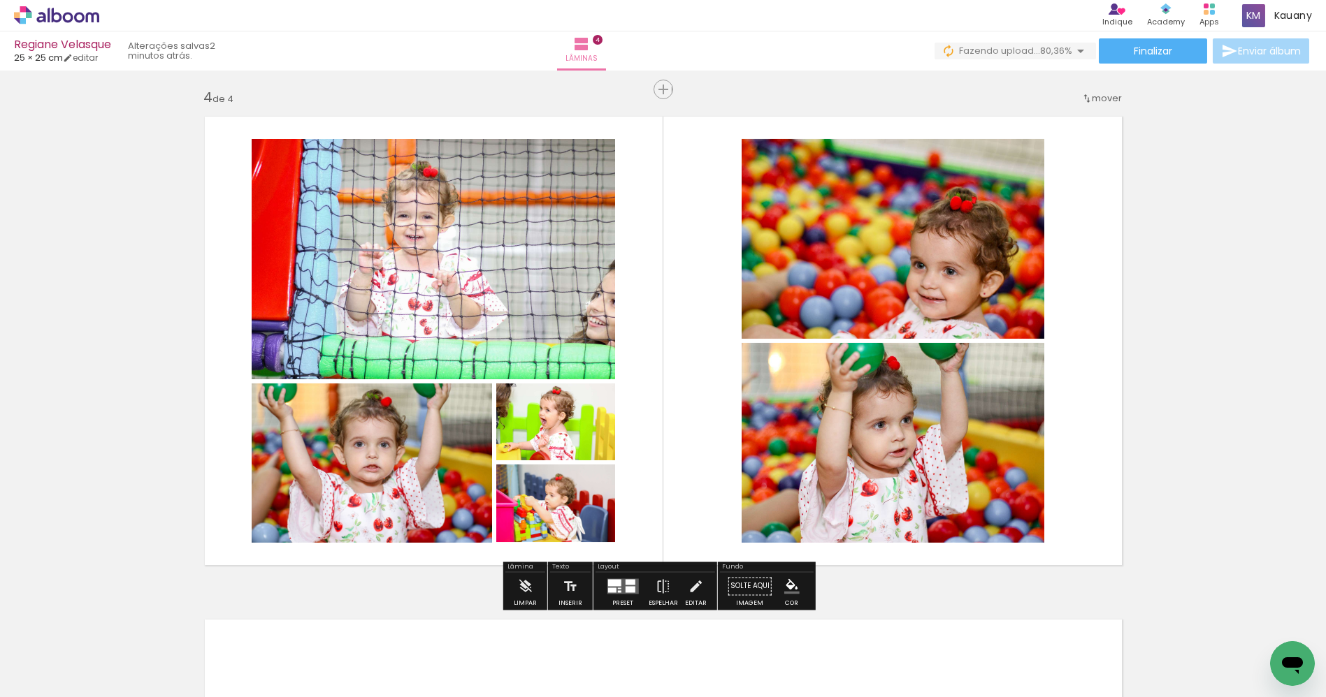
drag, startPoint x: 947, startPoint y: 296, endPoint x: 956, endPoint y: 298, distance: 9.3
click at [947, 298] on quentale-photo at bounding box center [892, 239] width 303 height 200
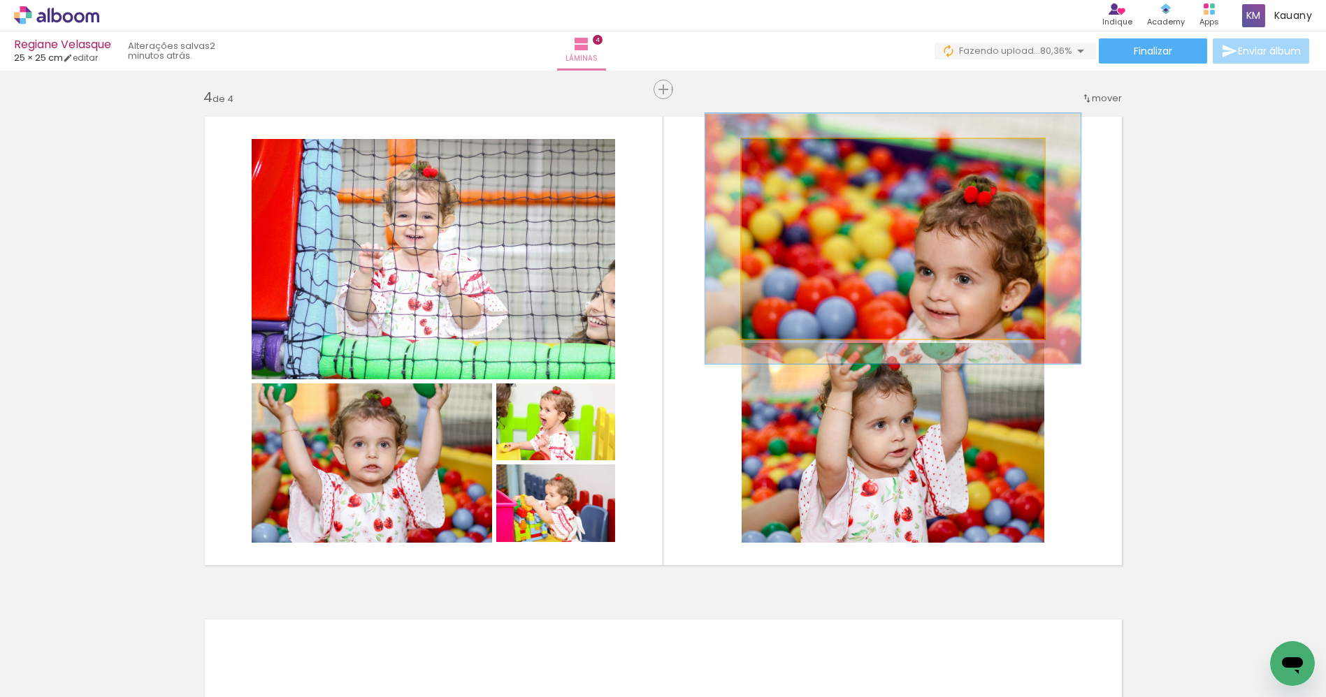
drag, startPoint x: 773, startPoint y: 155, endPoint x: 787, endPoint y: 151, distance: 14.6
type paper-slider "129"
click at [785, 151] on div at bounding box center [785, 154] width 22 height 22
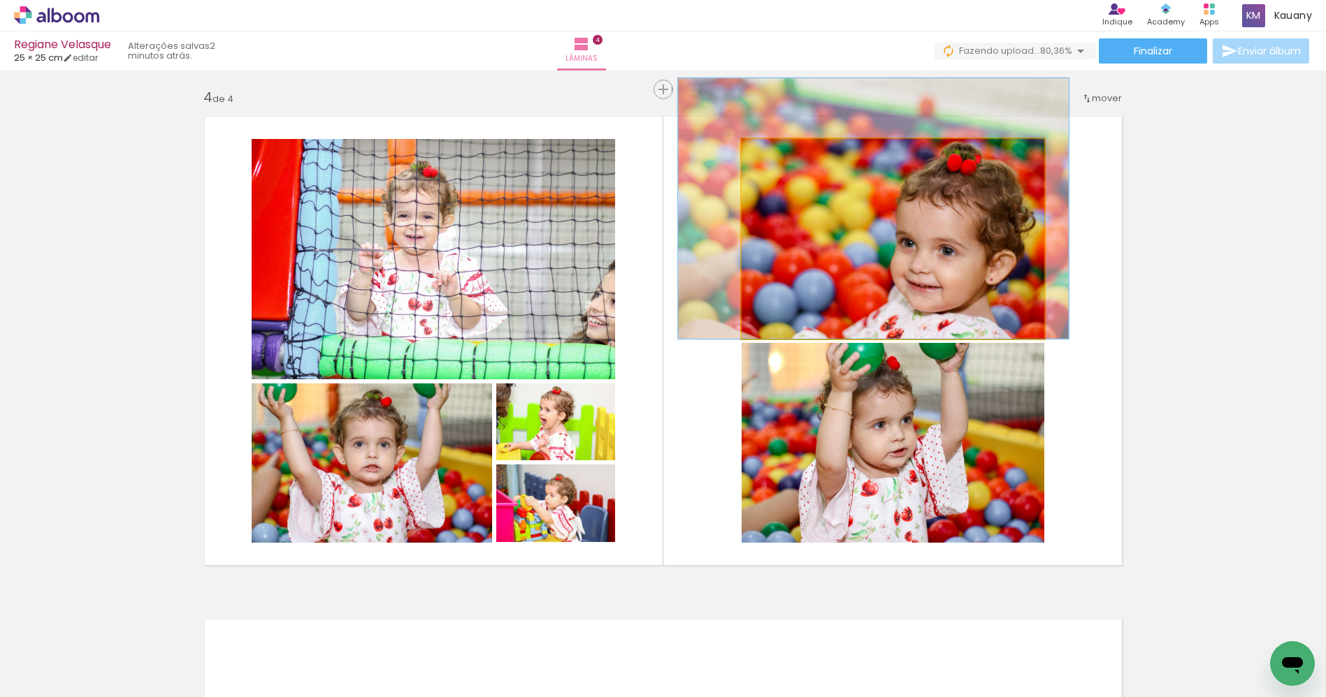
drag, startPoint x: 882, startPoint y: 259, endPoint x: 862, endPoint y: 227, distance: 37.0
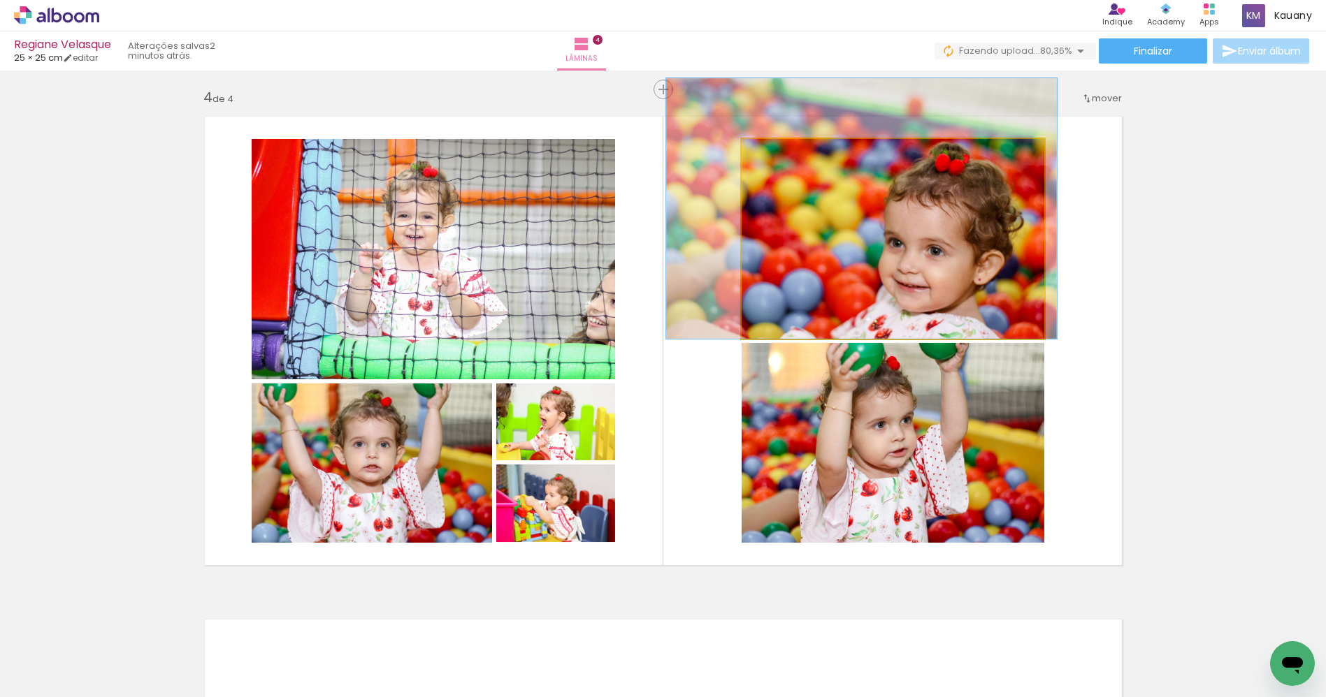
drag, startPoint x: 884, startPoint y: 238, endPoint x: 876, endPoint y: 224, distance: 16.0
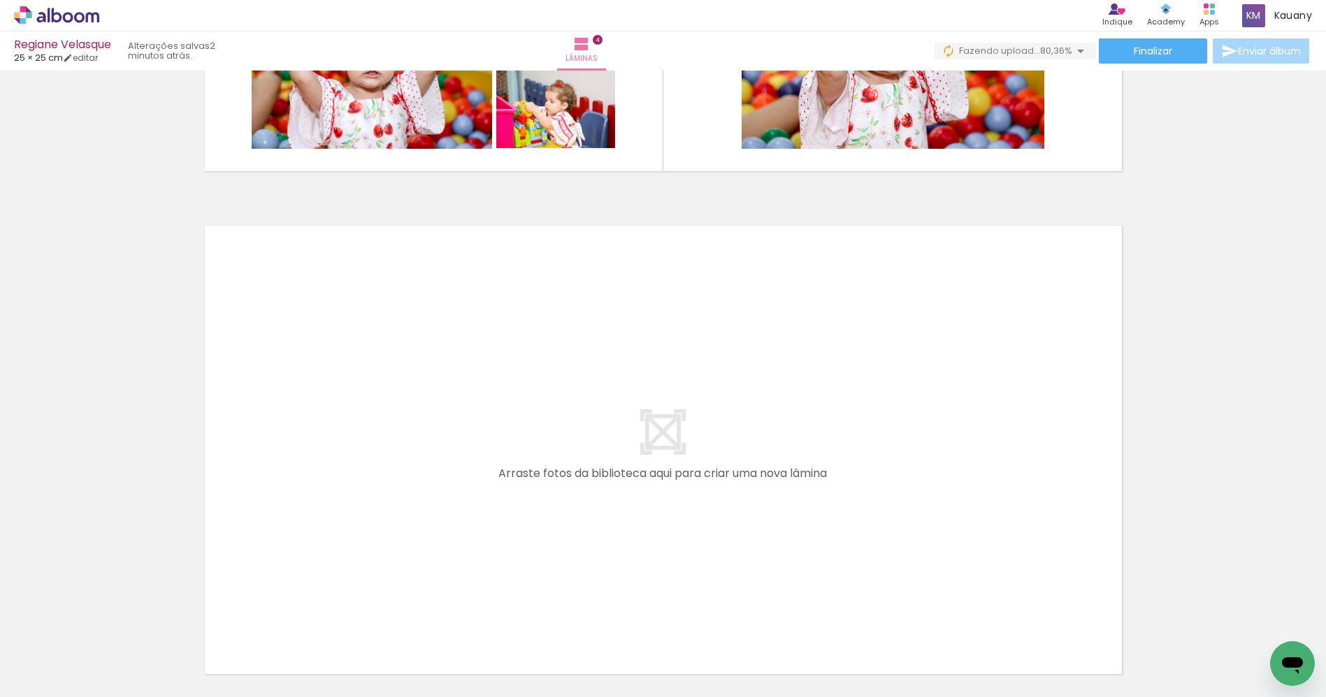
scroll to position [0, 1823]
drag, startPoint x: 295, startPoint y: 656, endPoint x: 554, endPoint y: 484, distance: 311.1
click at [554, 484] on quentale-workspace at bounding box center [663, 348] width 1326 height 697
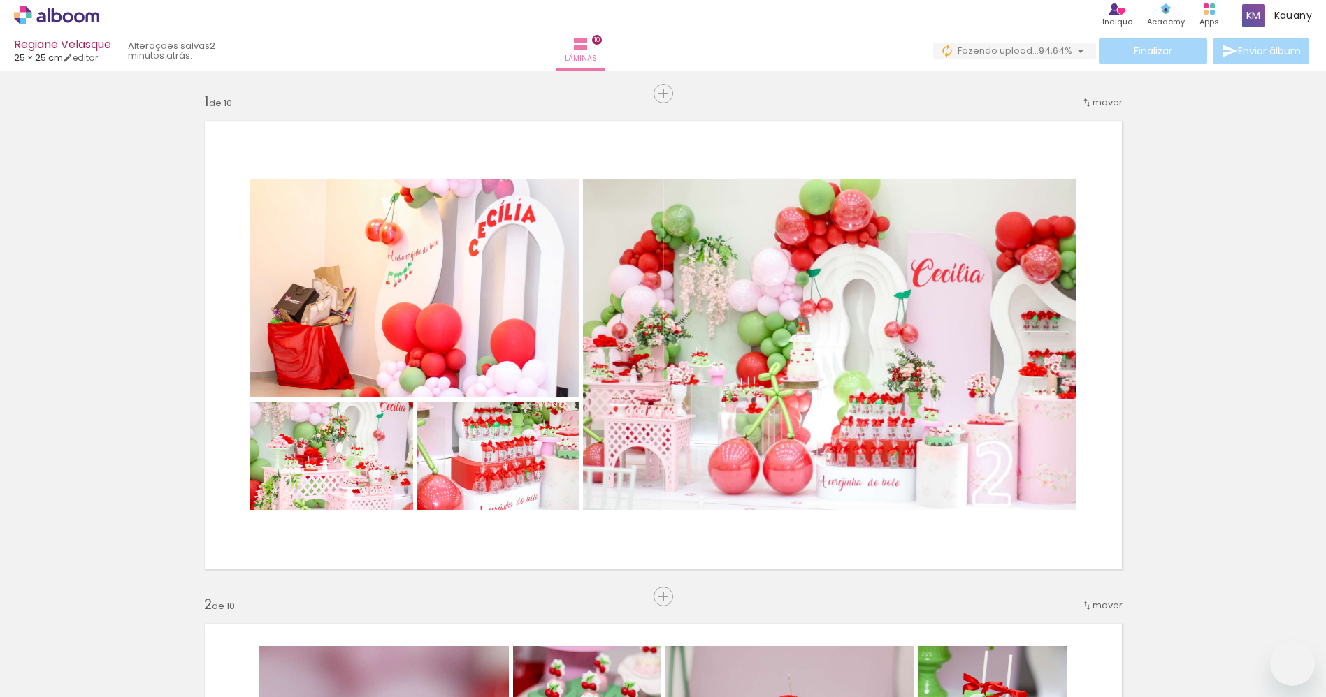
click at [841, 410] on quentale-workspace at bounding box center [663, 348] width 1326 height 697
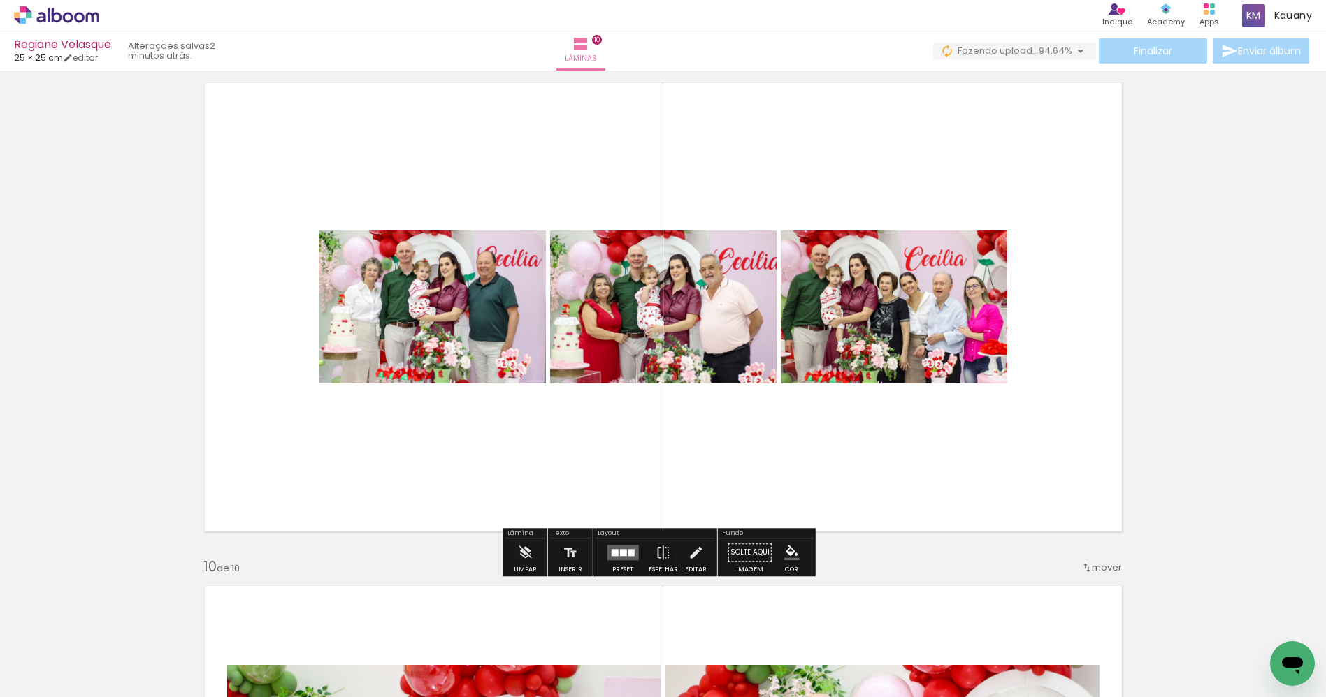
scroll to position [0, 739]
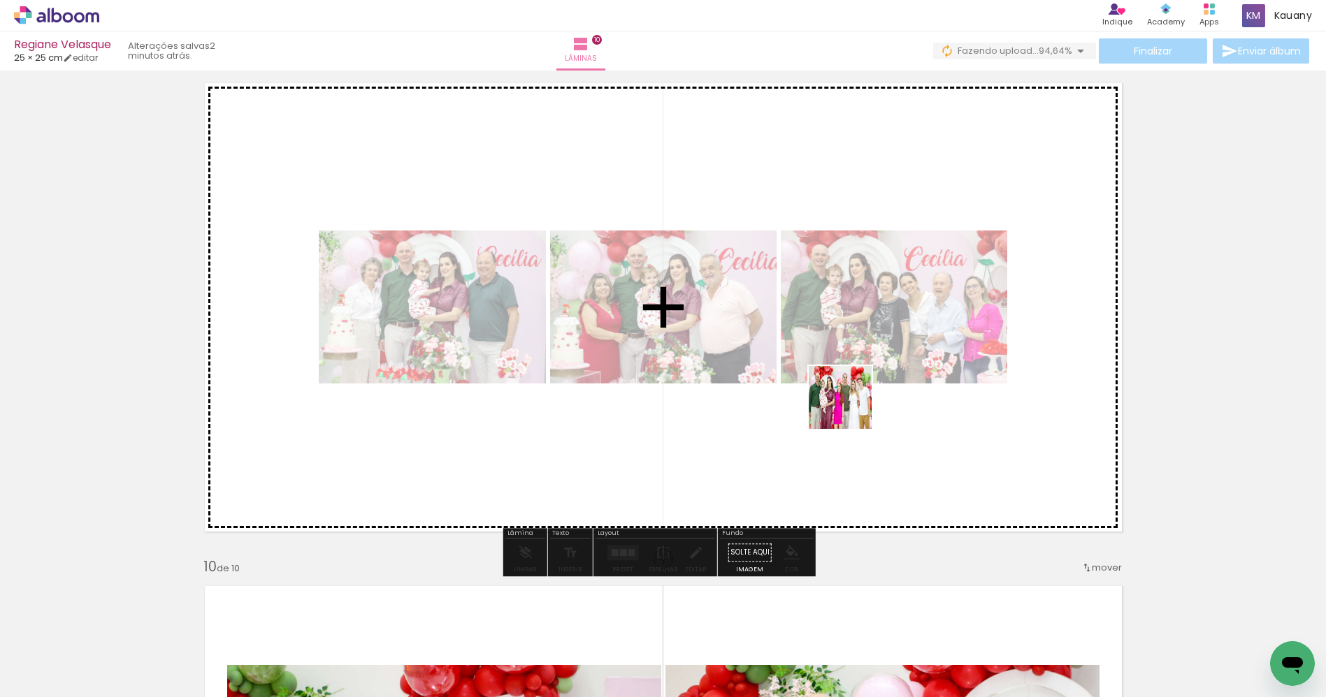
drag, startPoint x: 811, startPoint y: 665, endPoint x: 765, endPoint y: 648, distance: 48.7
click at [851, 412] on quentale-workspace at bounding box center [663, 348] width 1326 height 697
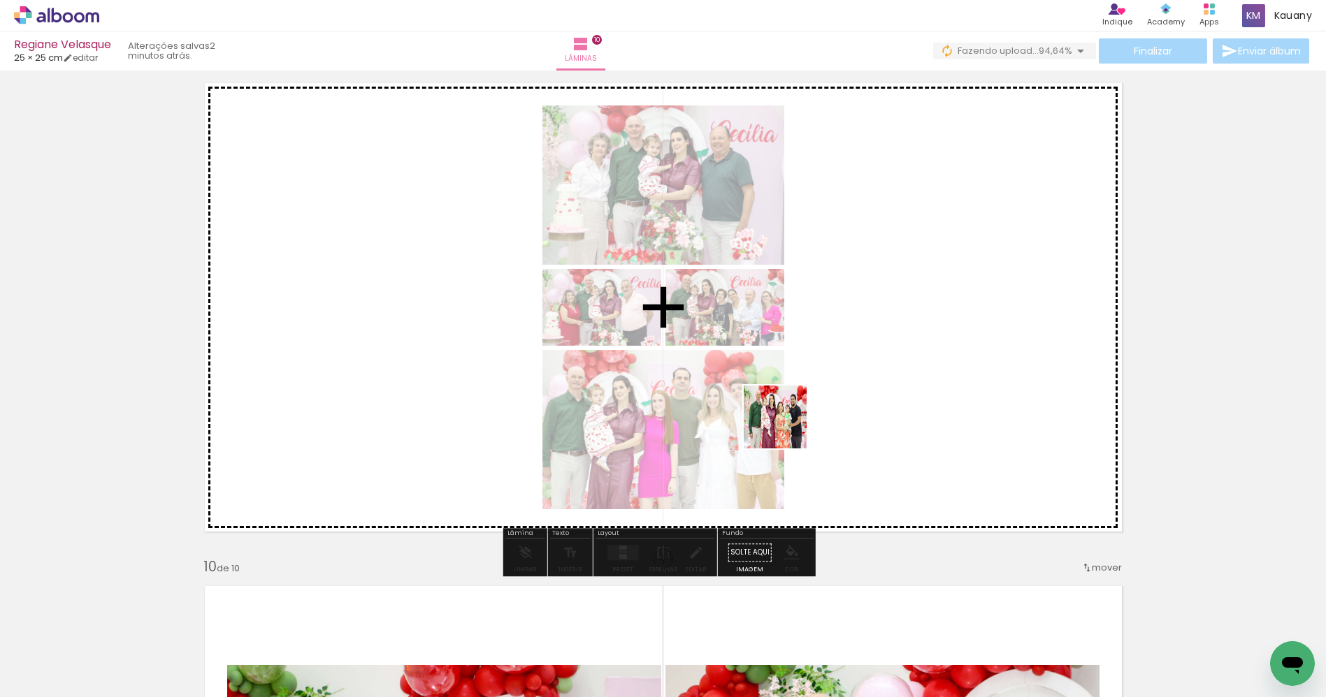
drag, startPoint x: 753, startPoint y: 667, endPoint x: 628, endPoint y: 656, distance: 125.6
click at [783, 429] on quentale-workspace at bounding box center [663, 348] width 1326 height 697
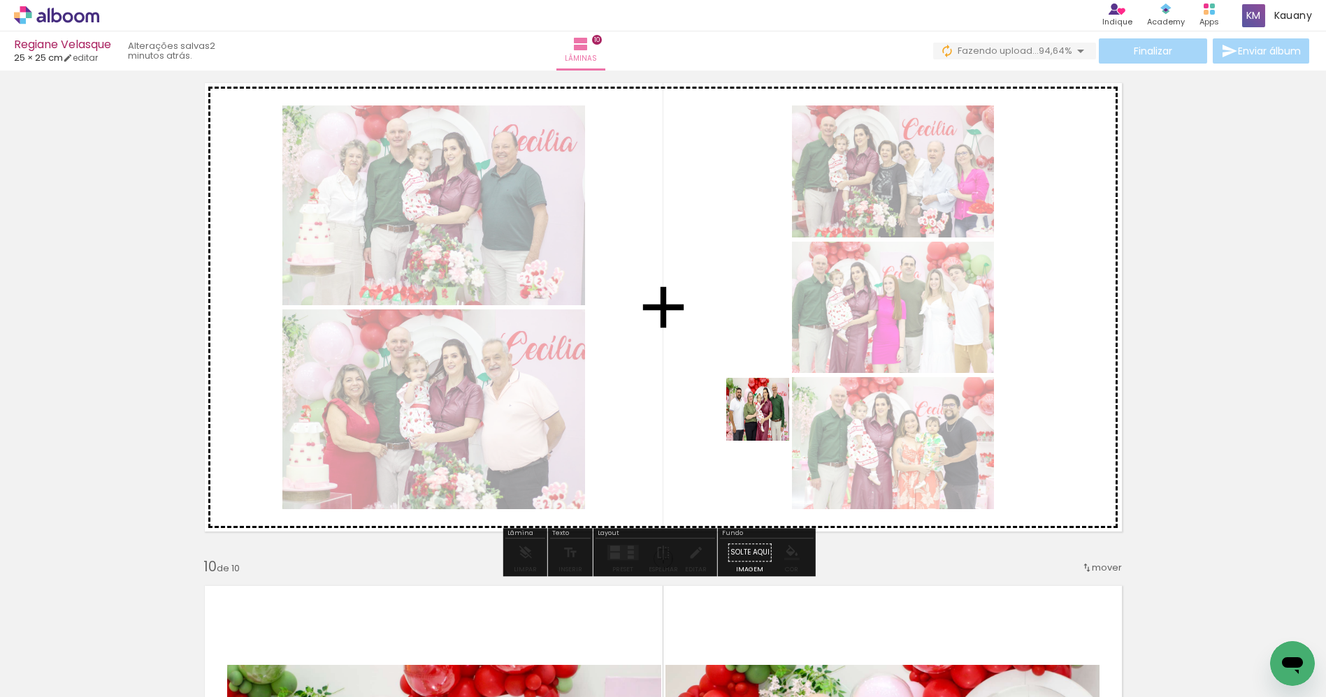
drag, startPoint x: 581, startPoint y: 672, endPoint x: 765, endPoint y: 425, distance: 307.6
click at [765, 425] on quentale-workspace at bounding box center [663, 348] width 1326 height 697
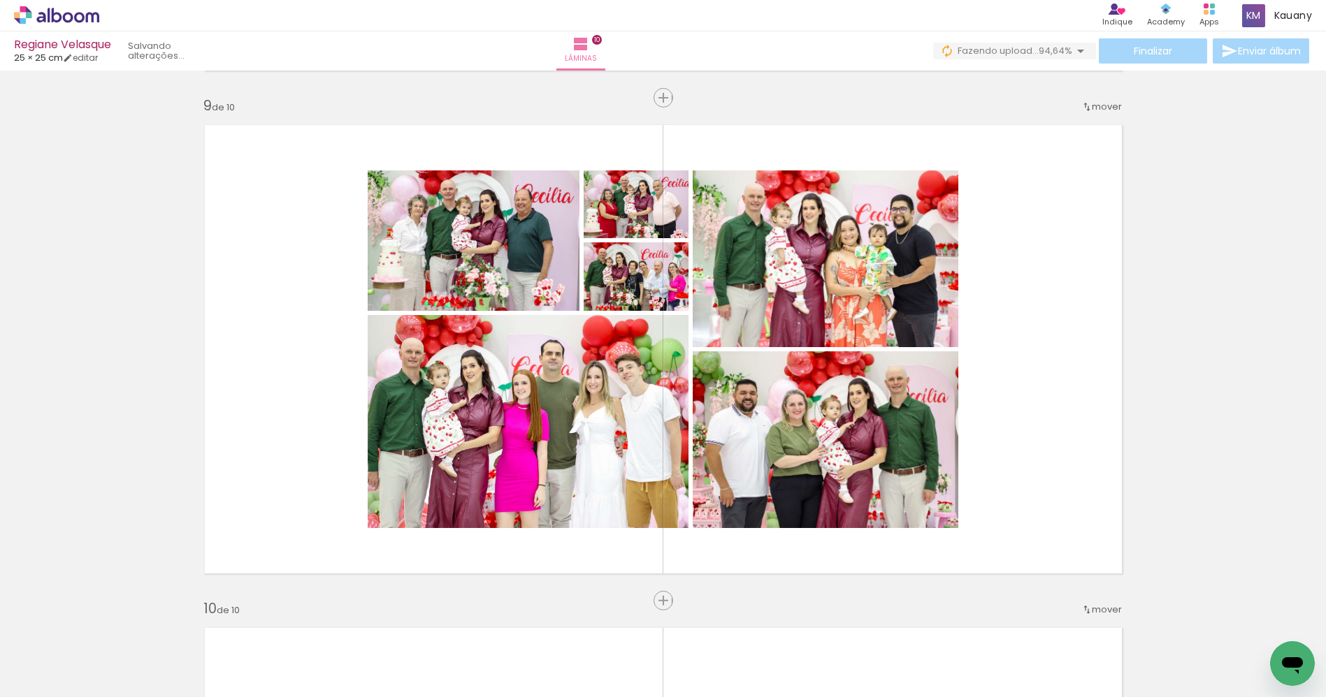
scroll to position [4075, 0]
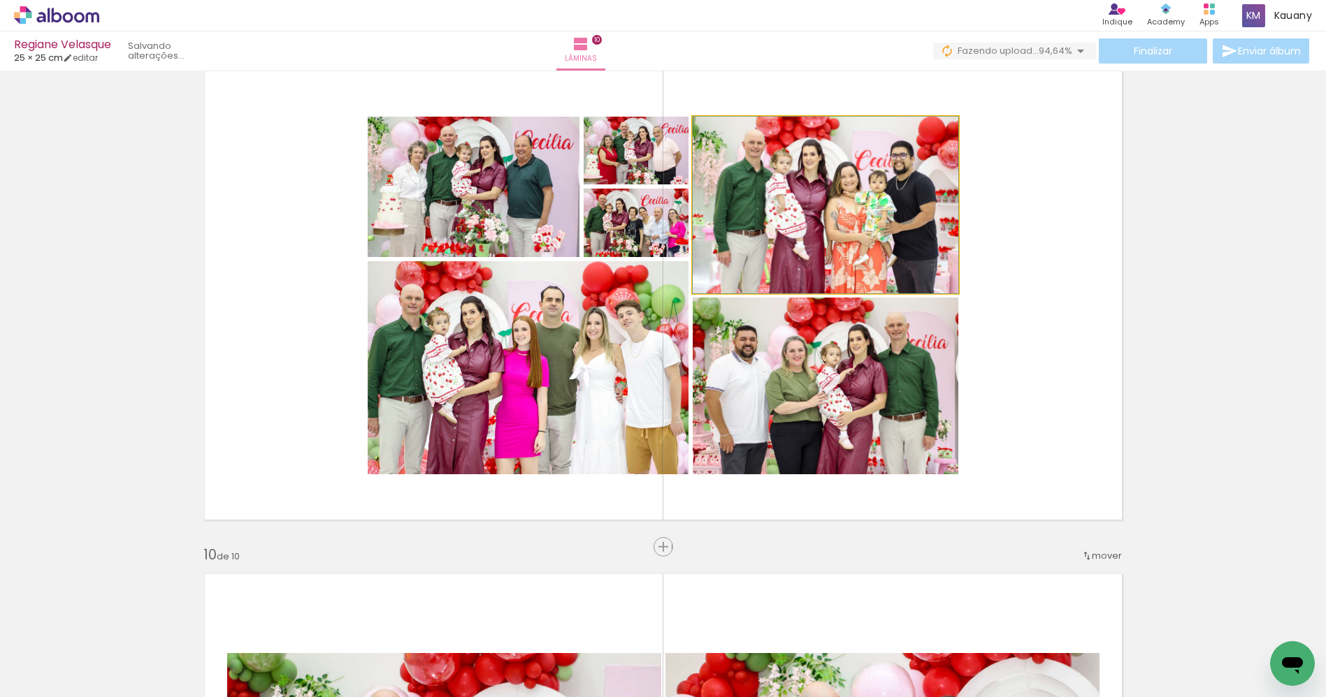
drag, startPoint x: 851, startPoint y: 201, endPoint x: 870, endPoint y: 246, distance: 49.5
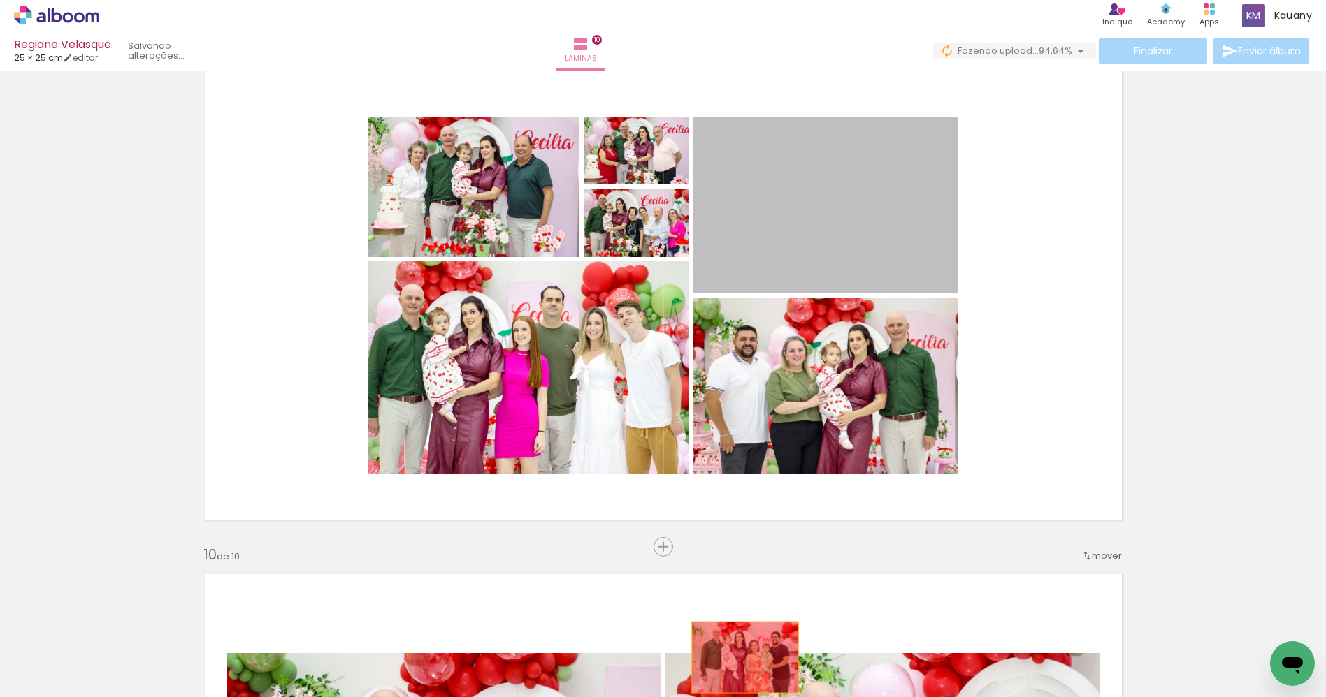
drag, startPoint x: 860, startPoint y: 192, endPoint x: 727, endPoint y: 604, distance: 432.7
click at [732, 671] on quentale-workspace at bounding box center [663, 348] width 1326 height 697
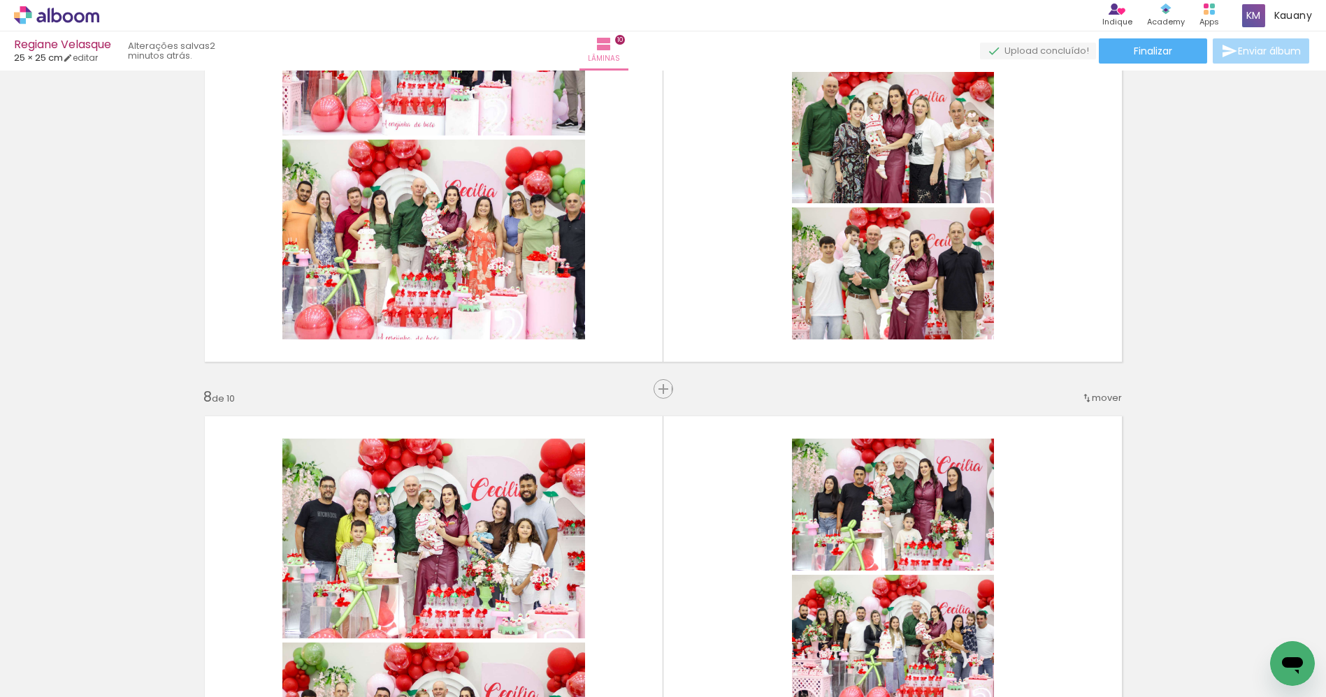
scroll to position [3246, 0]
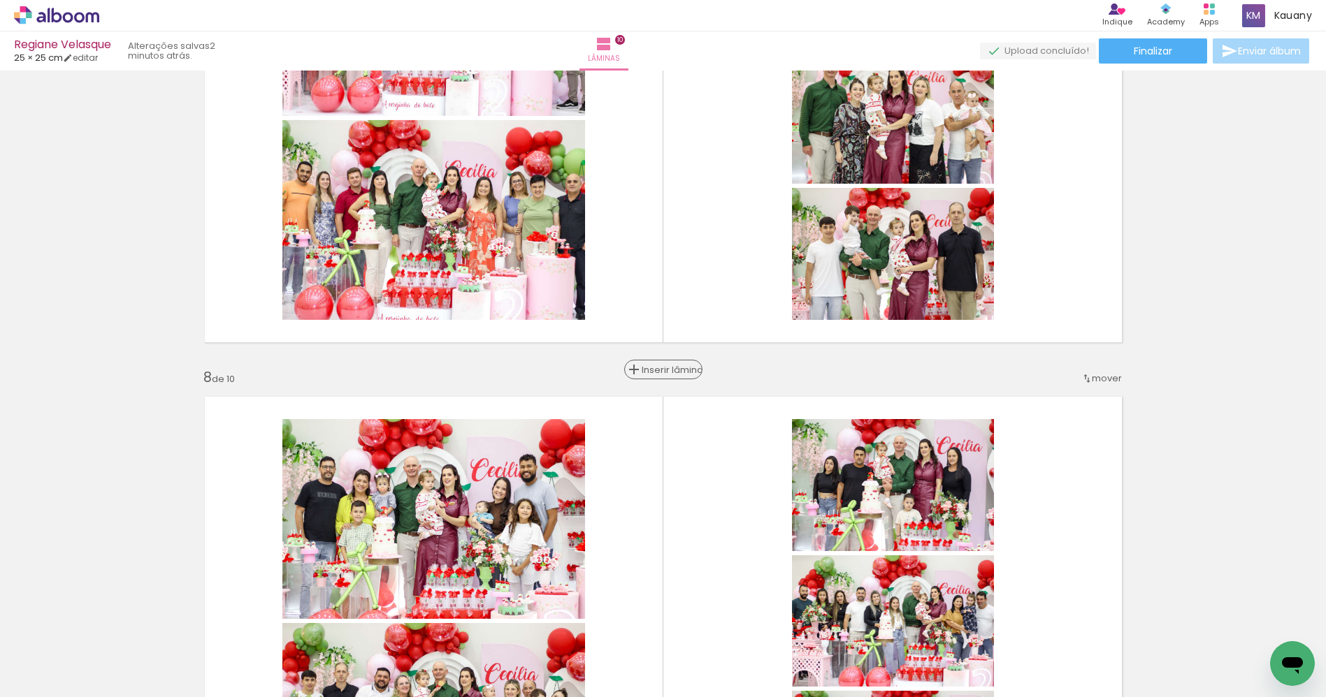
click at [660, 371] on span "Inserir lâmina" at bounding box center [669, 370] width 55 height 9
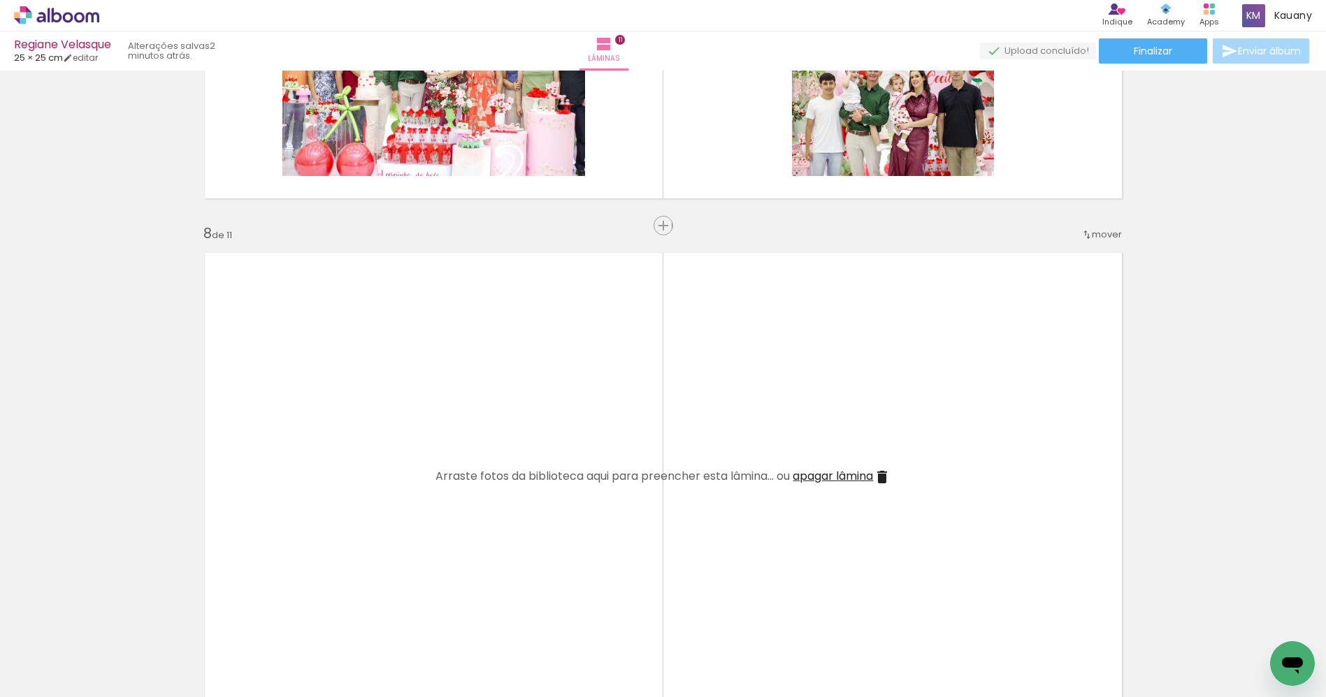
scroll to position [3358, 0]
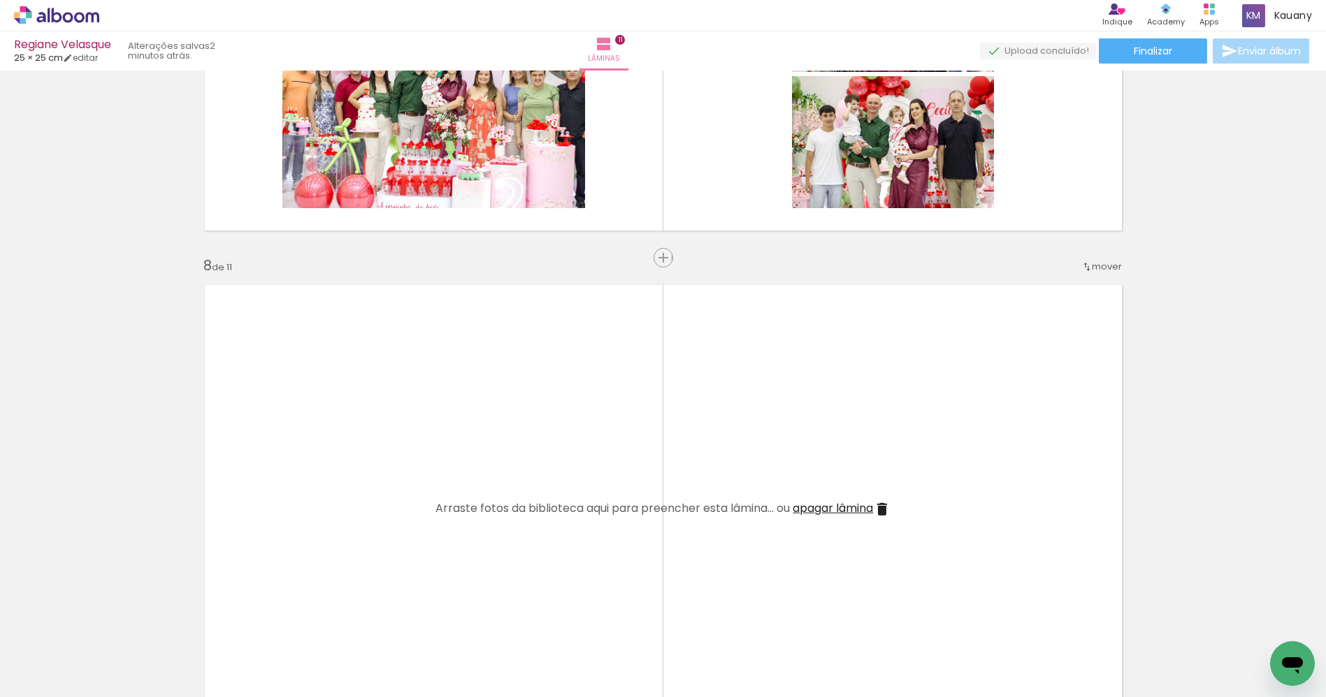
drag, startPoint x: 827, startPoint y: 512, endPoint x: 988, endPoint y: 383, distance: 205.8
click at [826, 512] on span "apagar lâmina" at bounding box center [833, 508] width 80 height 16
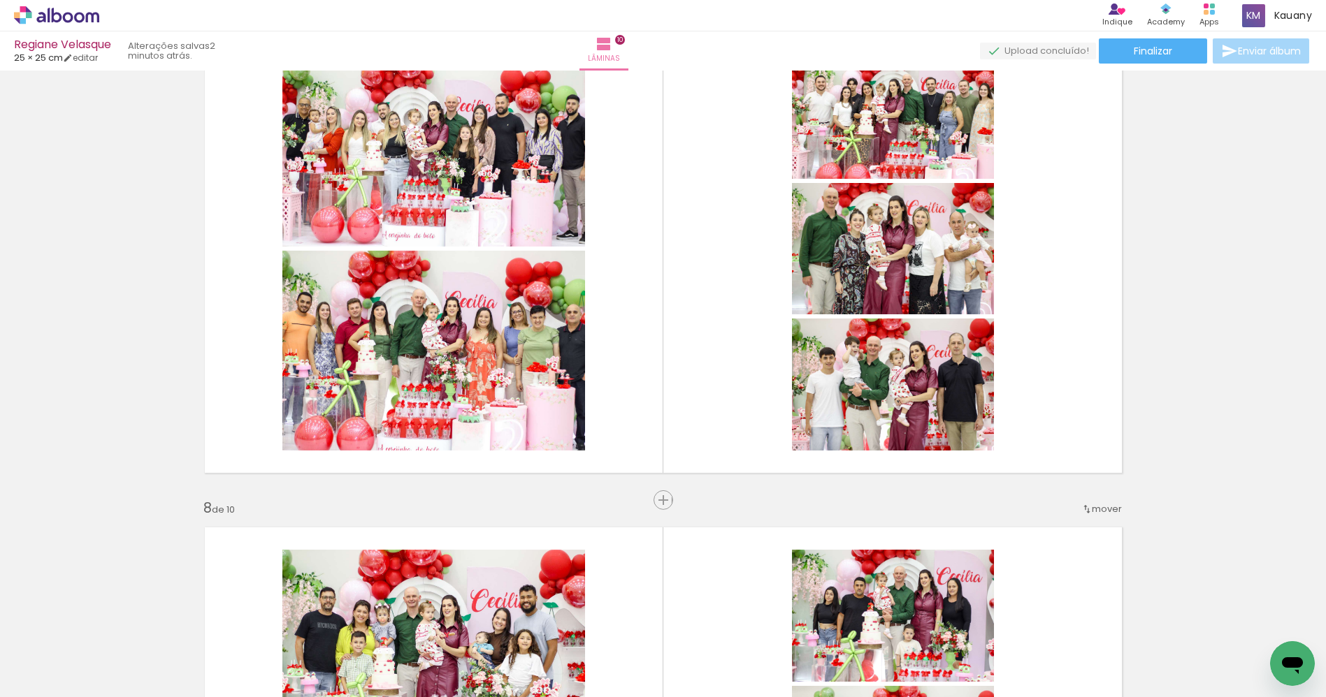
scroll to position [3134, 0]
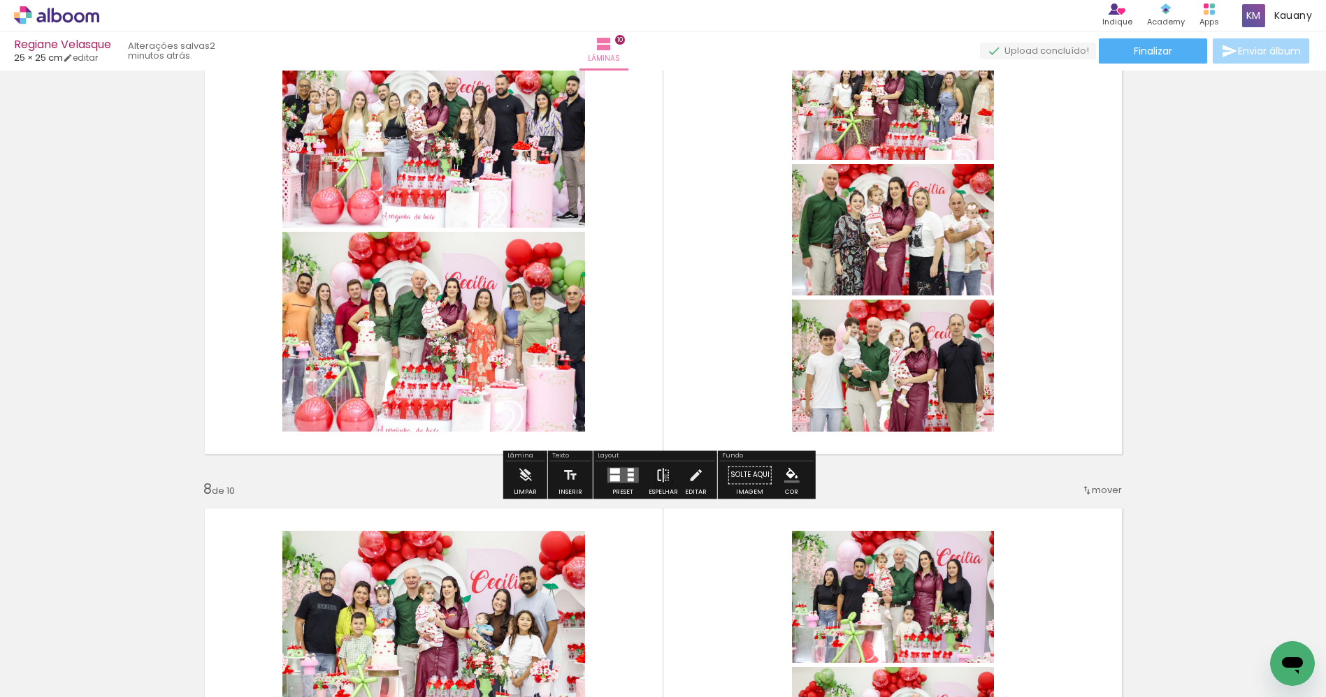
click at [662, 476] on iron-icon at bounding box center [663, 475] width 15 height 28
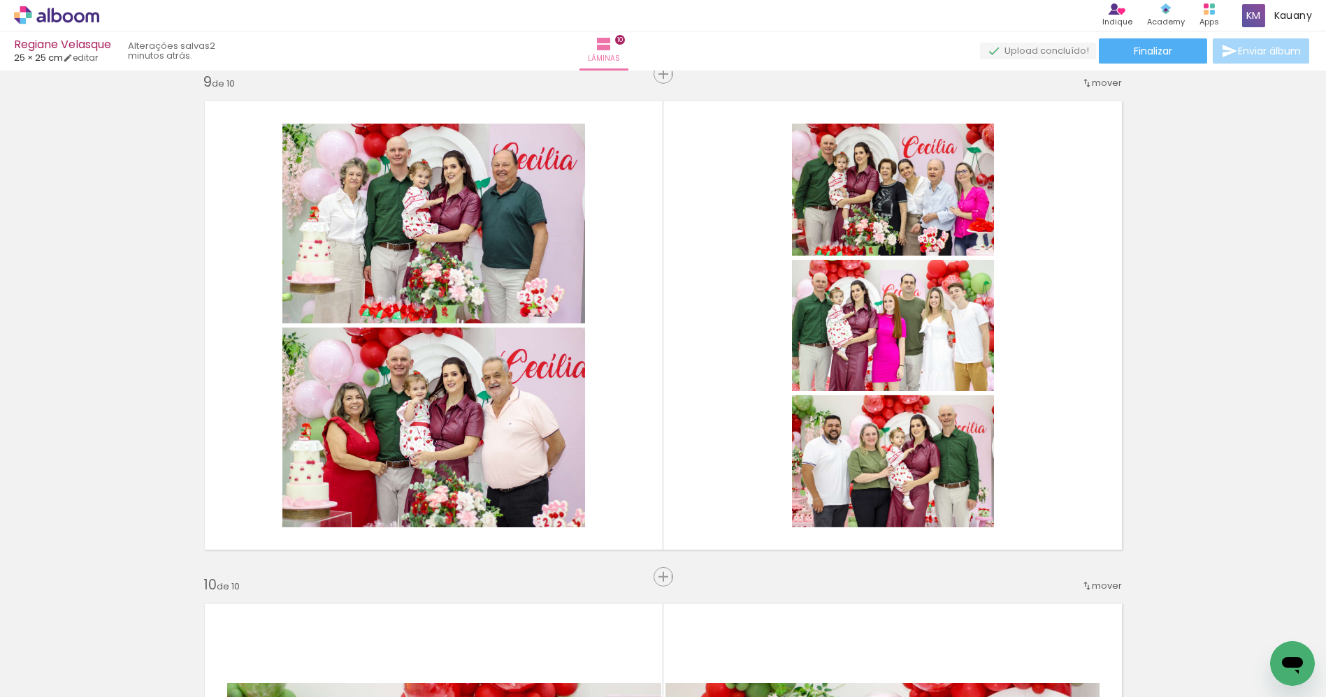
scroll to position [4065, 0]
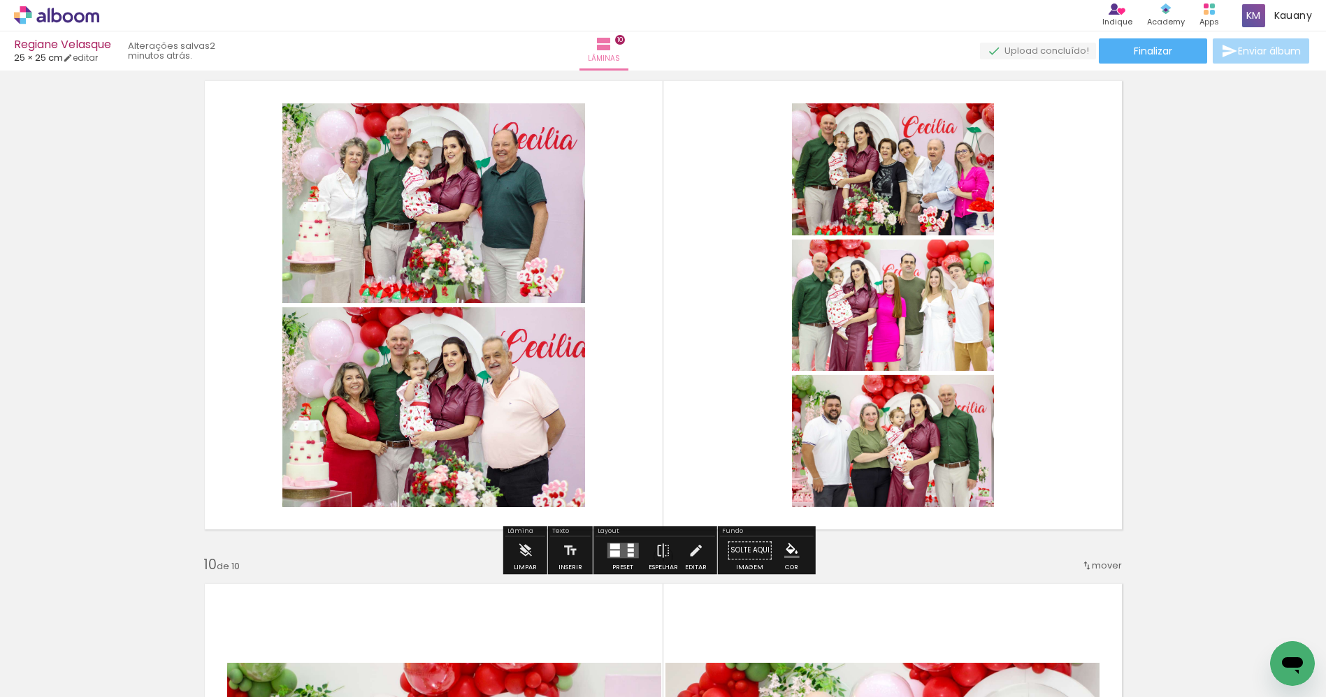
drag, startPoint x: 690, startPoint y: 509, endPoint x: 683, endPoint y: 516, distance: 9.9
click at [686, 513] on quentale-layouter at bounding box center [663, 305] width 936 height 468
click at [658, 550] on iron-icon at bounding box center [663, 551] width 15 height 28
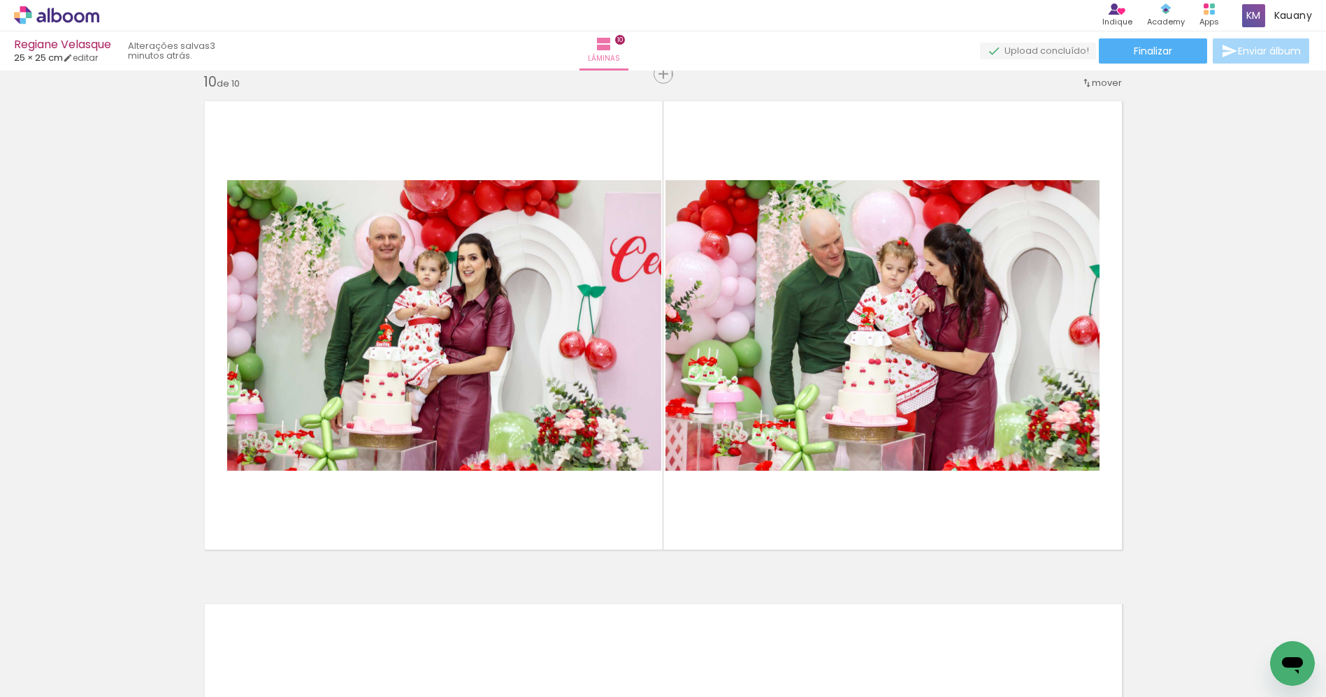
scroll to position [0, 3176]
drag, startPoint x: 545, startPoint y: 692, endPoint x: 14, endPoint y: 8, distance: 865.6
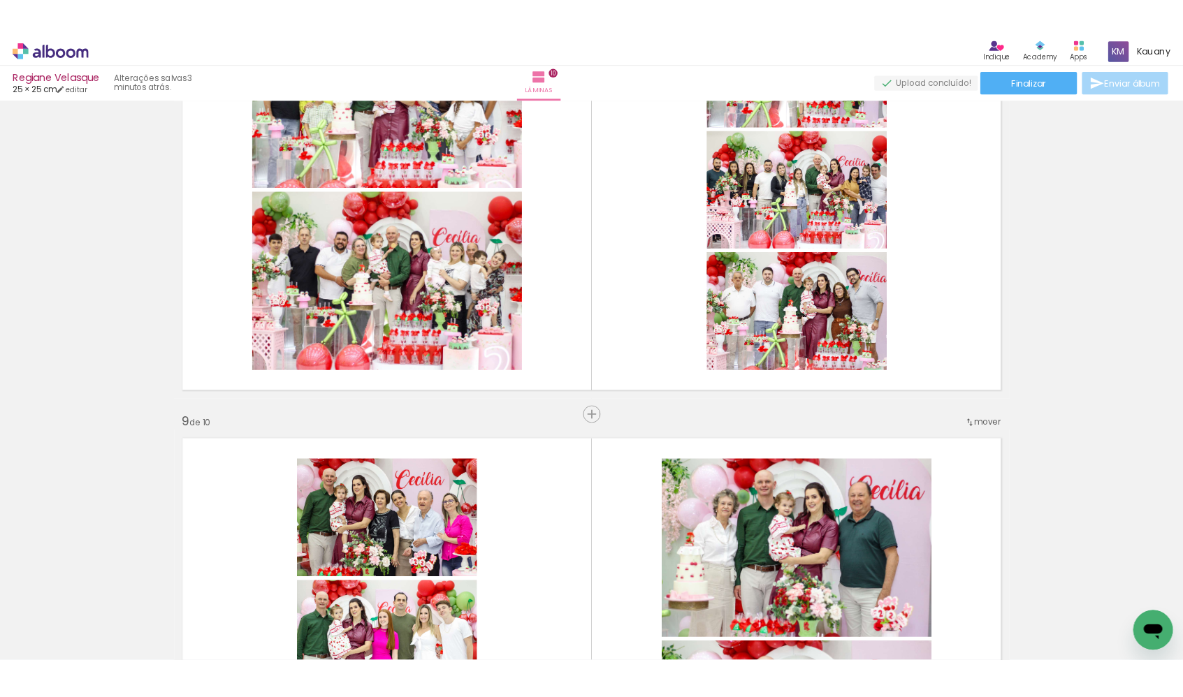
scroll to position [3643, 0]
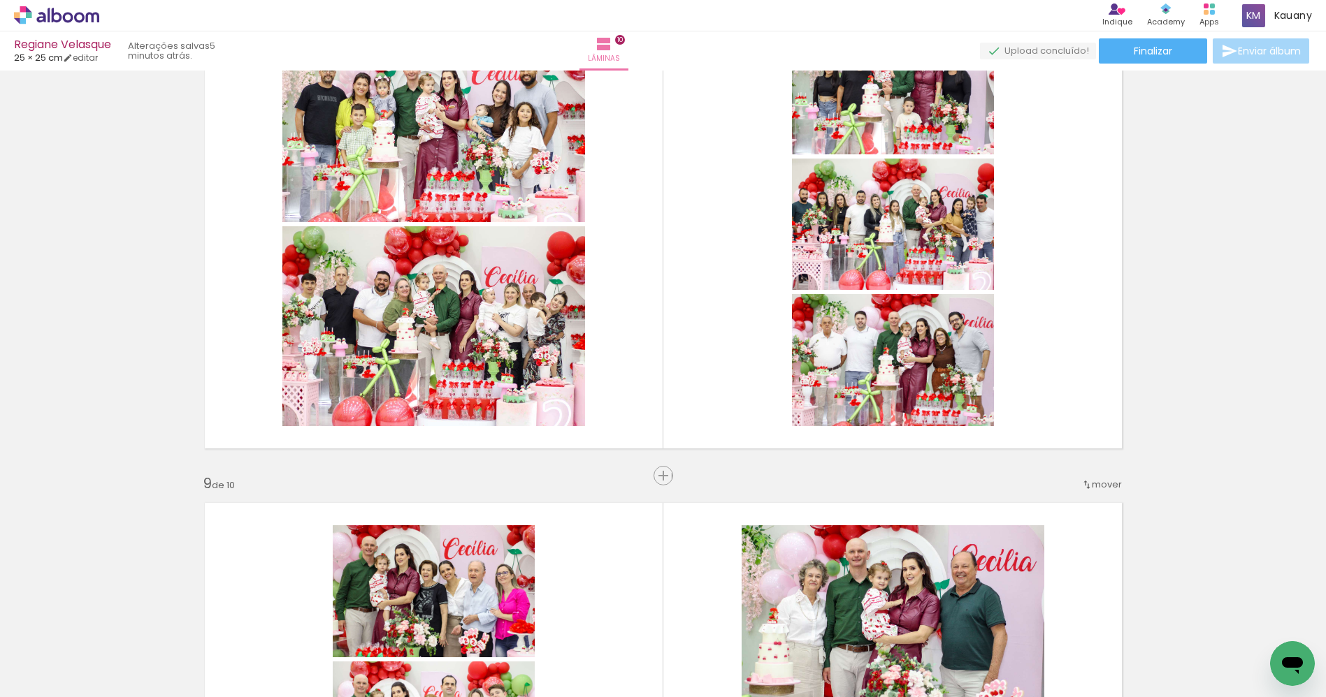
scroll to position [0, 3176]
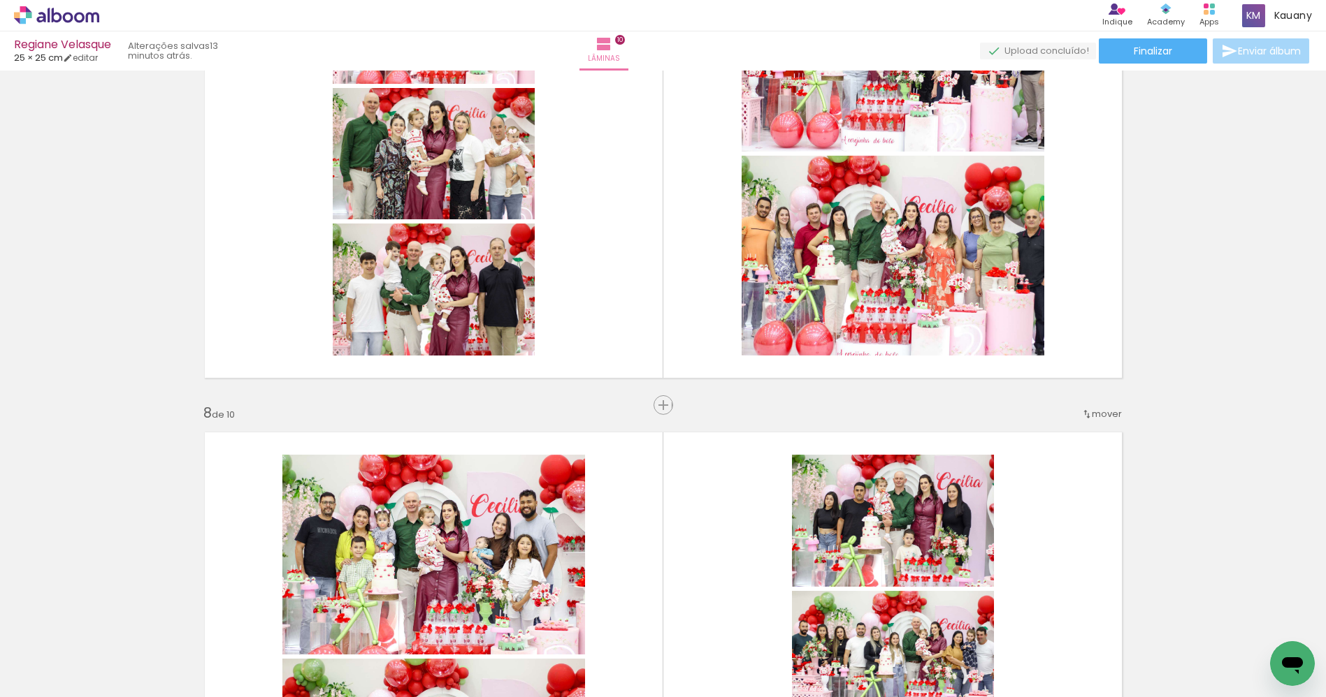
scroll to position [3147, 0]
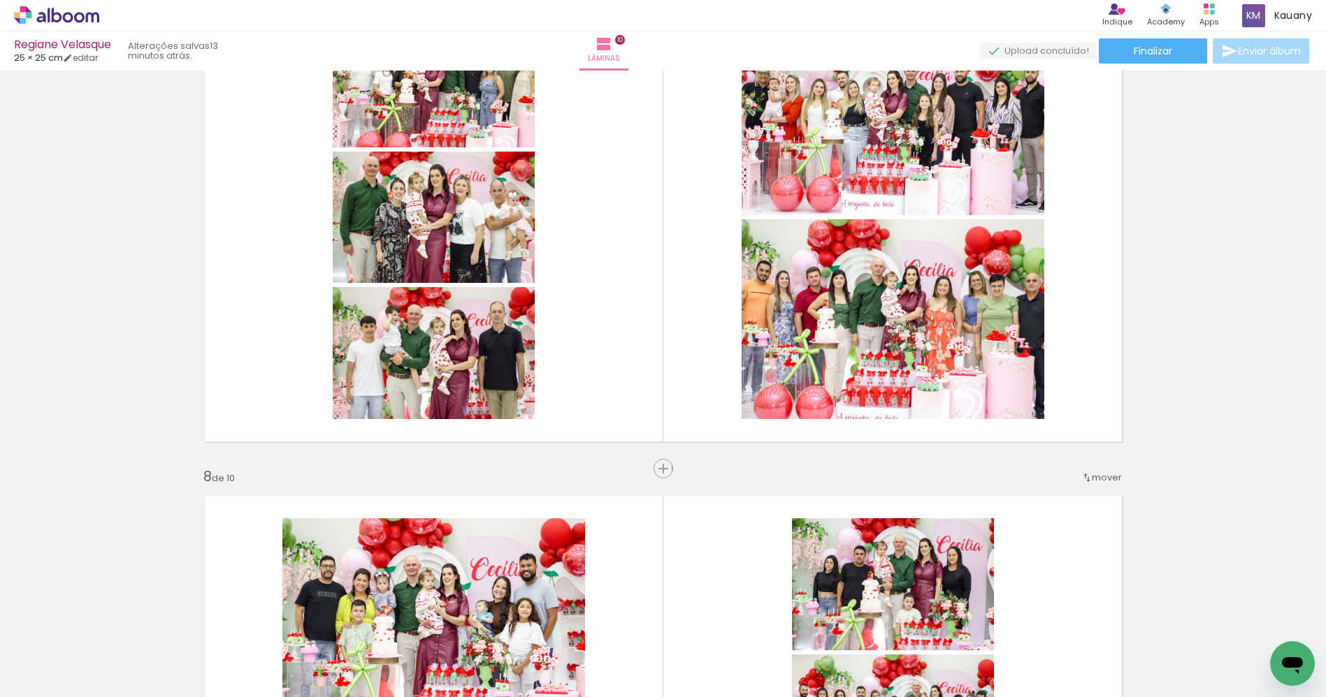
scroll to position [0, 3176]
